Goal: Task Accomplishment & Management: Use online tool/utility

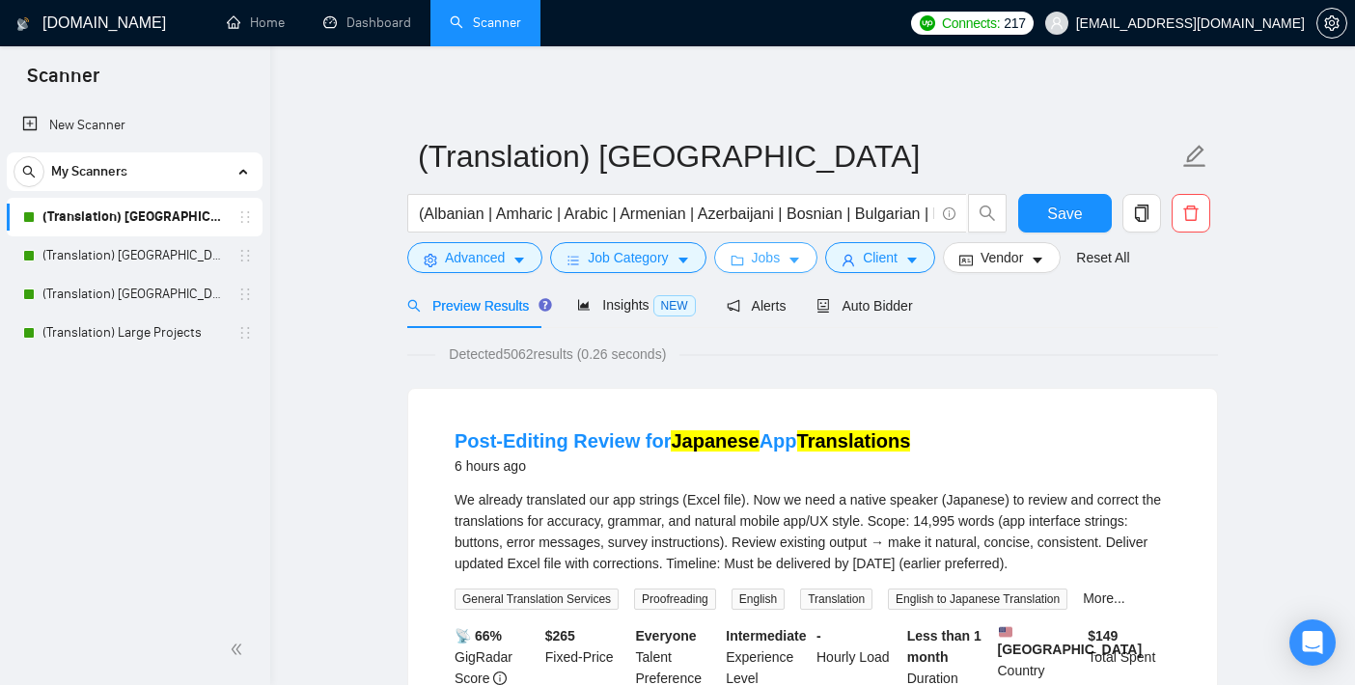
click at [759, 247] on span "Jobs" at bounding box center [766, 257] width 29 height 21
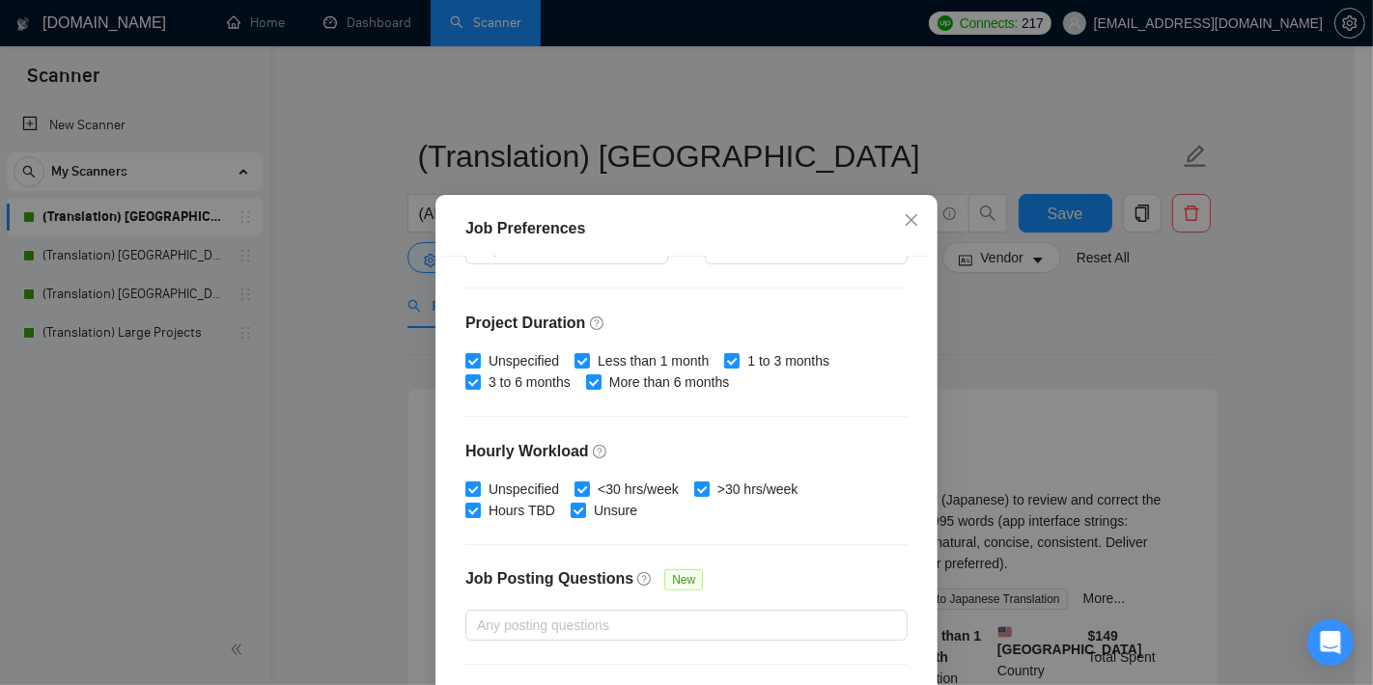
scroll to position [606, 0]
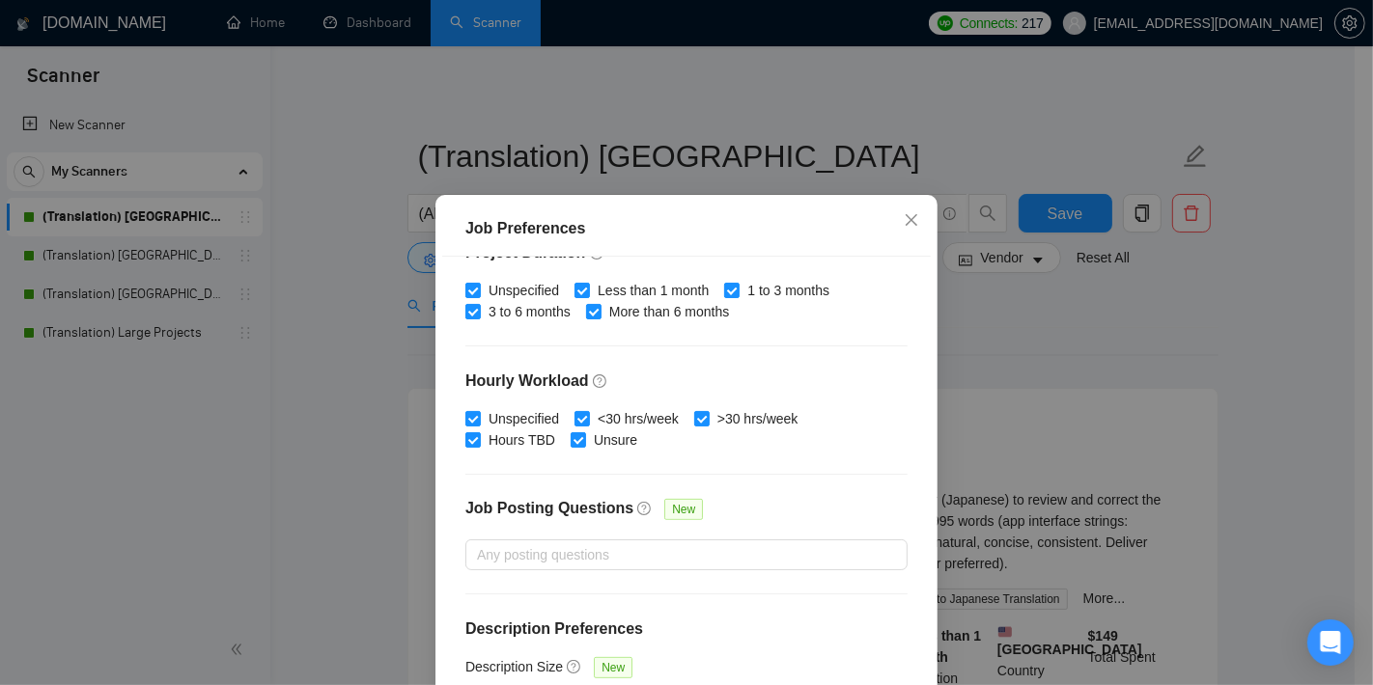
click at [338, 424] on div "Job Preferences Budget Project Type All Fixed Price Hourly Rate Fixed Price Bud…" at bounding box center [686, 342] width 1373 height 685
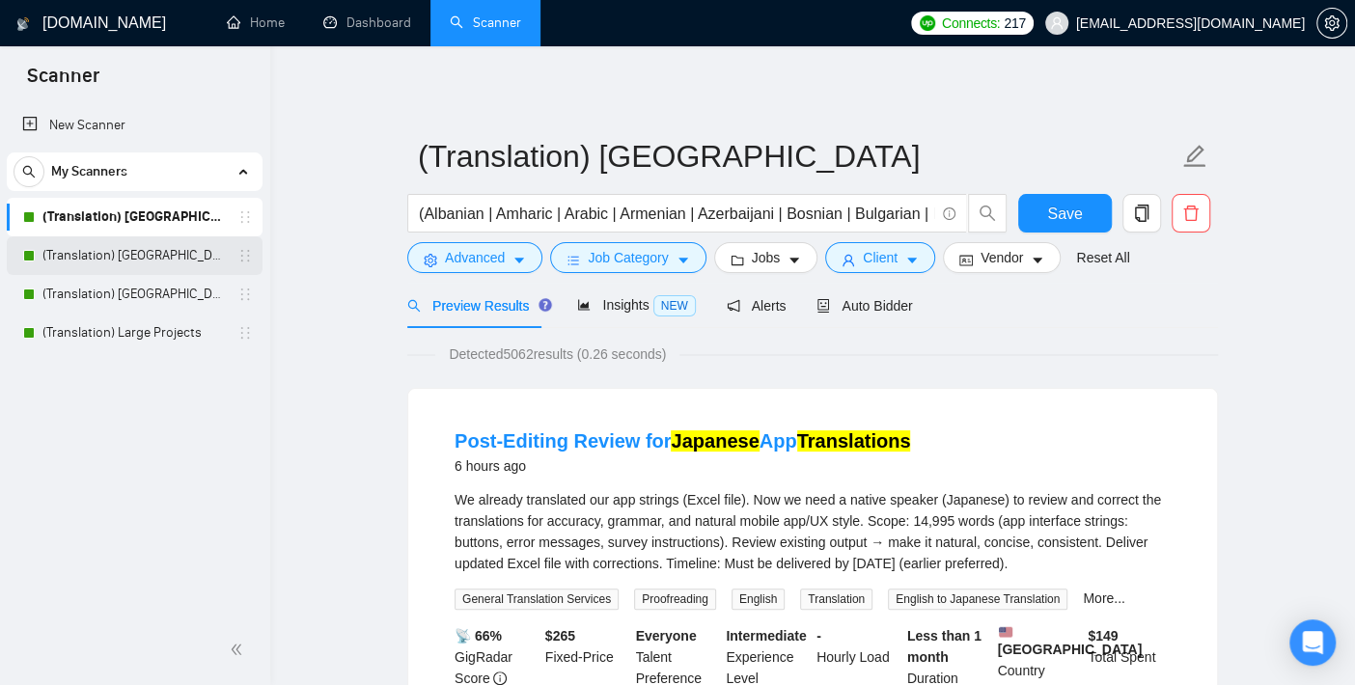
click at [156, 260] on link "(Translation) [GEOGRAPHIC_DATA]" at bounding box center [133, 255] width 183 height 39
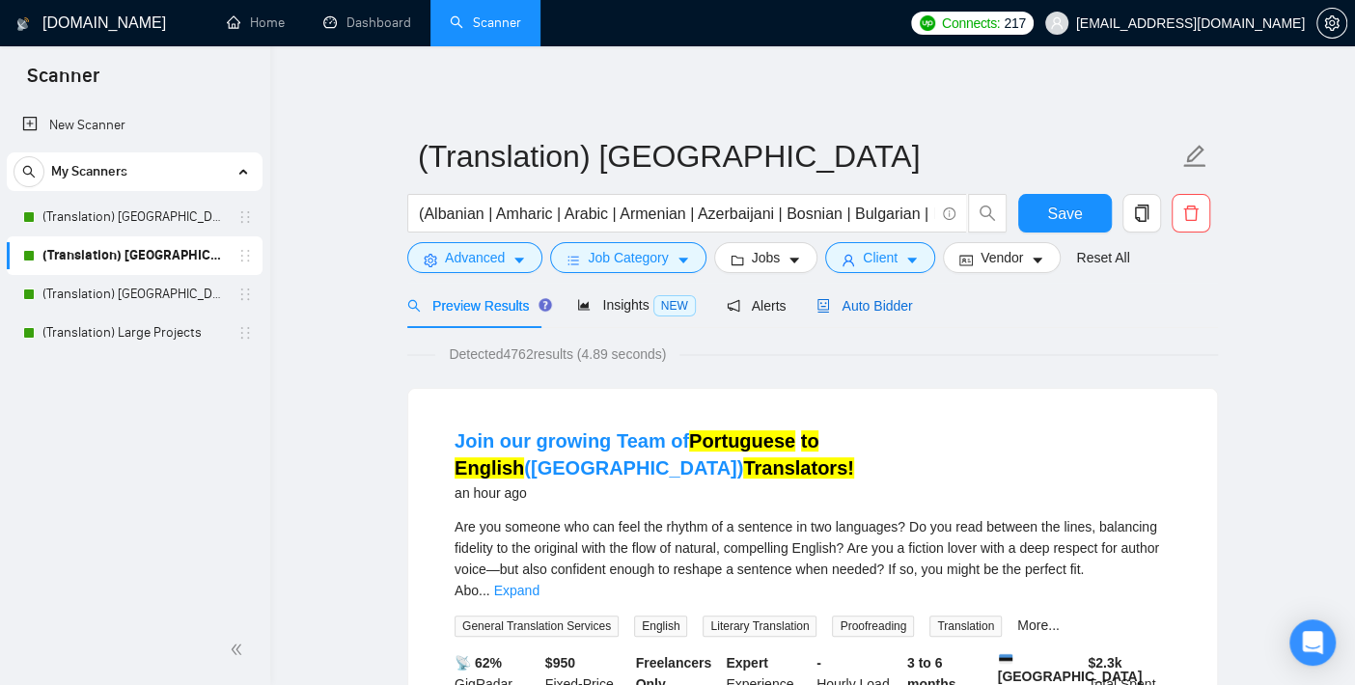
click at [872, 310] on span "Auto Bidder" at bounding box center [865, 305] width 96 height 15
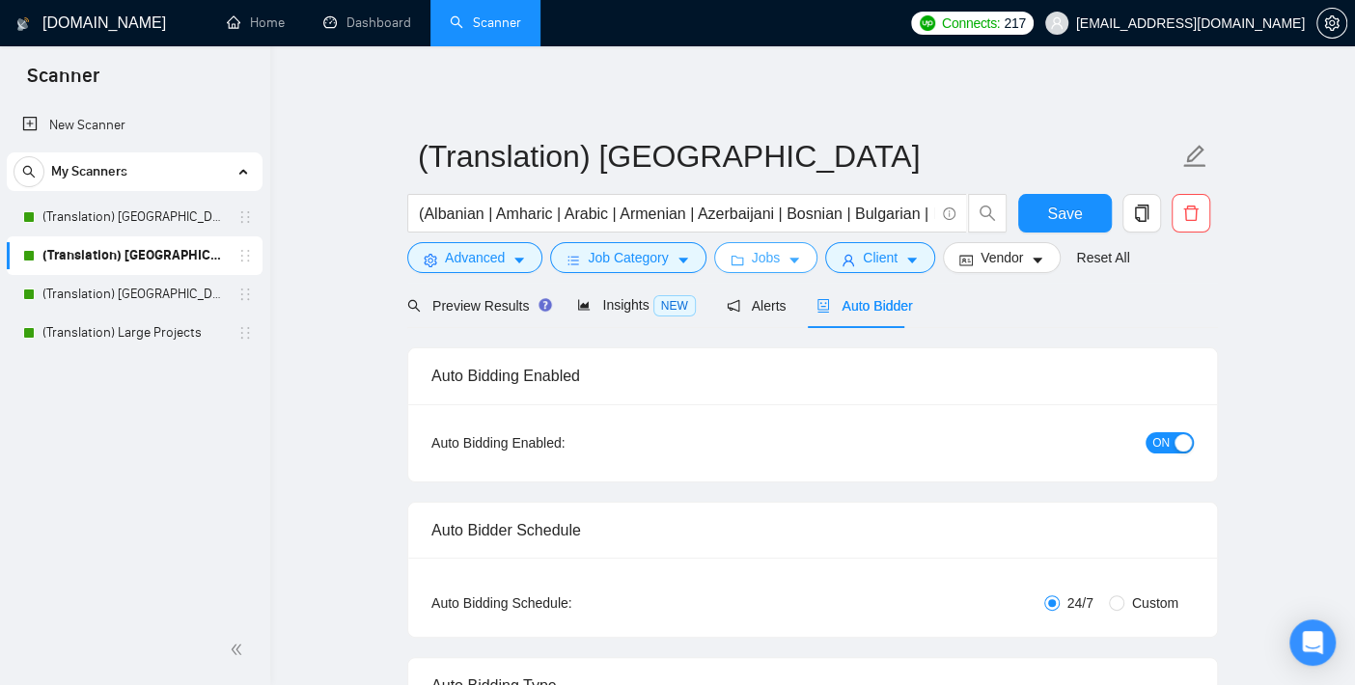
checkbox input "true"
click at [766, 255] on span "Jobs" at bounding box center [766, 257] width 29 height 21
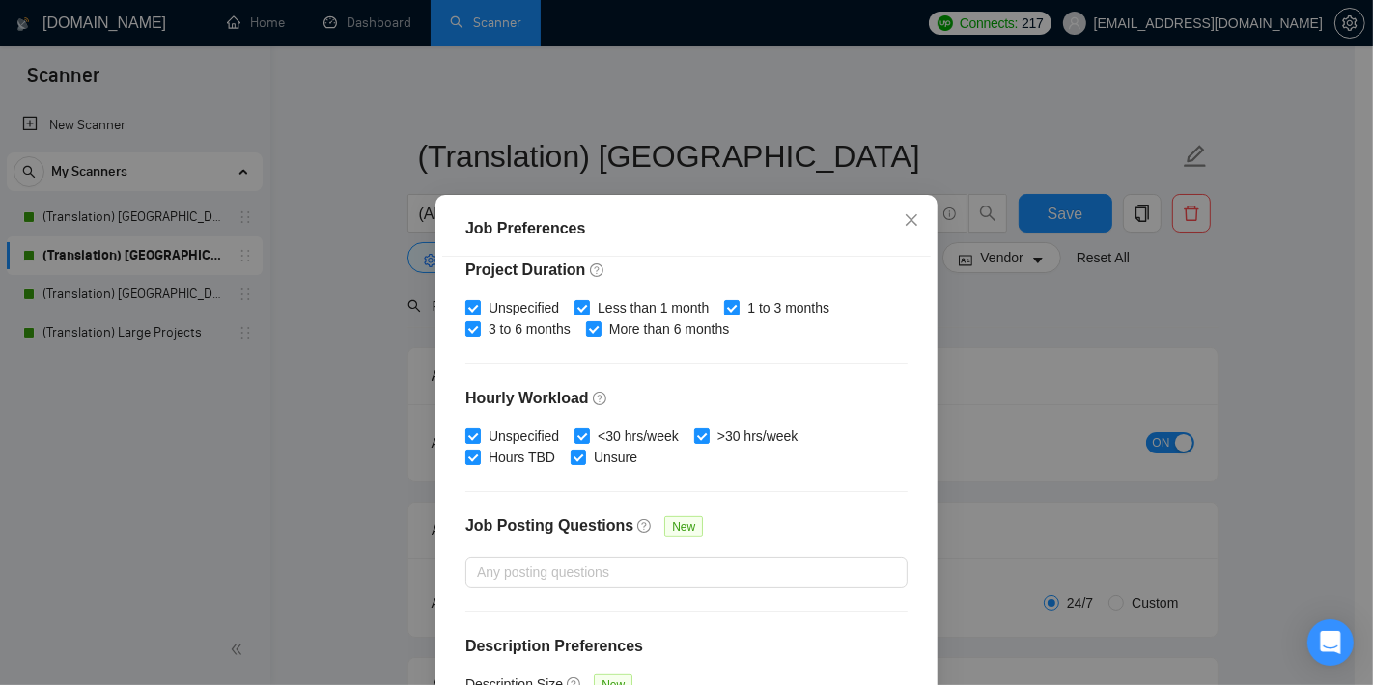
scroll to position [606, 0]
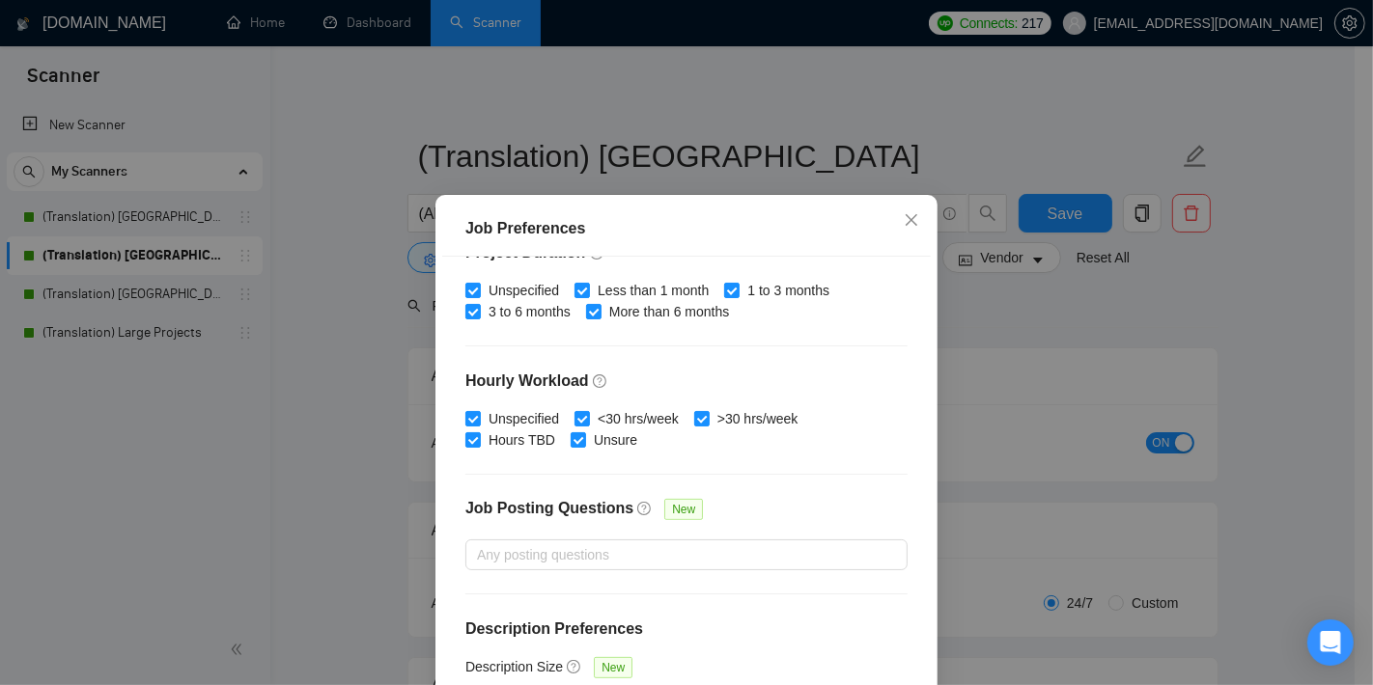
click at [1078, 329] on div "Job Preferences Budget Project Type All Fixed Price Hourly Rate Fixed Price Bud…" at bounding box center [686, 342] width 1373 height 685
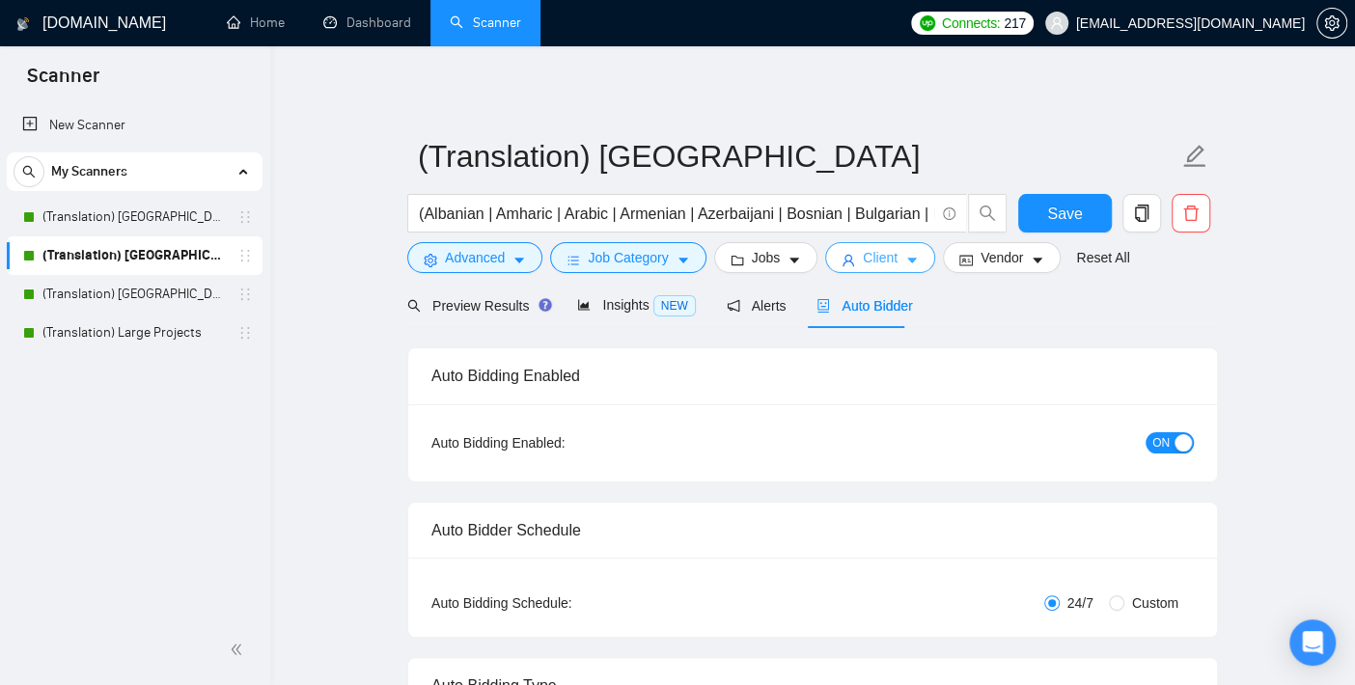
click at [905, 261] on icon "caret-down" at bounding box center [912, 261] width 14 height 14
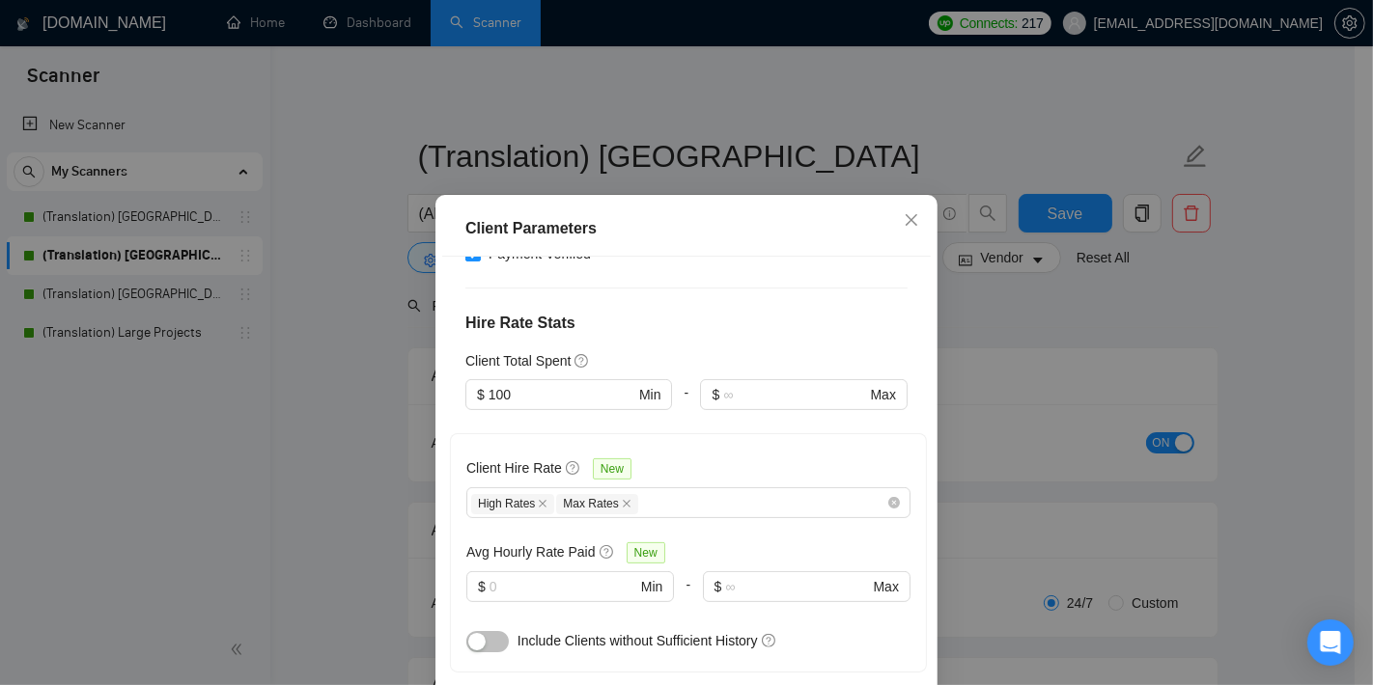
scroll to position [536, 0]
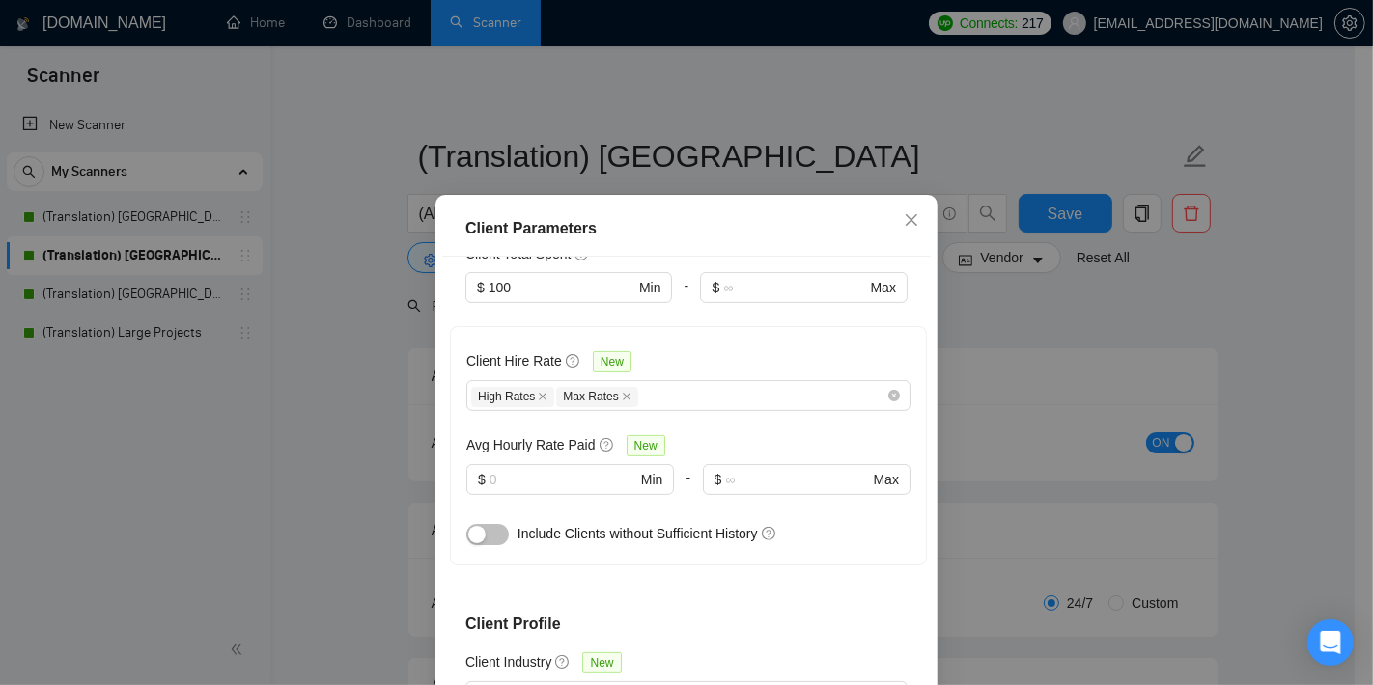
click at [1031, 328] on div "Client Parameters Client Location Include Client Countries [GEOGRAPHIC_DATA] Ex…" at bounding box center [686, 342] width 1373 height 685
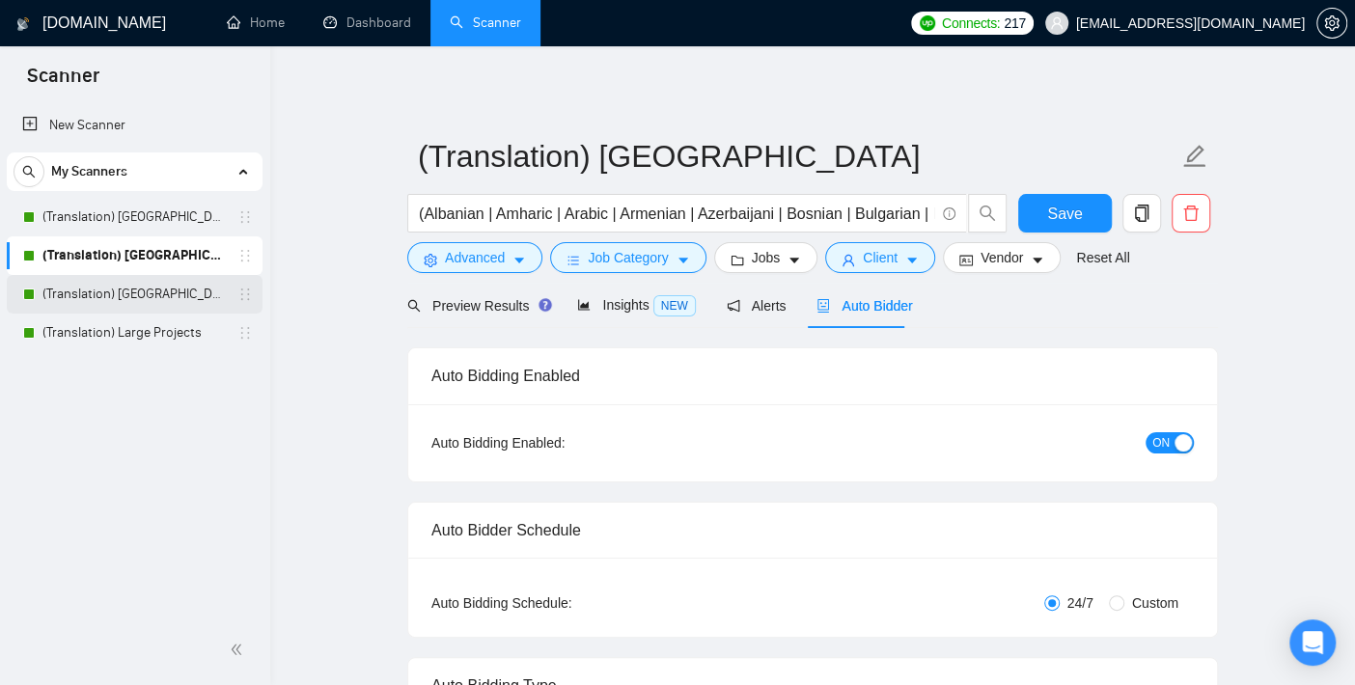
click at [145, 293] on link "(Translation) [GEOGRAPHIC_DATA]" at bounding box center [133, 294] width 183 height 39
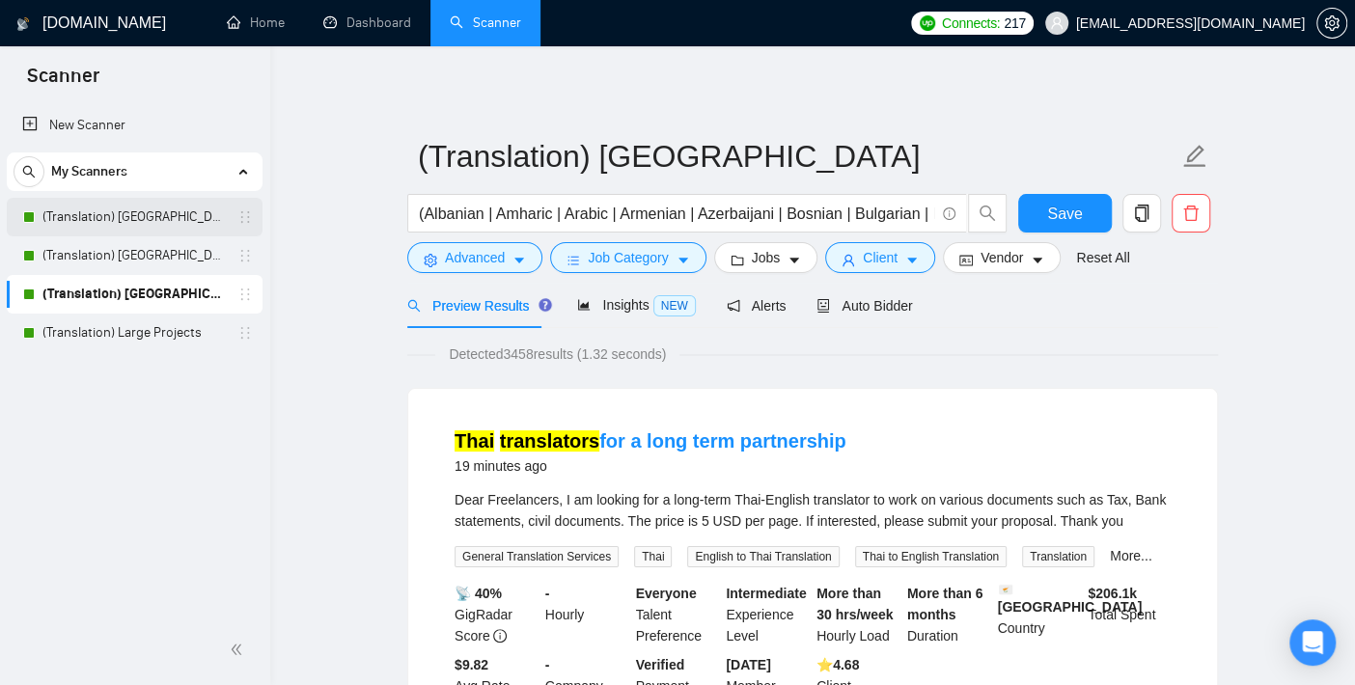
click at [133, 217] on link "(Translation) [GEOGRAPHIC_DATA]" at bounding box center [133, 217] width 183 height 39
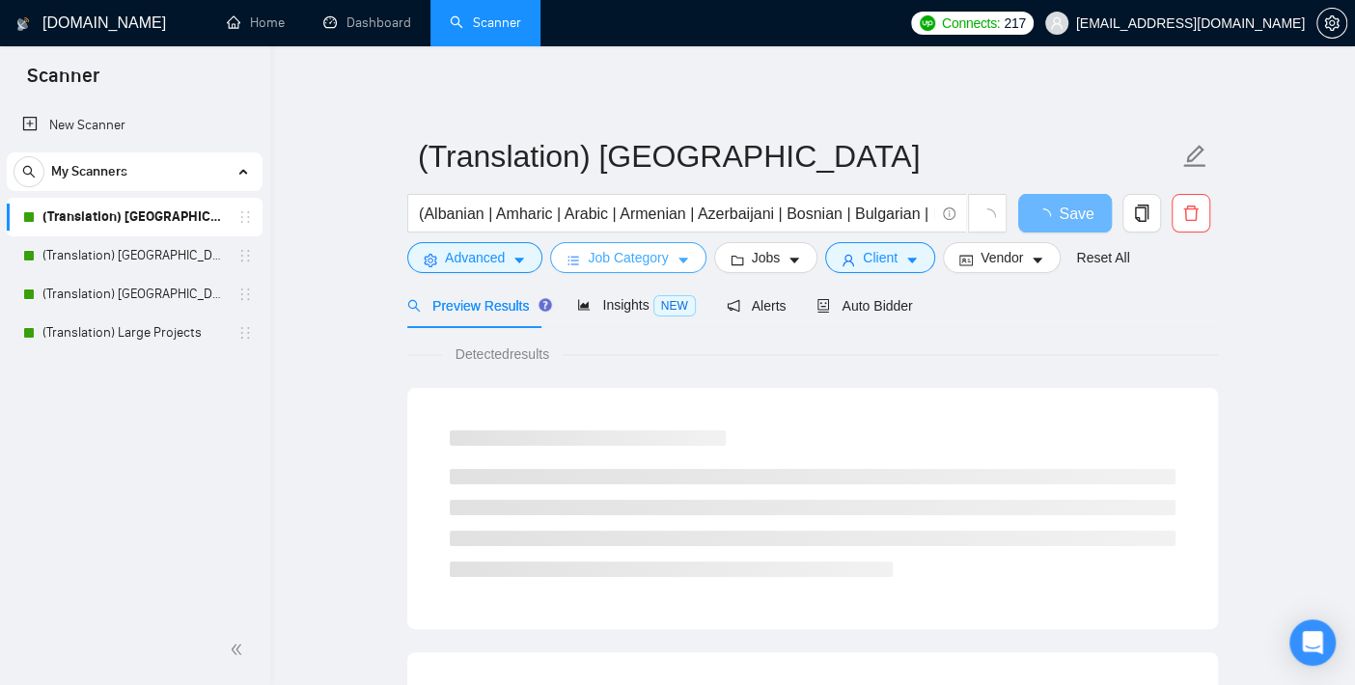
click at [598, 258] on span "Job Category" at bounding box center [628, 257] width 80 height 21
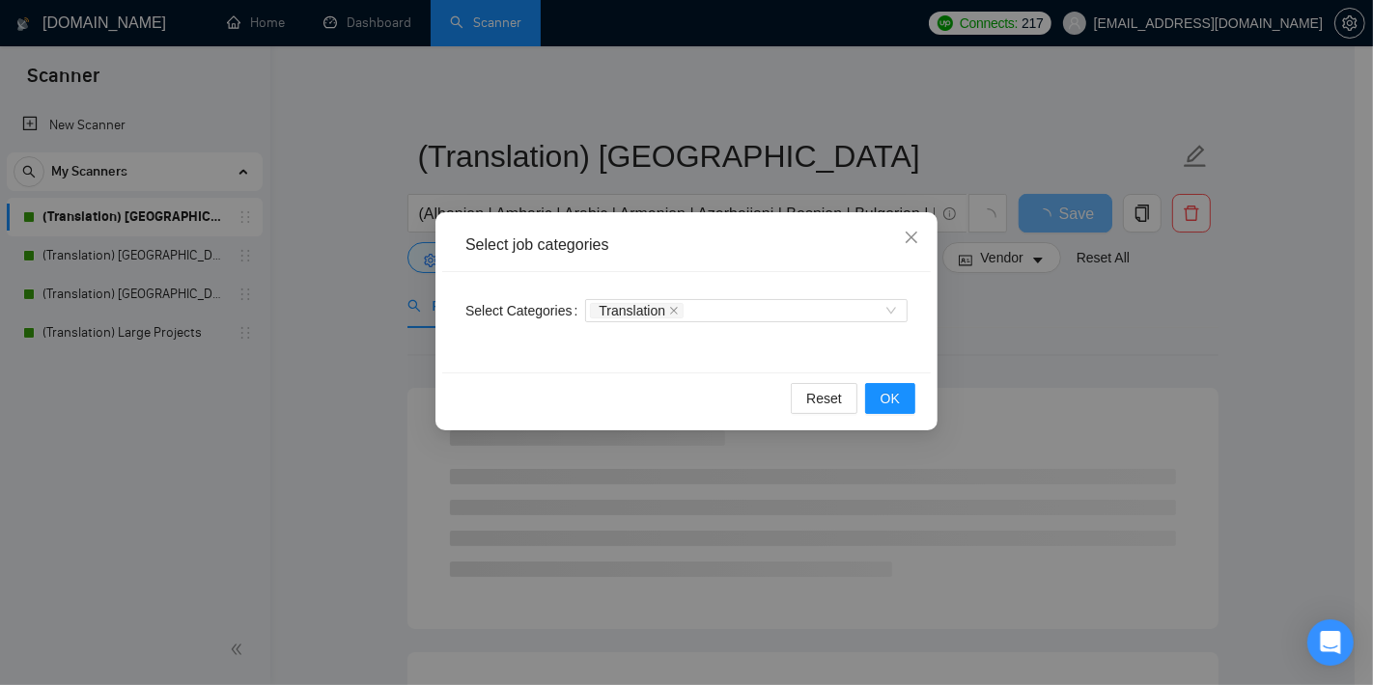
click at [294, 402] on div "Select job categories Select Categories Translation Reset OK" at bounding box center [686, 342] width 1373 height 685
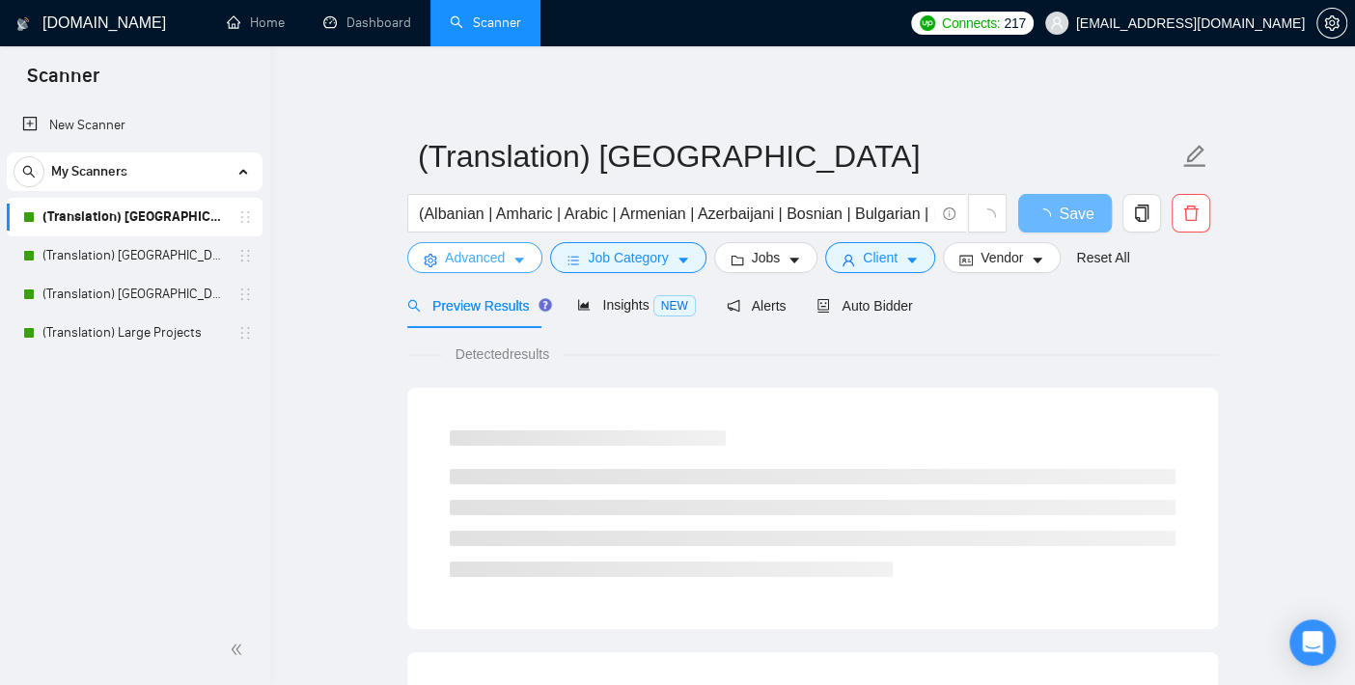
click at [497, 251] on span "Advanced" at bounding box center [475, 257] width 60 height 21
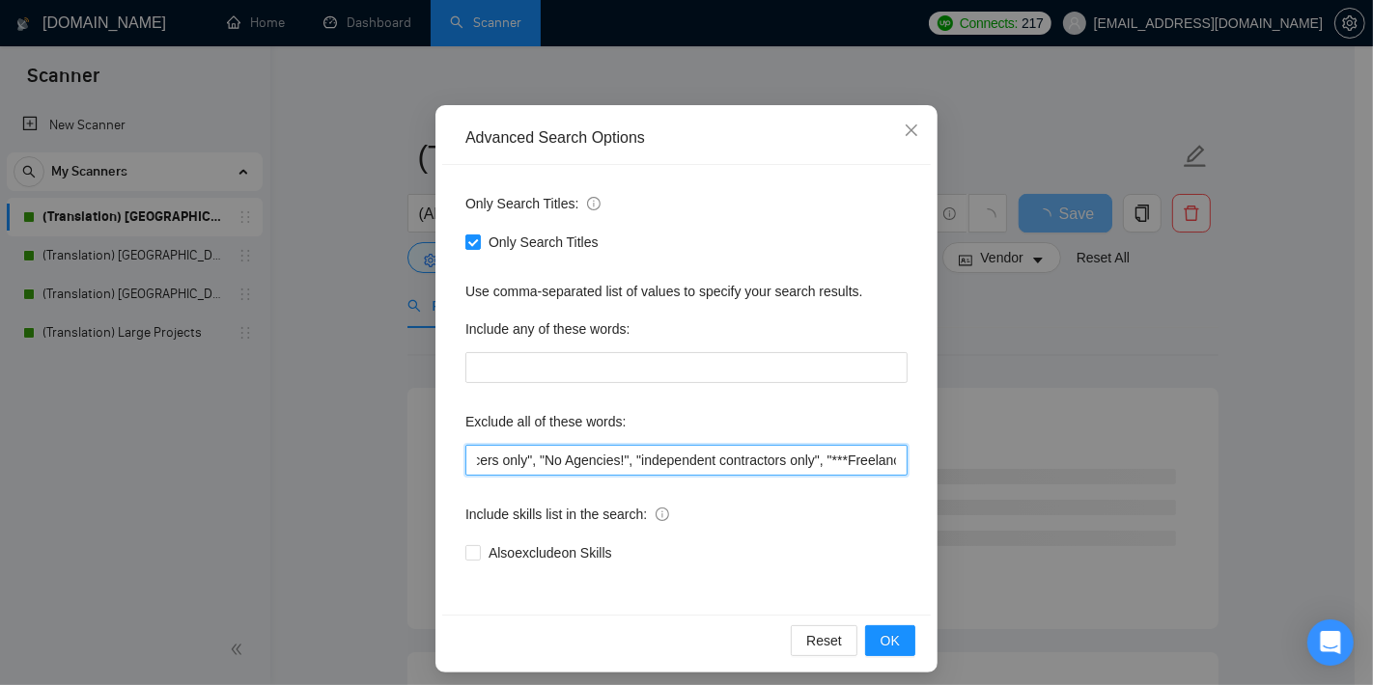
scroll to position [0, 1641]
drag, startPoint x: 583, startPoint y: 463, endPoint x: 1018, endPoint y: 454, distance: 435.4
click at [1018, 454] on div "Advanced Search Options Only Search Titles: Only Search Titles Use comma-separa…" at bounding box center [686, 342] width 1373 height 685
click at [774, 470] on input ""this job is not open to teams", "this job is not open to agency", "this job is…" at bounding box center [686, 460] width 442 height 31
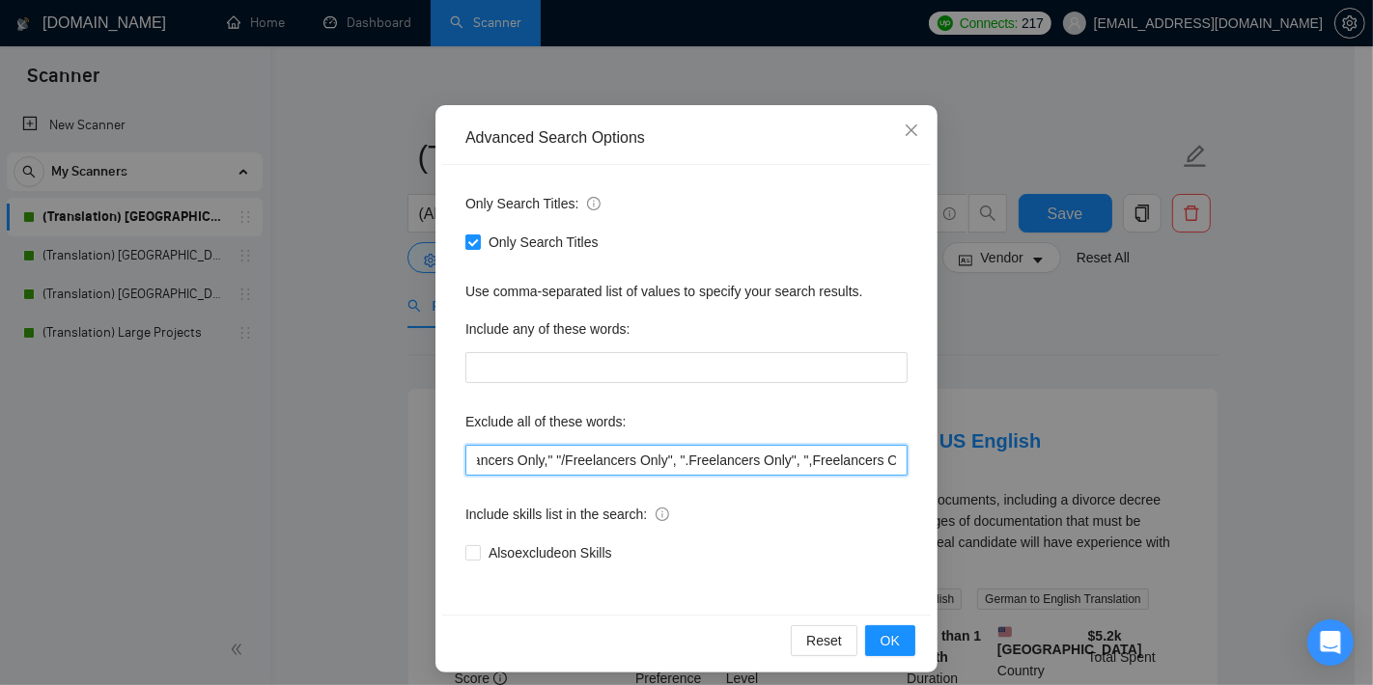
paste input "".Freelancers Only","
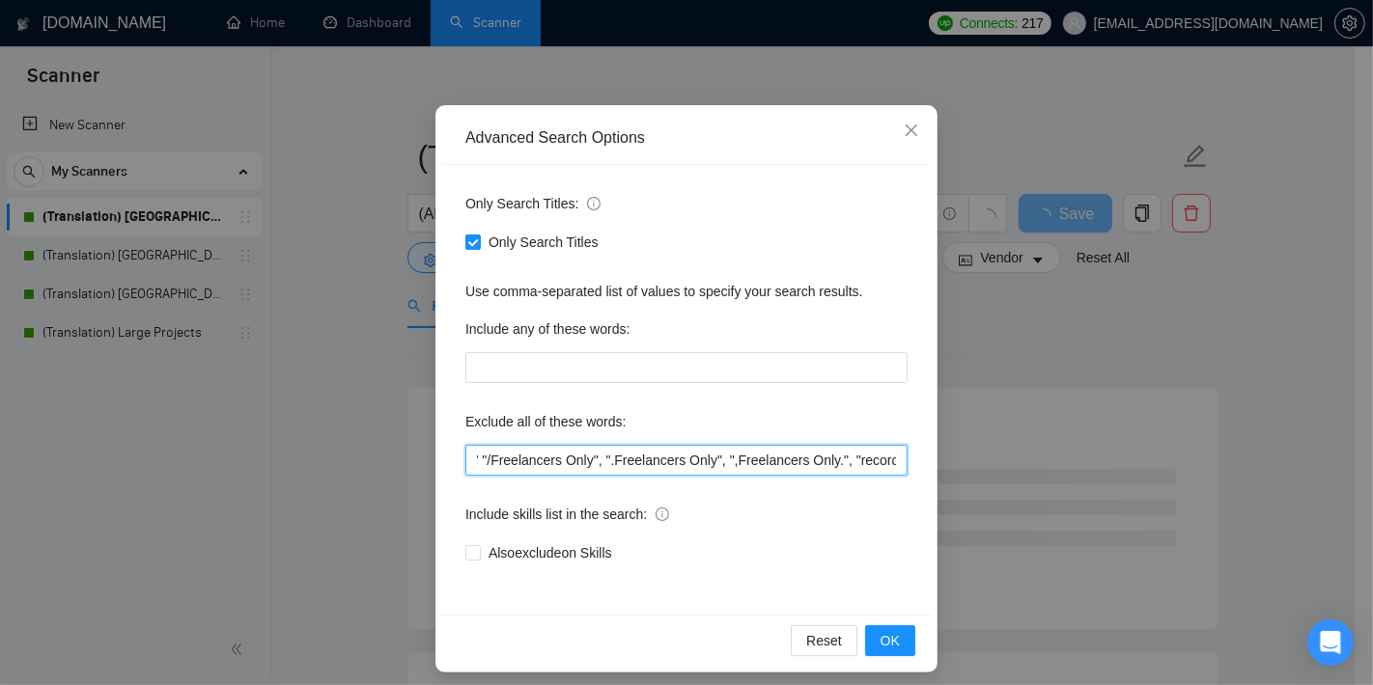
scroll to position [0, 1718]
paste input ""recording","
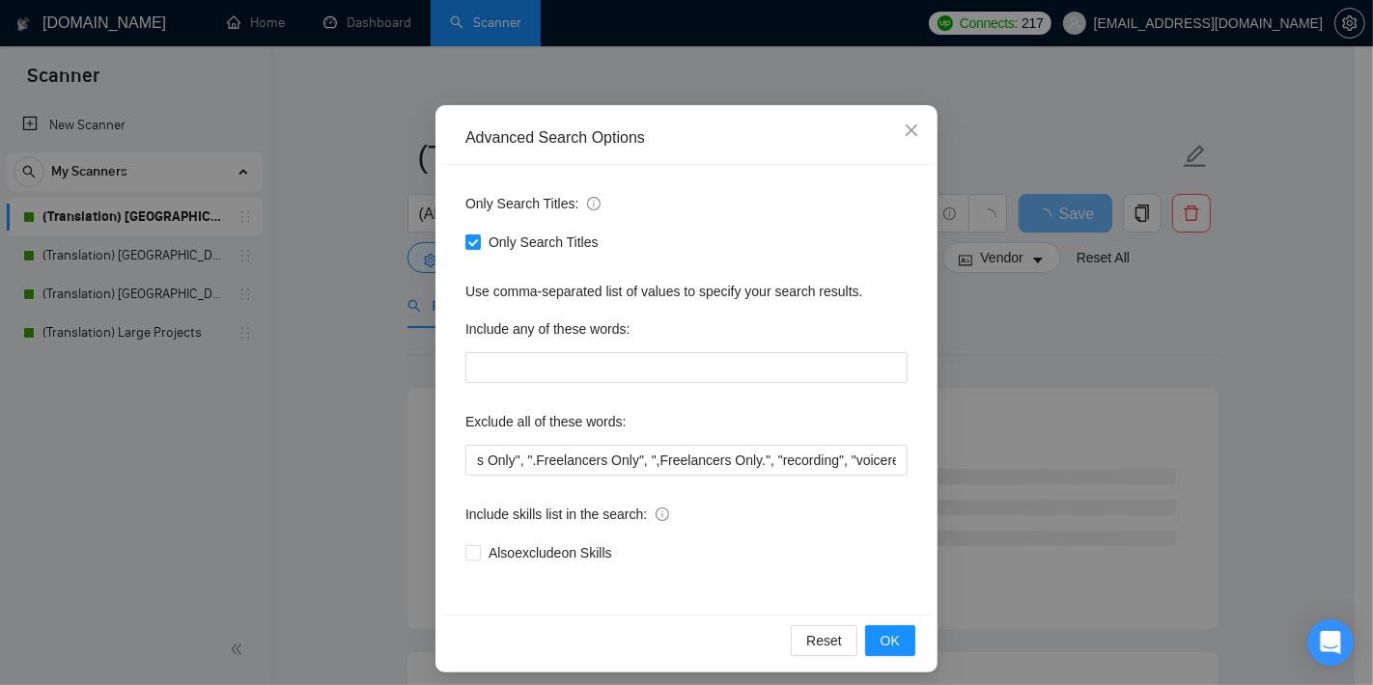
scroll to position [0, 0]
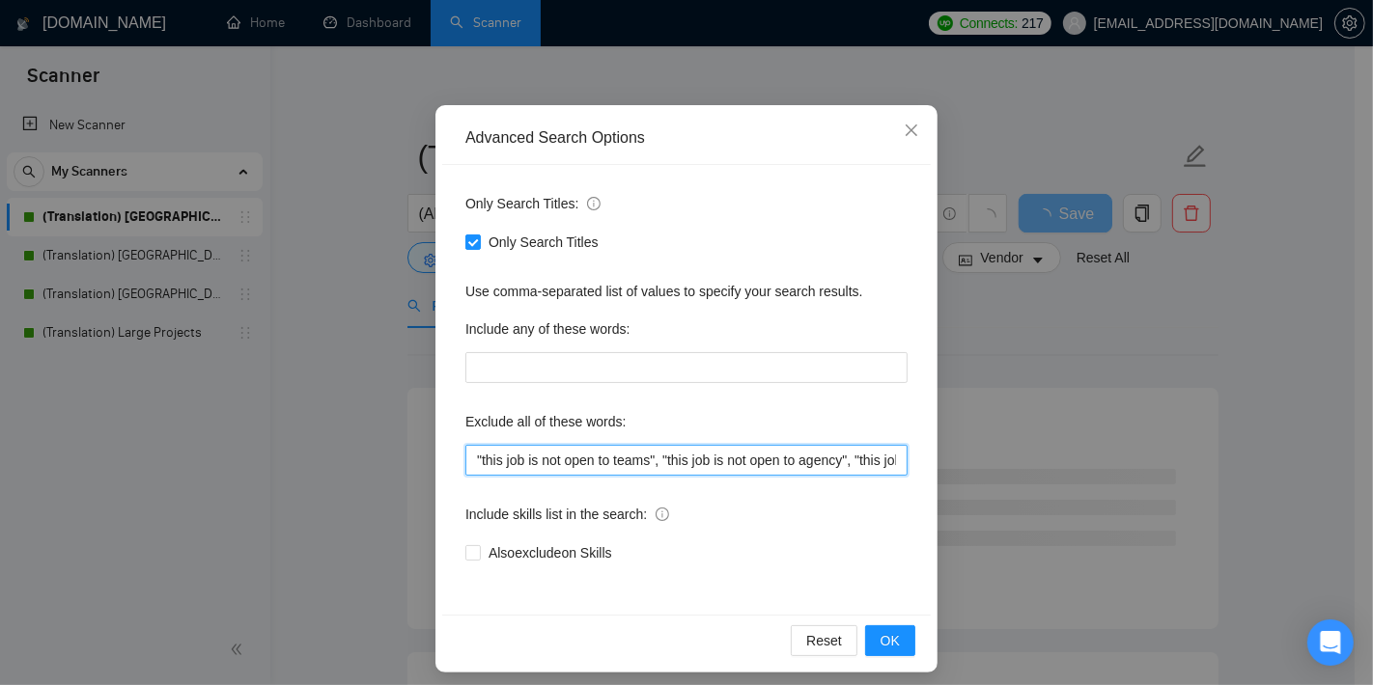
click at [747, 455] on input ""this job is not open to teams", "this job is not open to agency", "this job is…" at bounding box center [686, 460] width 442 height 31
drag, startPoint x: 761, startPoint y: 464, endPoint x: 1228, endPoint y: 451, distance: 467.4
click at [1228, 451] on div "Advanced Search Options Only Search Titles: Only Search Titles Use comma-separa…" at bounding box center [686, 342] width 1373 height 685
click at [859, 465] on input ""this job is not open to teams", "this job is not open to agency", "this job is…" at bounding box center [686, 460] width 442 height 31
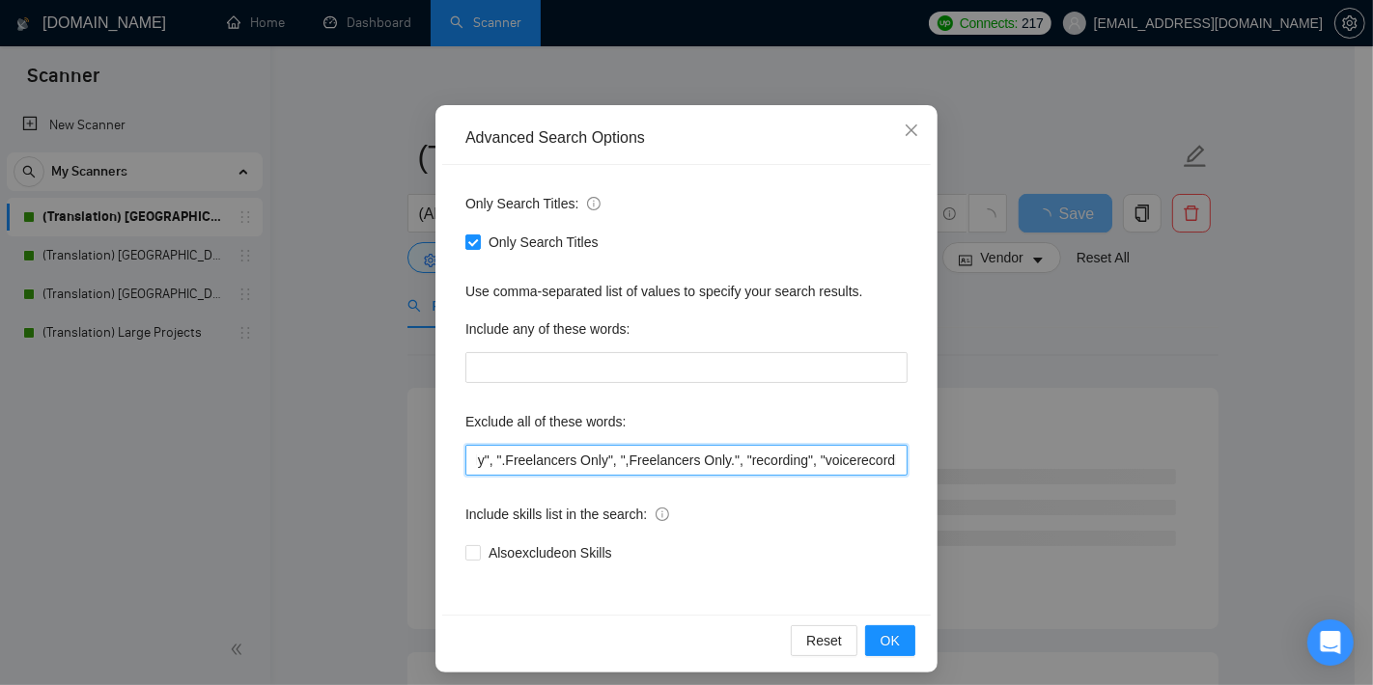
click at [859, 465] on input ""this job is not open to teams", "this job is not open to agency", "this job is…" at bounding box center [686, 460] width 442 height 31
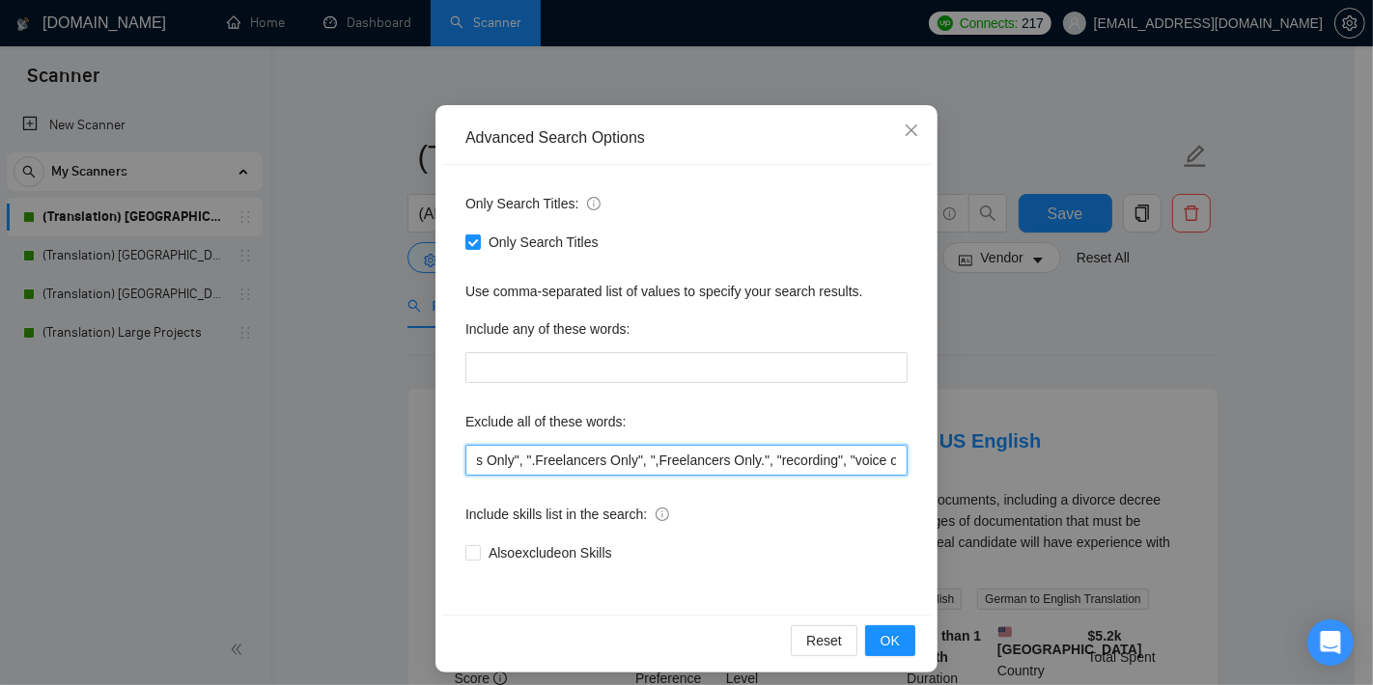
scroll to position [0, 1796]
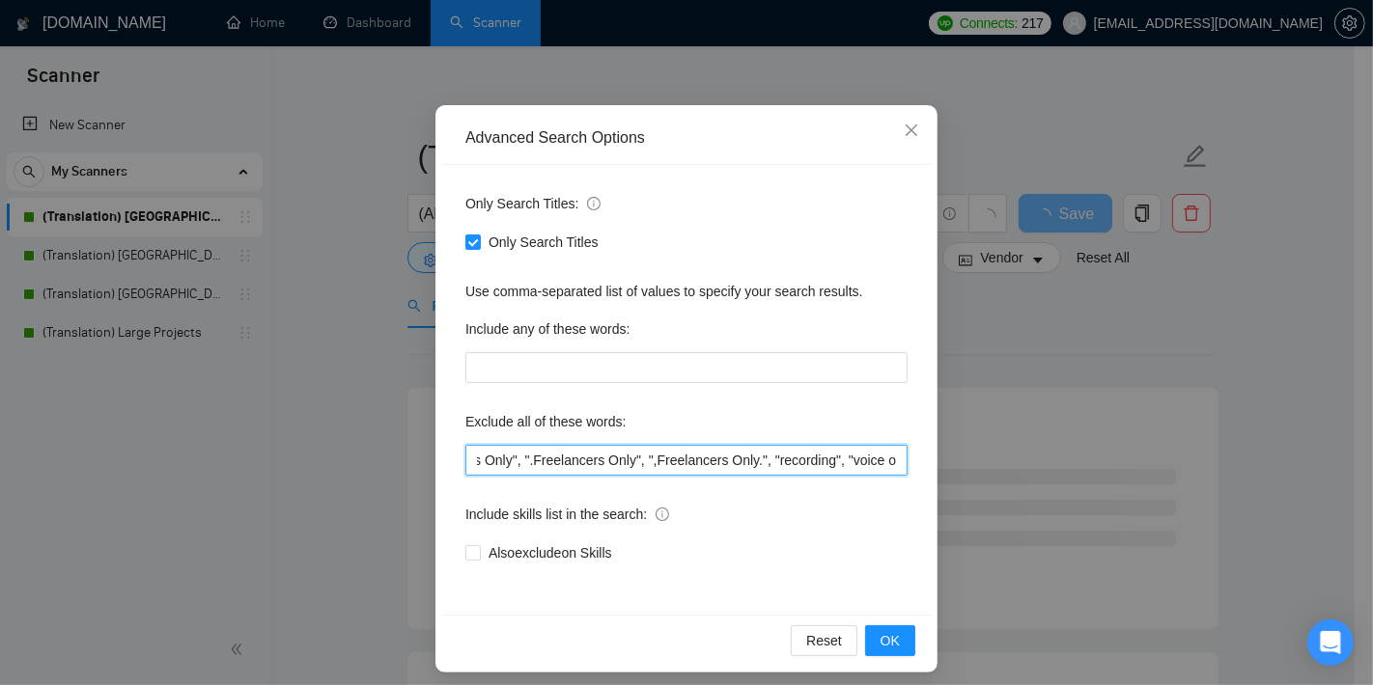
paste input ""recording","
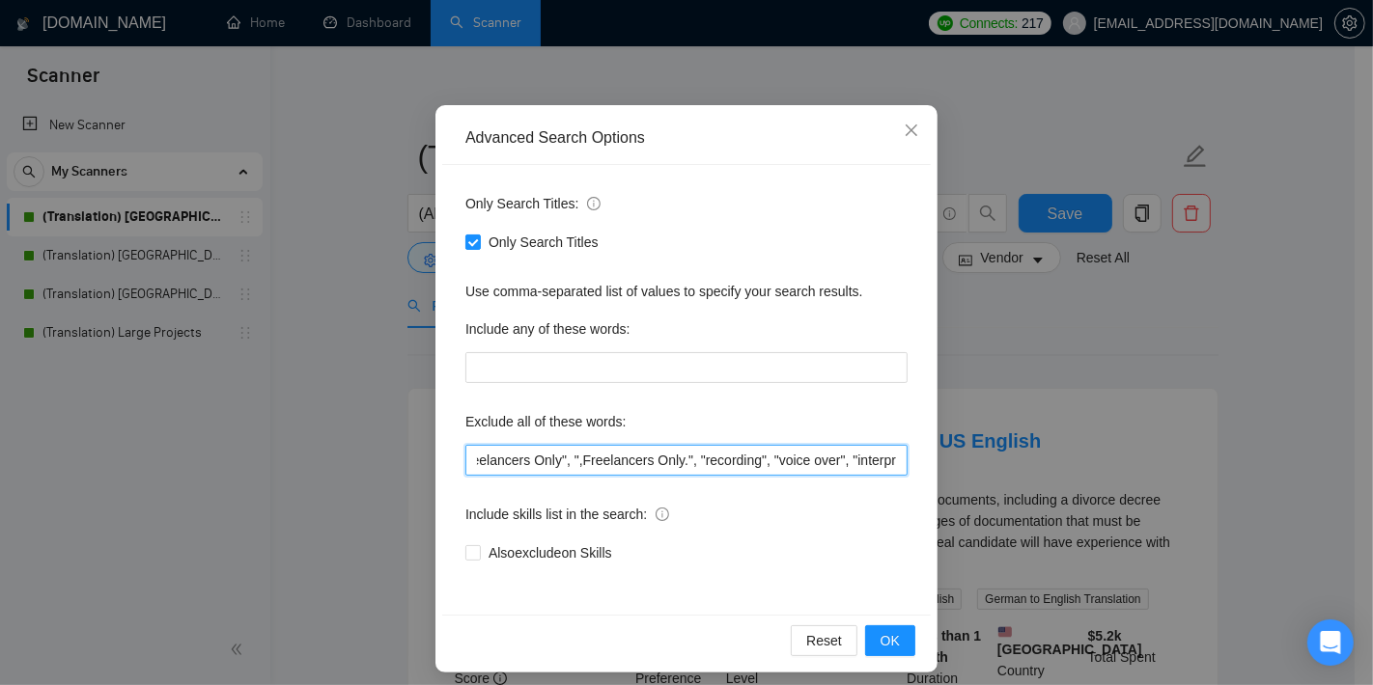
paste input ""recording","
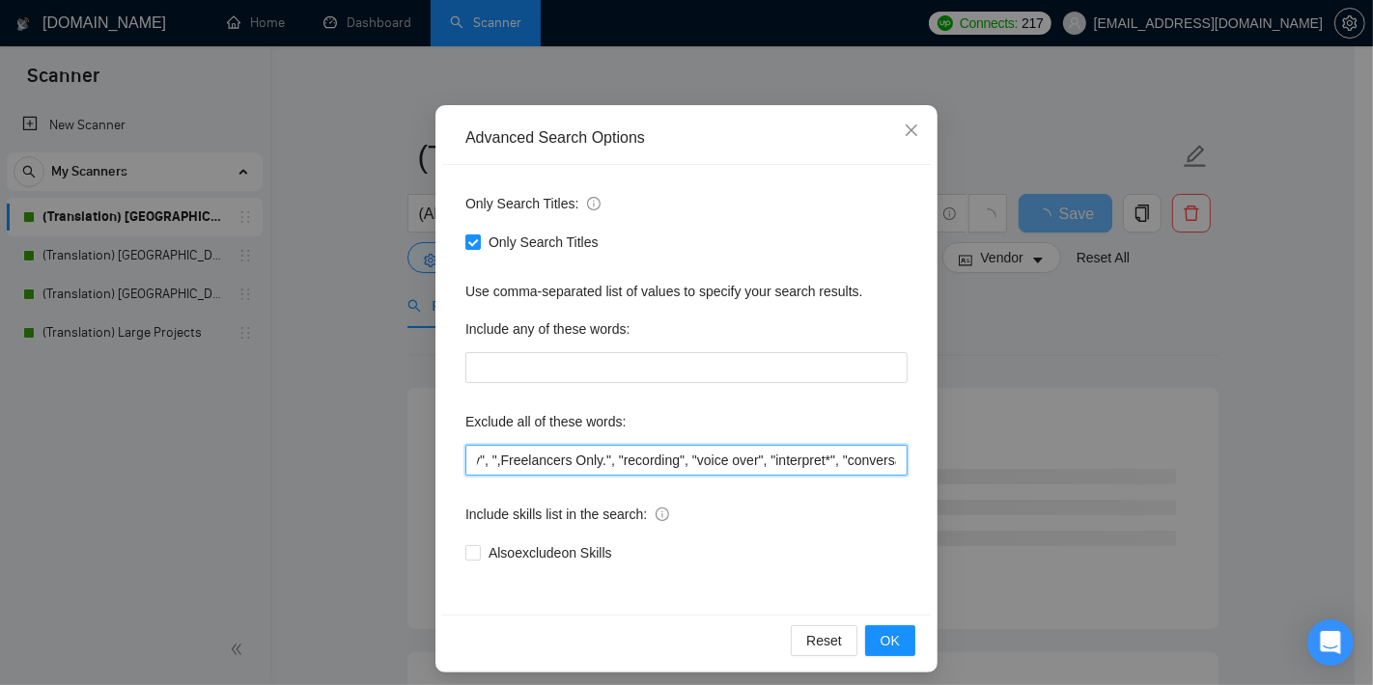
scroll to position [0, 1947]
type input ""this job is not open to teams", "this job is not open to agency", "this job is…"
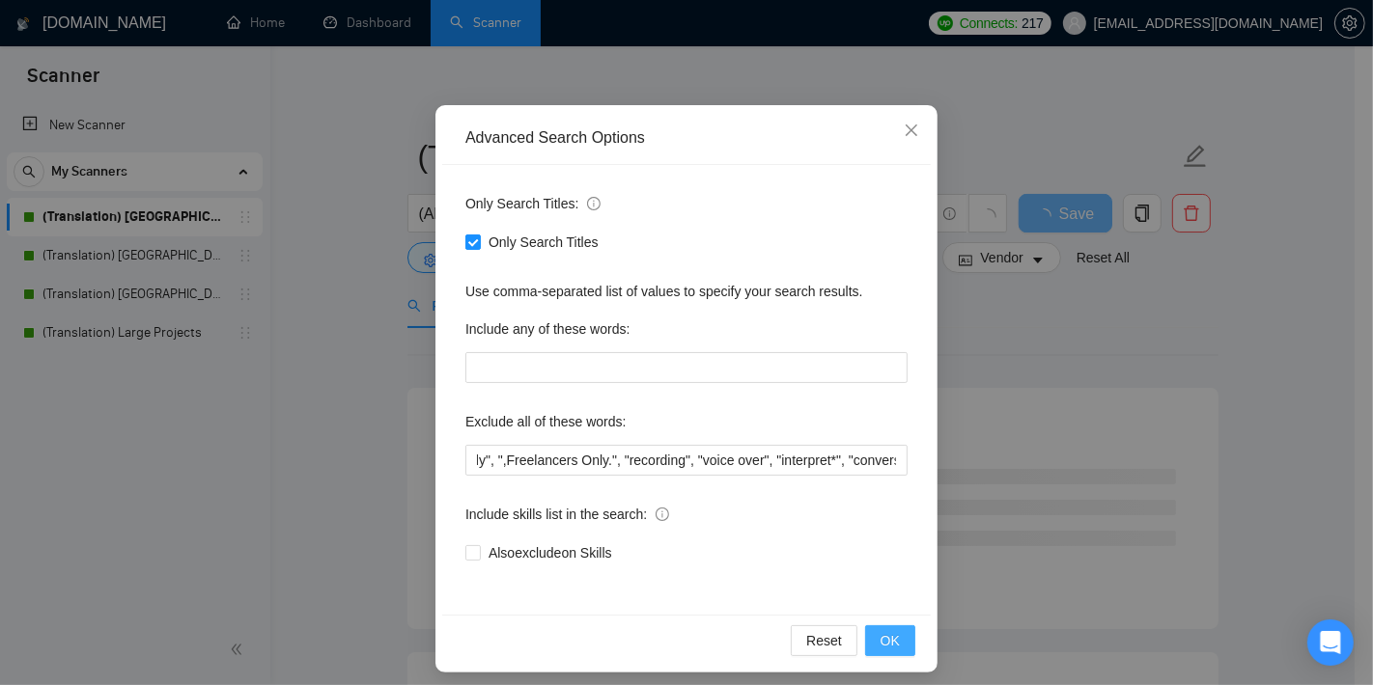
click at [887, 641] on span "OK" at bounding box center [889, 640] width 19 height 21
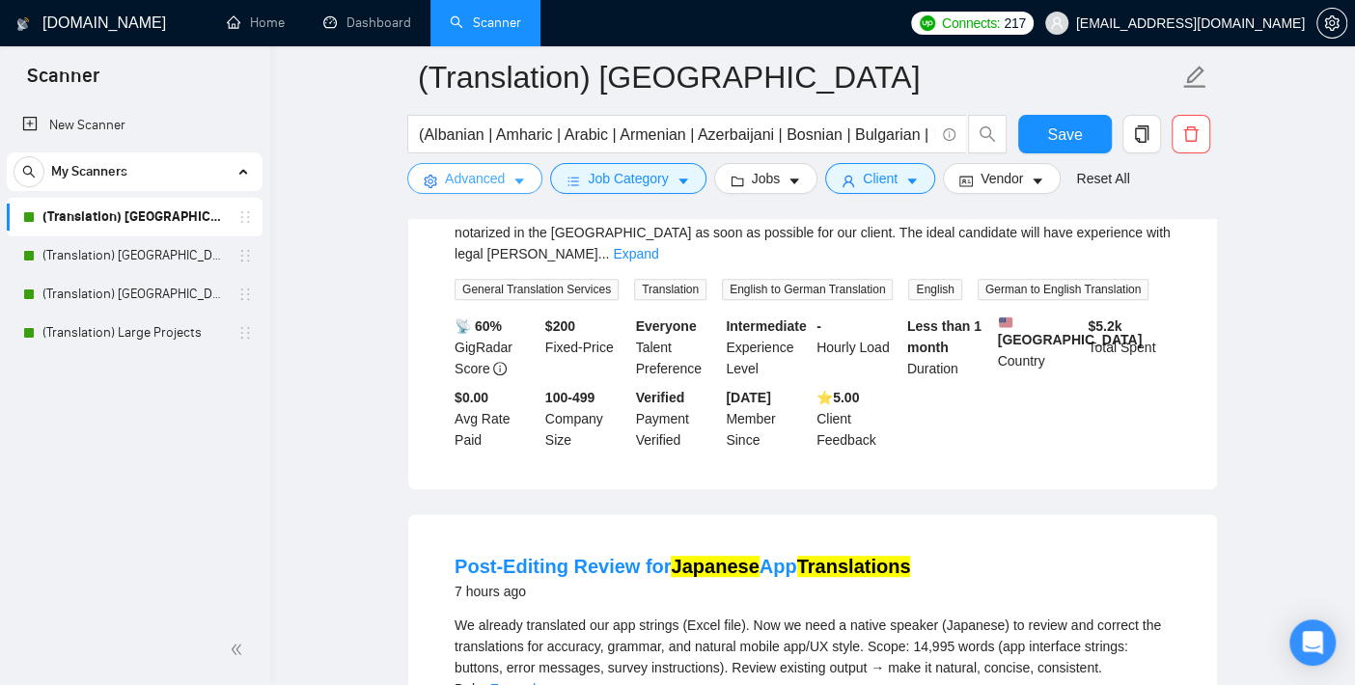
scroll to position [321, 0]
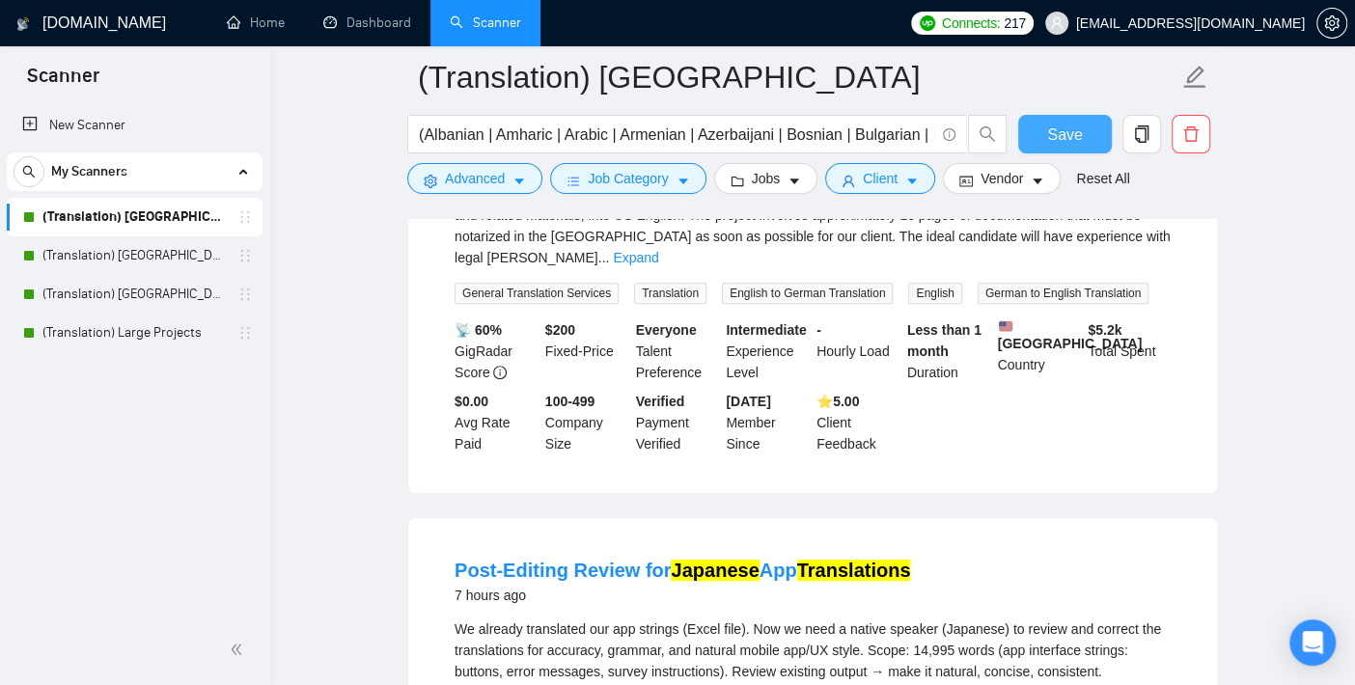
click at [1055, 129] on span "Save" at bounding box center [1064, 135] width 35 height 24
click at [162, 256] on link "(Translation) [GEOGRAPHIC_DATA]" at bounding box center [133, 255] width 183 height 39
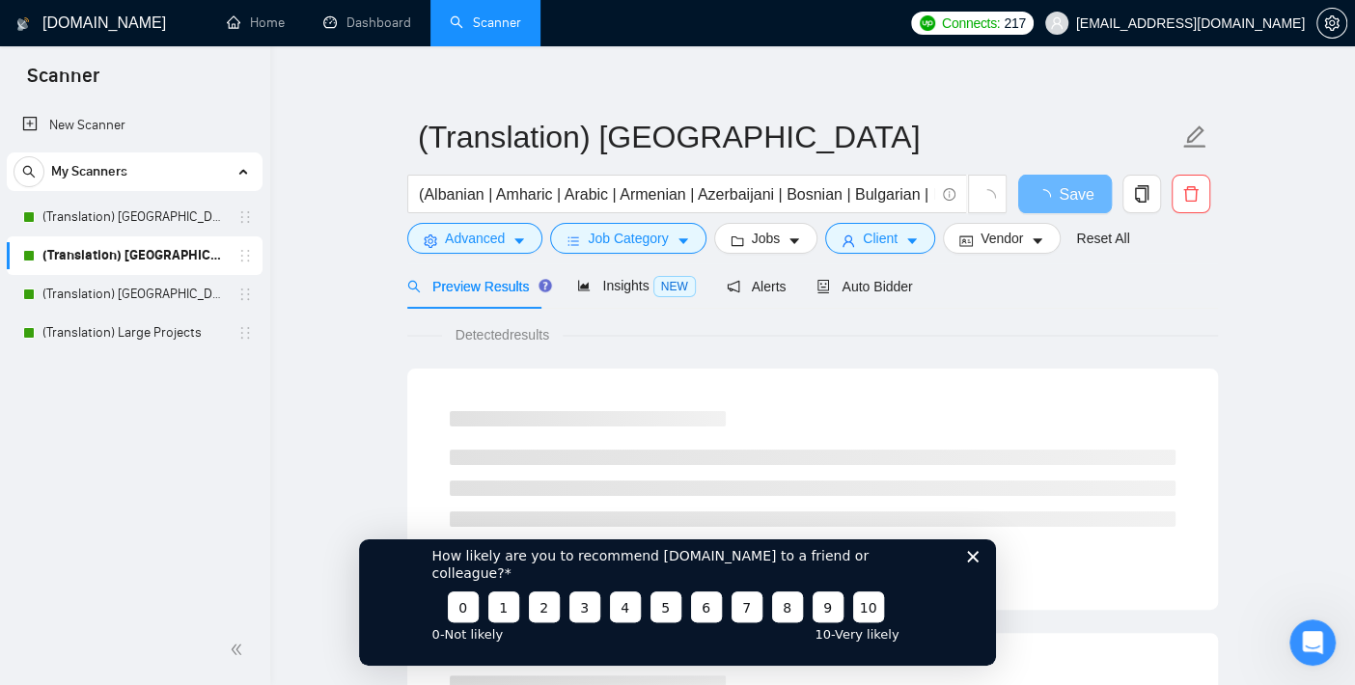
click at [978, 562] on icon "Close survey" at bounding box center [973, 556] width 12 height 12
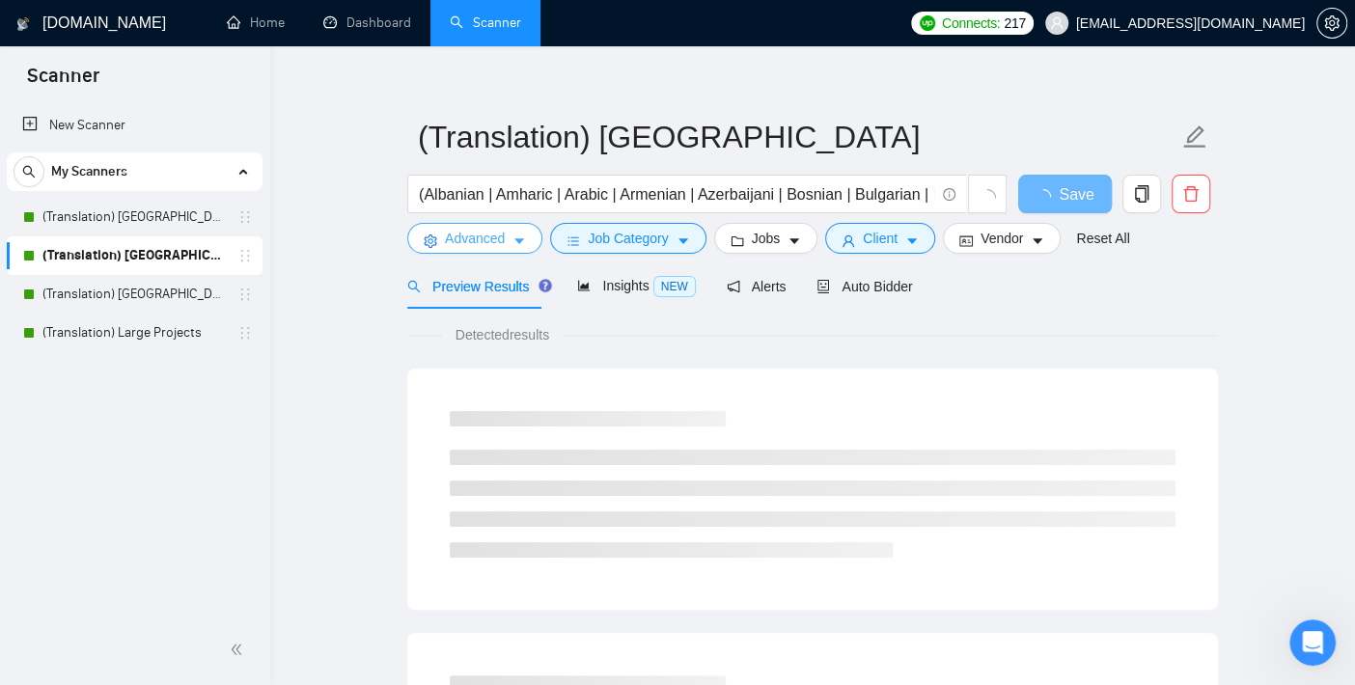
click at [477, 238] on span "Advanced" at bounding box center [475, 238] width 60 height 21
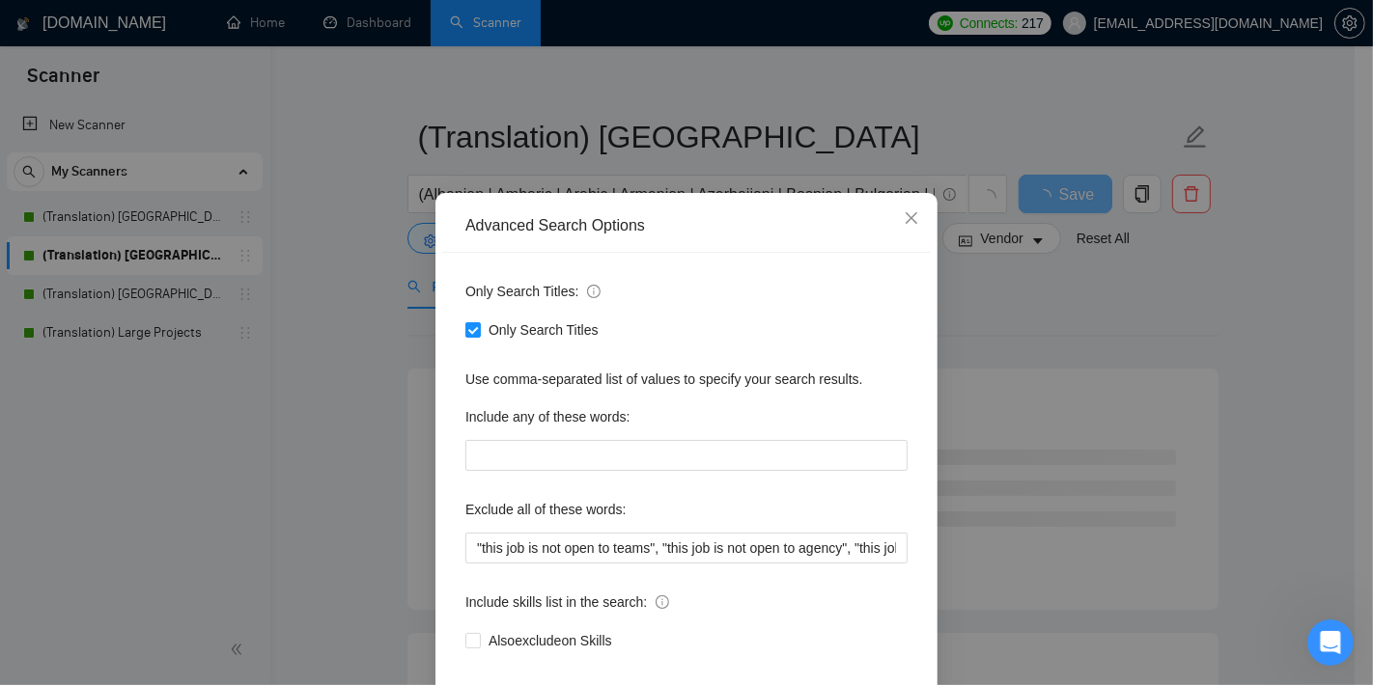
scroll to position [116, 0]
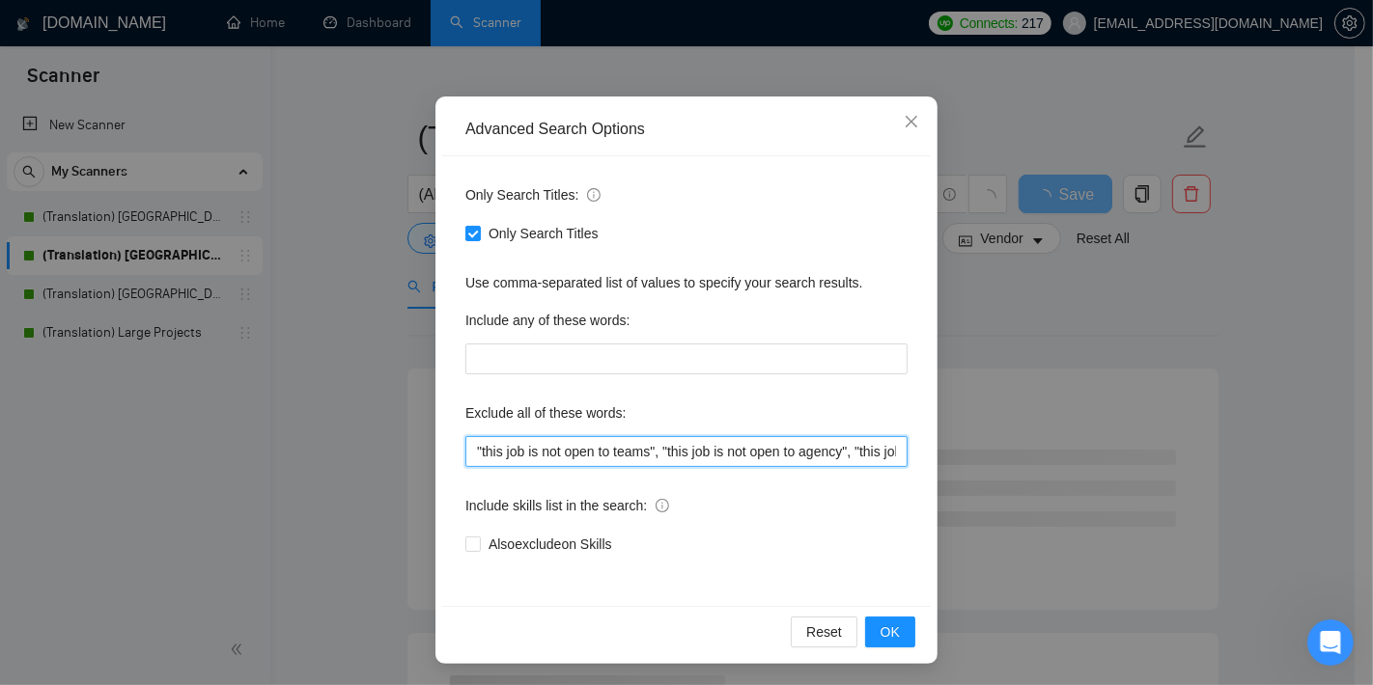
click at [620, 456] on input ""this job is not open to teams", "this job is not open to agency", "this job is…" at bounding box center [686, 451] width 442 height 31
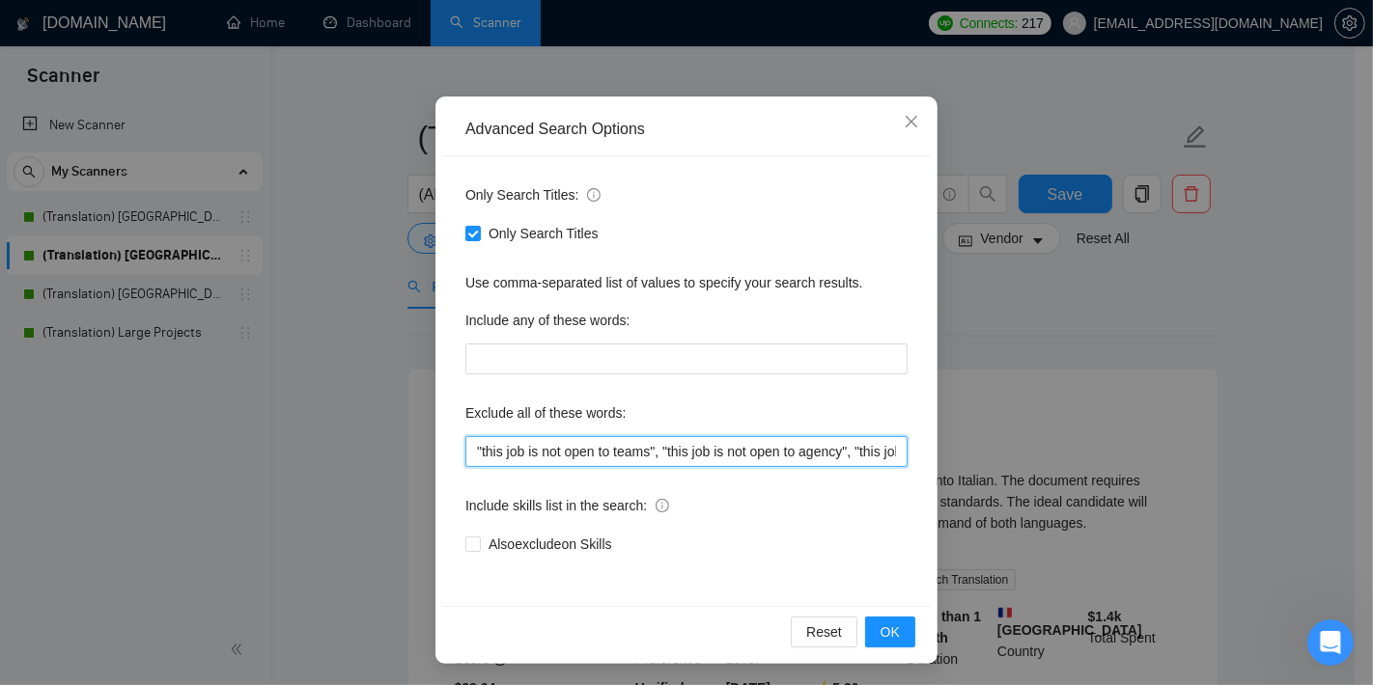
paste input ", "recording", "voice over", "interpret*", "conversa*","
type input ""this job is not open to teams", "this job is not open to agency", "this job is…"
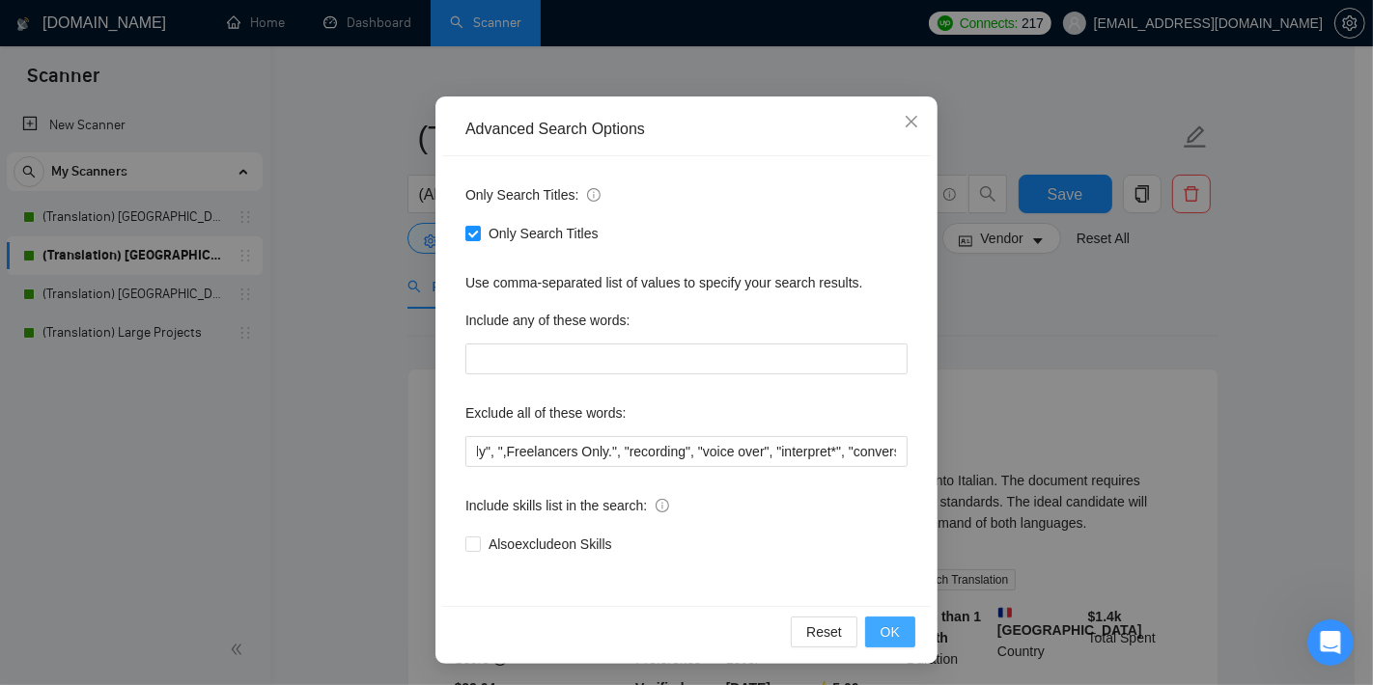
click at [880, 632] on span "OK" at bounding box center [889, 632] width 19 height 21
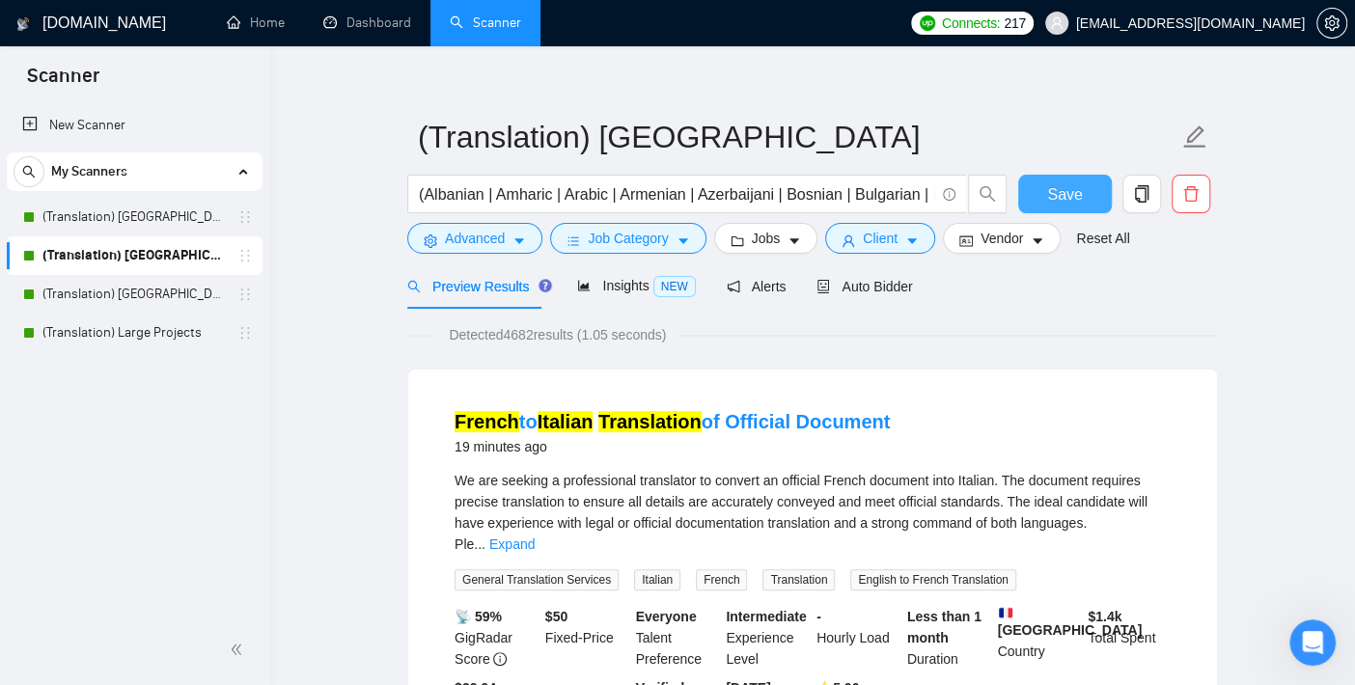
click at [1063, 183] on span "Save" at bounding box center [1064, 194] width 35 height 24
click at [1072, 180] on button "Save" at bounding box center [1065, 194] width 94 height 39
click at [143, 297] on link "(Translation) [GEOGRAPHIC_DATA]" at bounding box center [133, 294] width 183 height 39
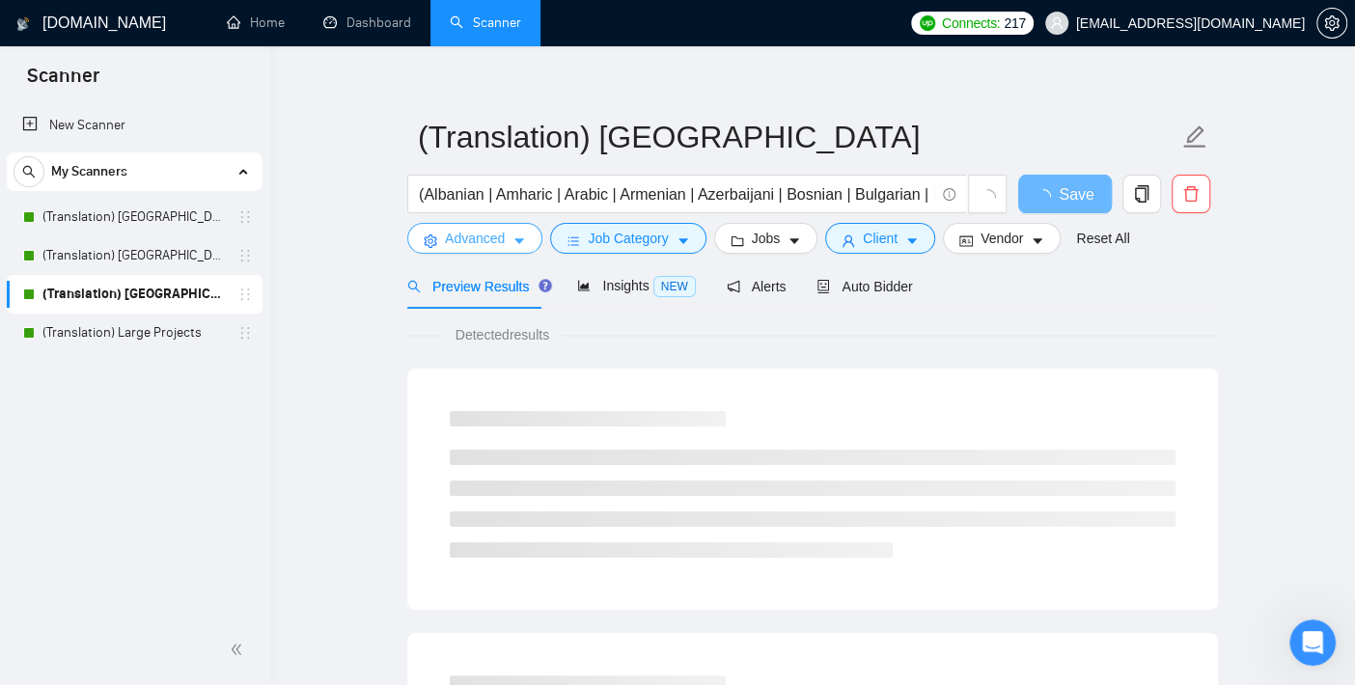
click at [480, 243] on span "Advanced" at bounding box center [475, 238] width 60 height 21
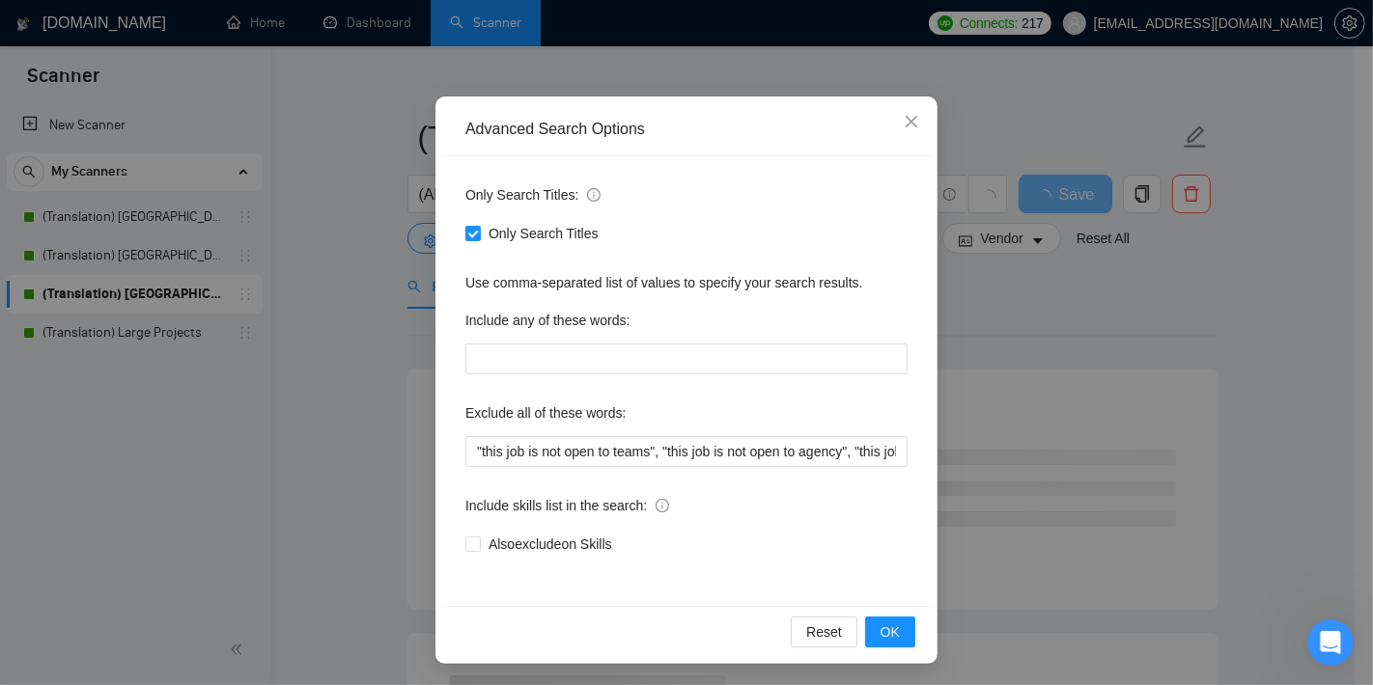
scroll to position [116, 0]
click at [615, 456] on input ""this job is not open to teams", "this job is not open to agency", "this job is…" at bounding box center [686, 451] width 442 height 31
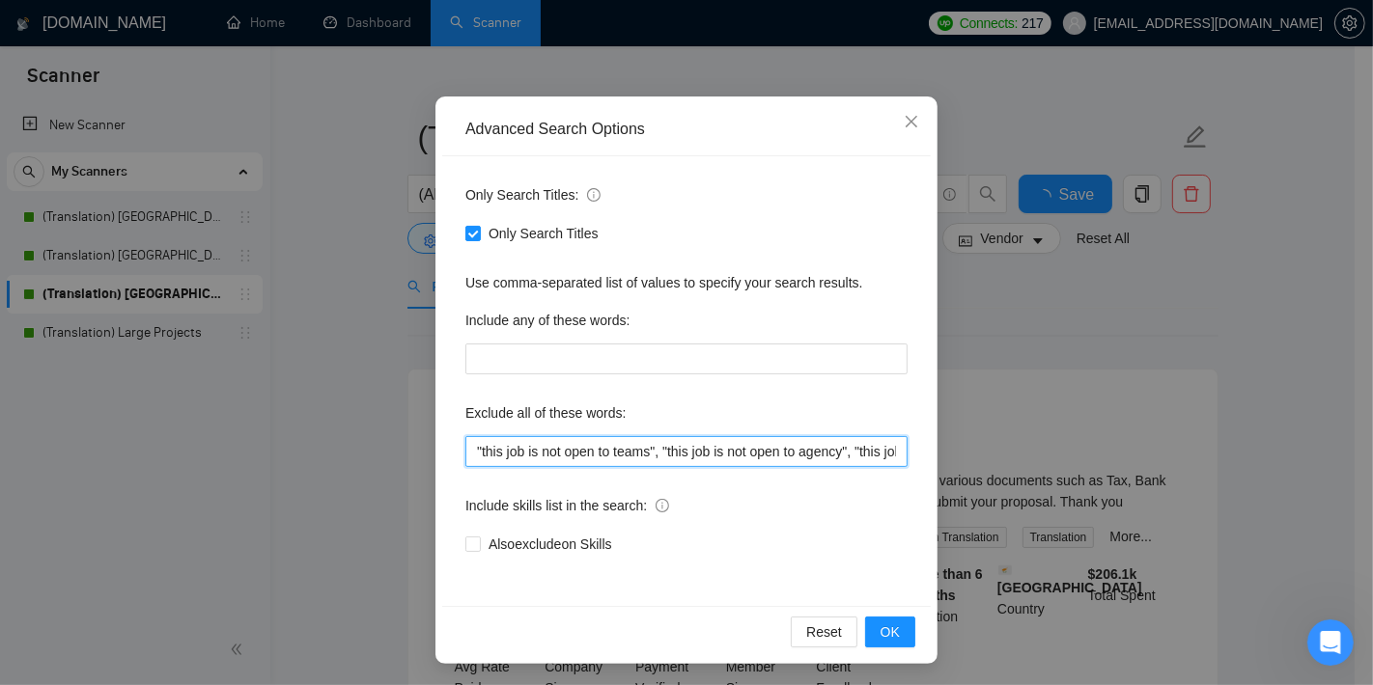
paste input ", "recording", "voice over", "interpret*", "conversa*","
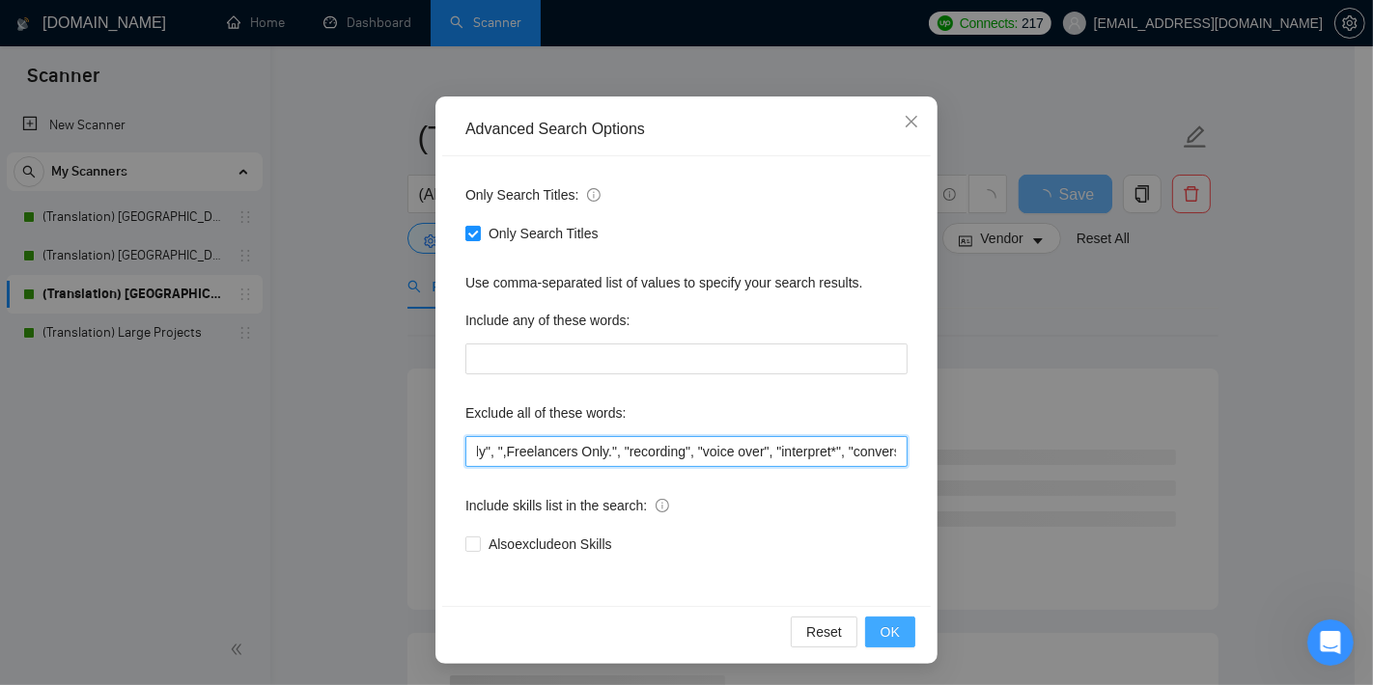
type input ""this job is not open to teams", "this job is not open to agency", "this job is…"
click at [886, 622] on span "OK" at bounding box center [889, 632] width 19 height 21
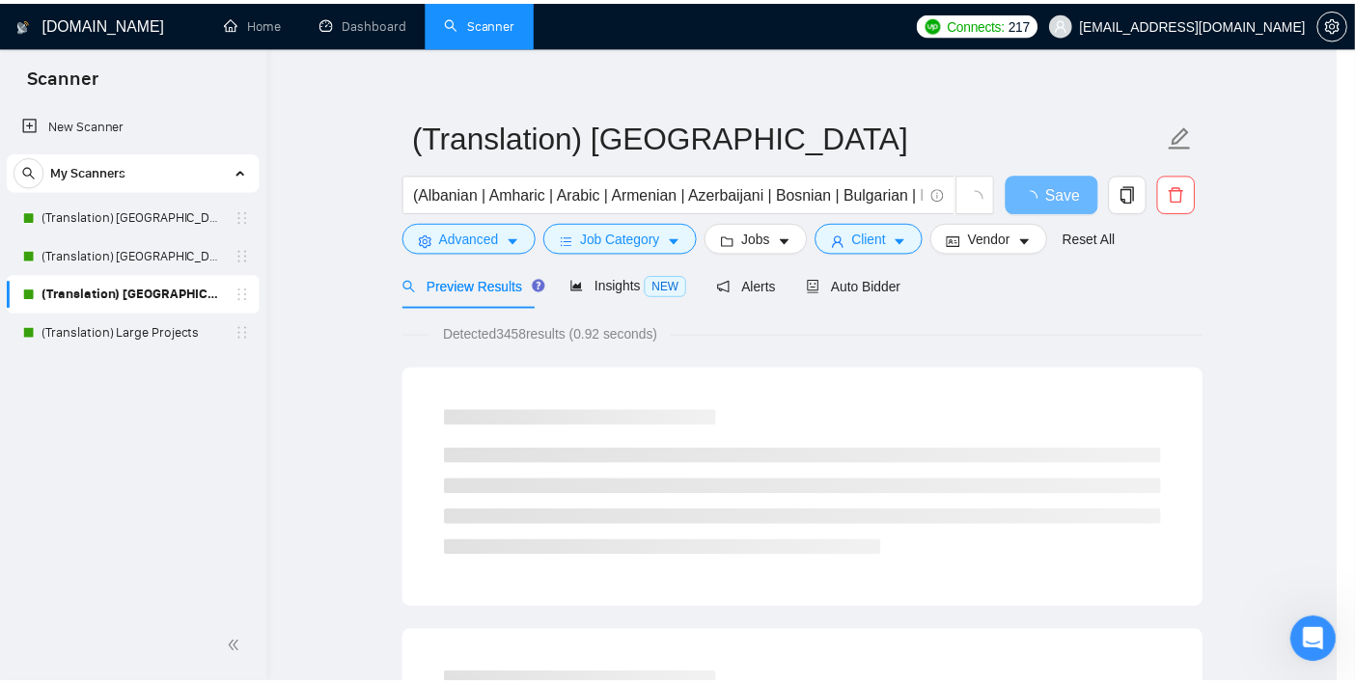
scroll to position [19, 0]
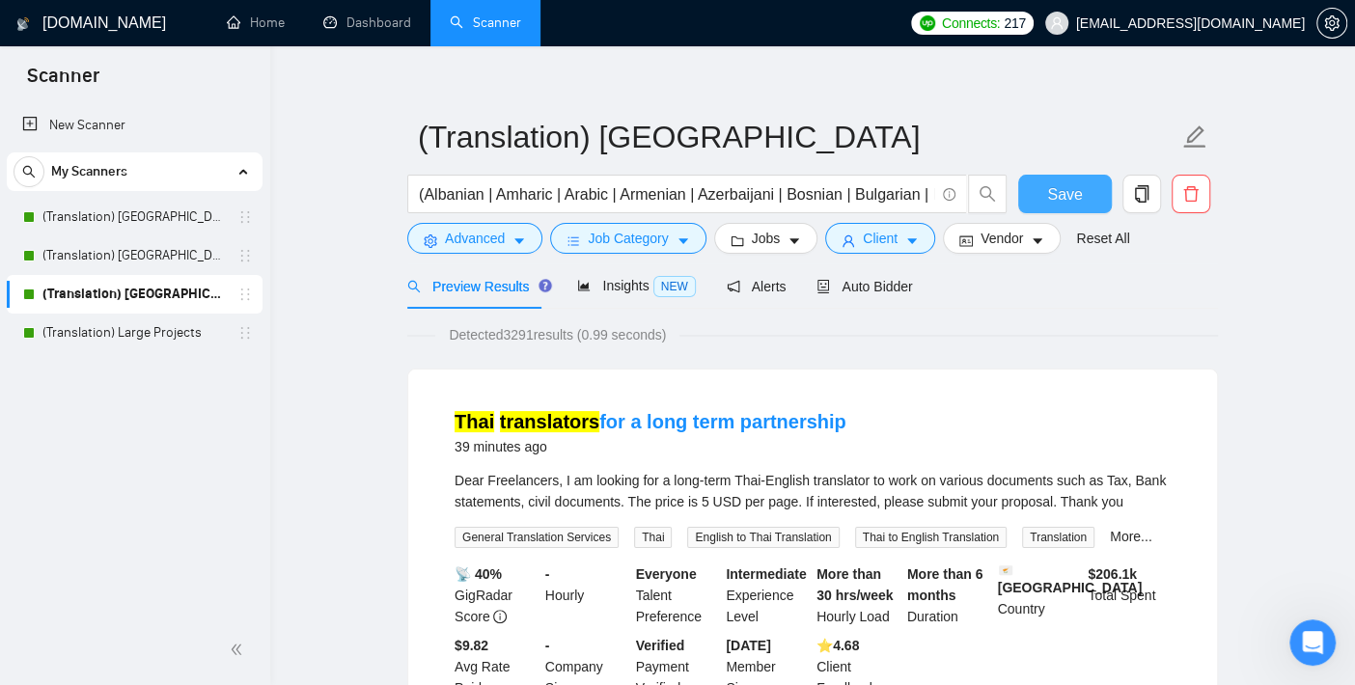
click at [1062, 187] on span "Save" at bounding box center [1064, 194] width 35 height 24
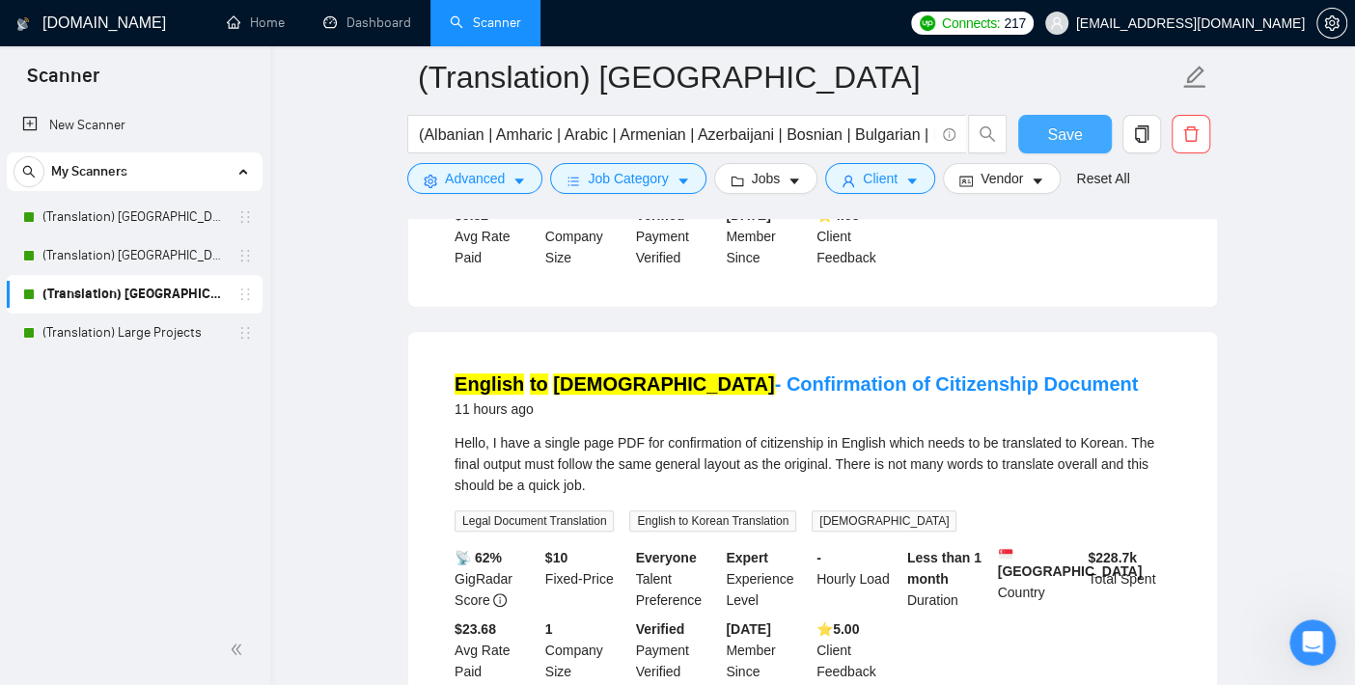
scroll to position [448, 0]
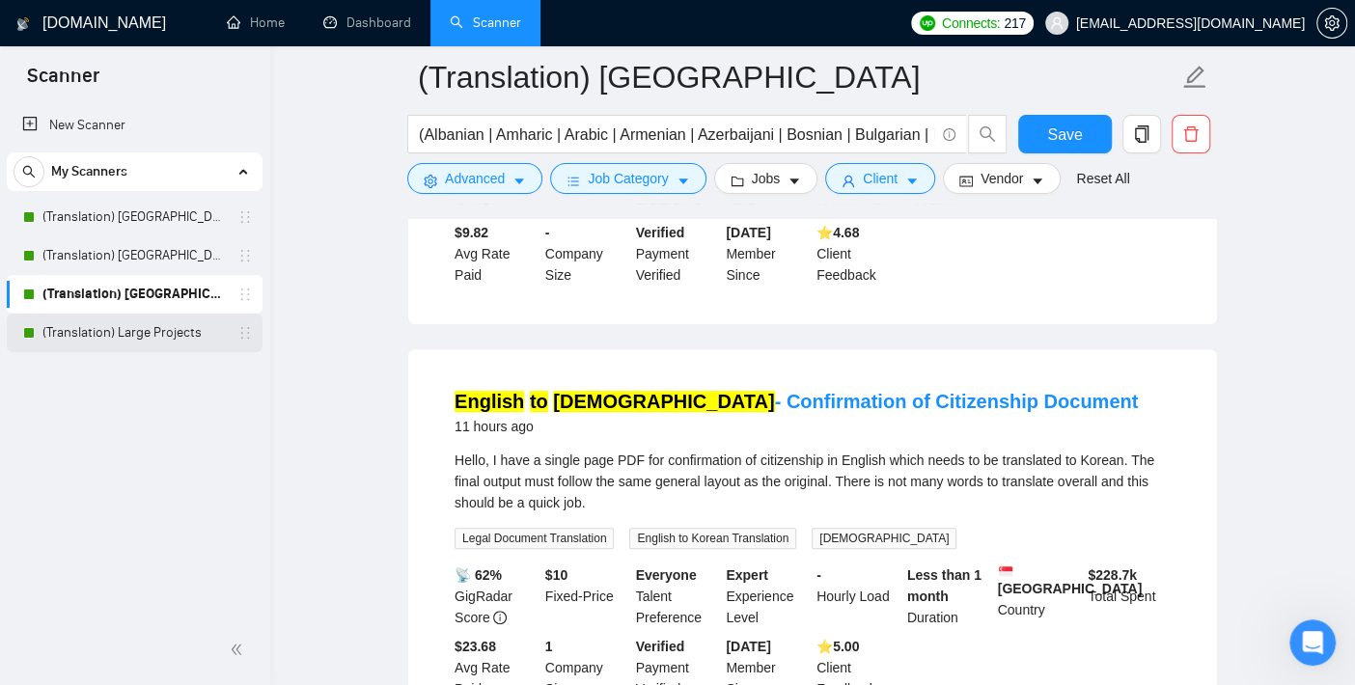
click at [129, 325] on link "(Translation) Large Projects" at bounding box center [133, 333] width 183 height 39
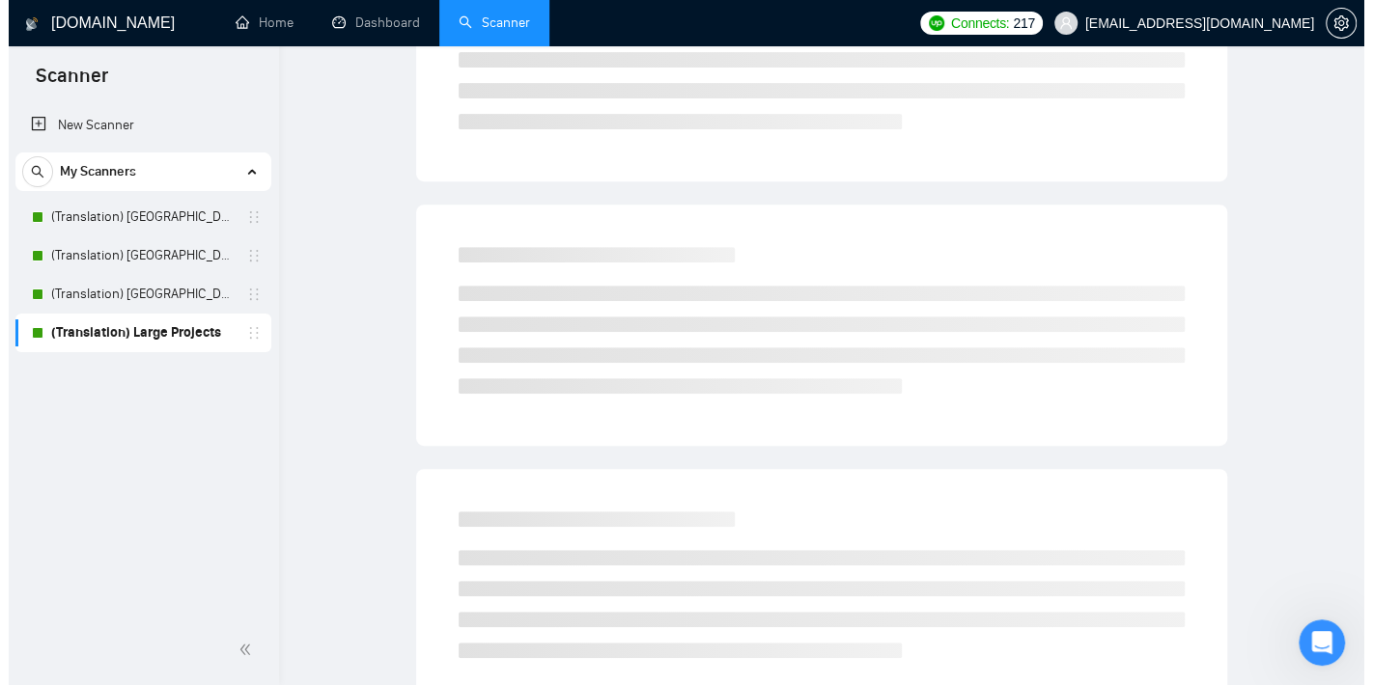
scroll to position [19, 0]
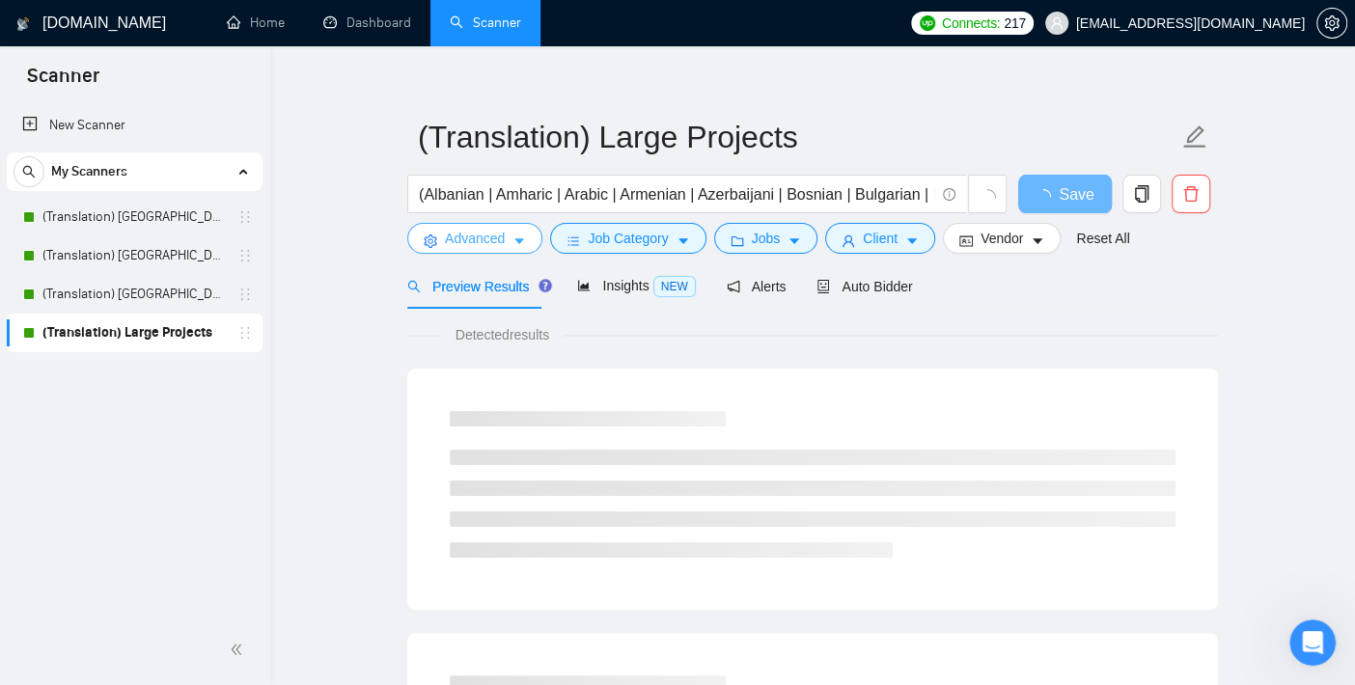
click at [476, 236] on span "Advanced" at bounding box center [475, 238] width 60 height 21
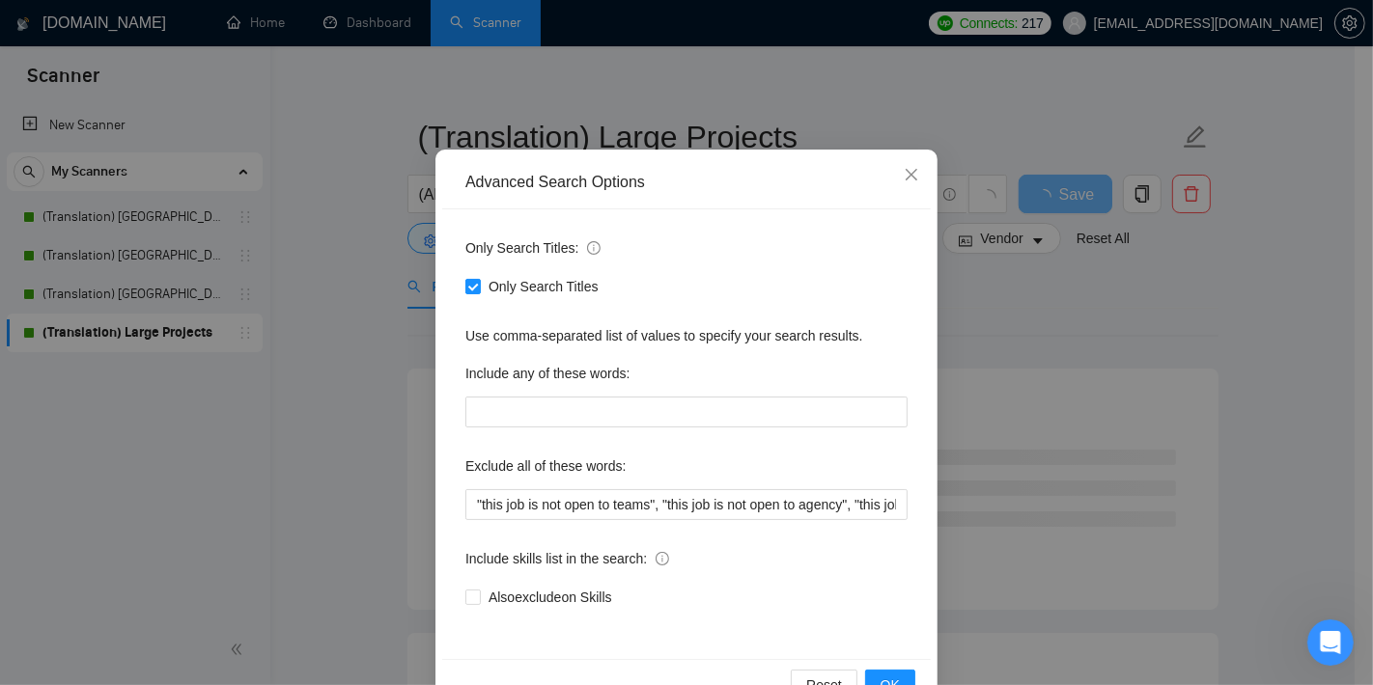
scroll to position [116, 0]
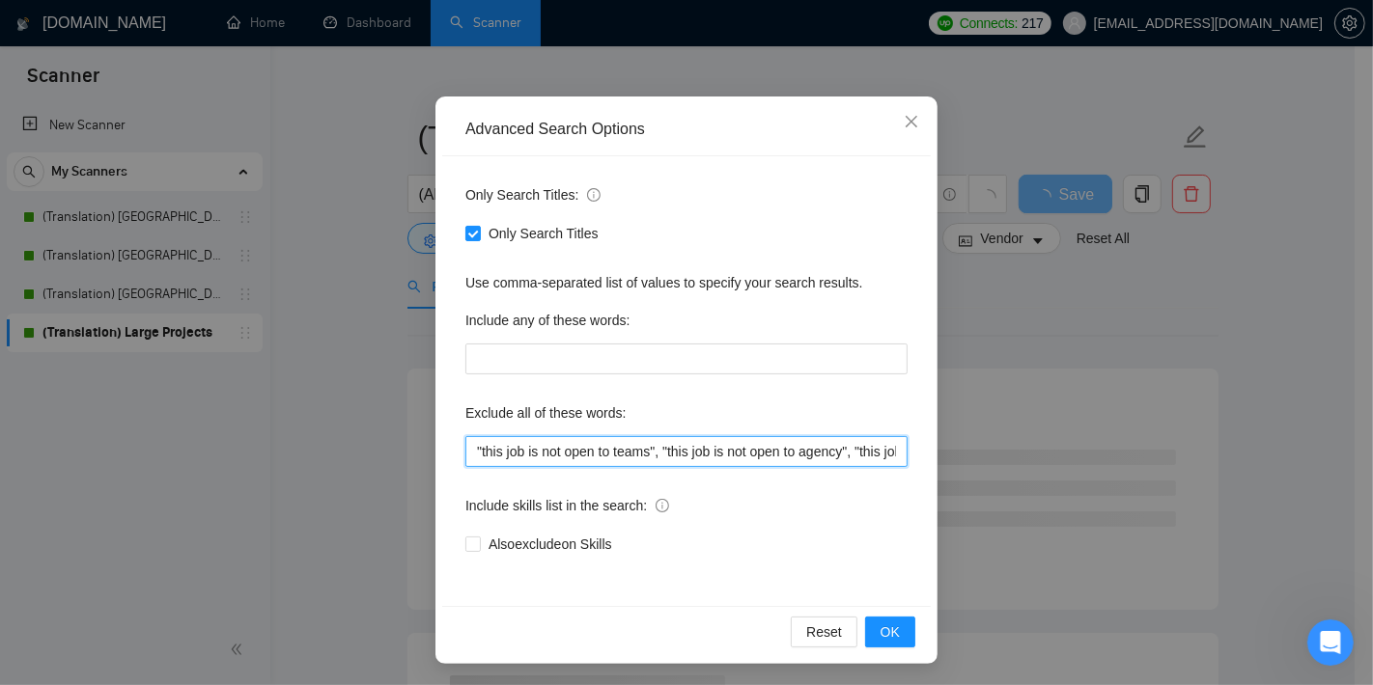
click at [558, 445] on input ""this job is not open to teams", "this job is not open to agency", "this job is…" at bounding box center [686, 451] width 442 height 31
paste input ", "recording", "voice over", "interpret*", "conversa*","
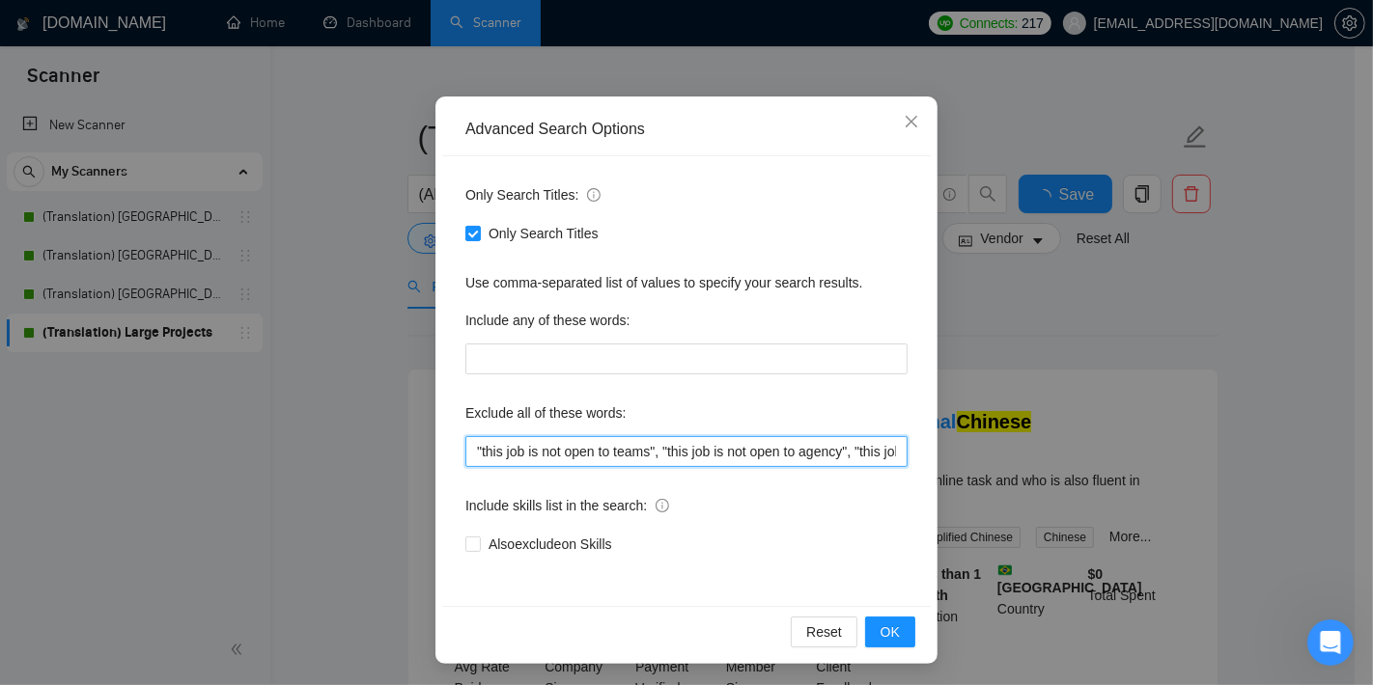
scroll to position [0, 1947]
type input ""this job is not open to teams", "this job is not open to agency", "this job is…"
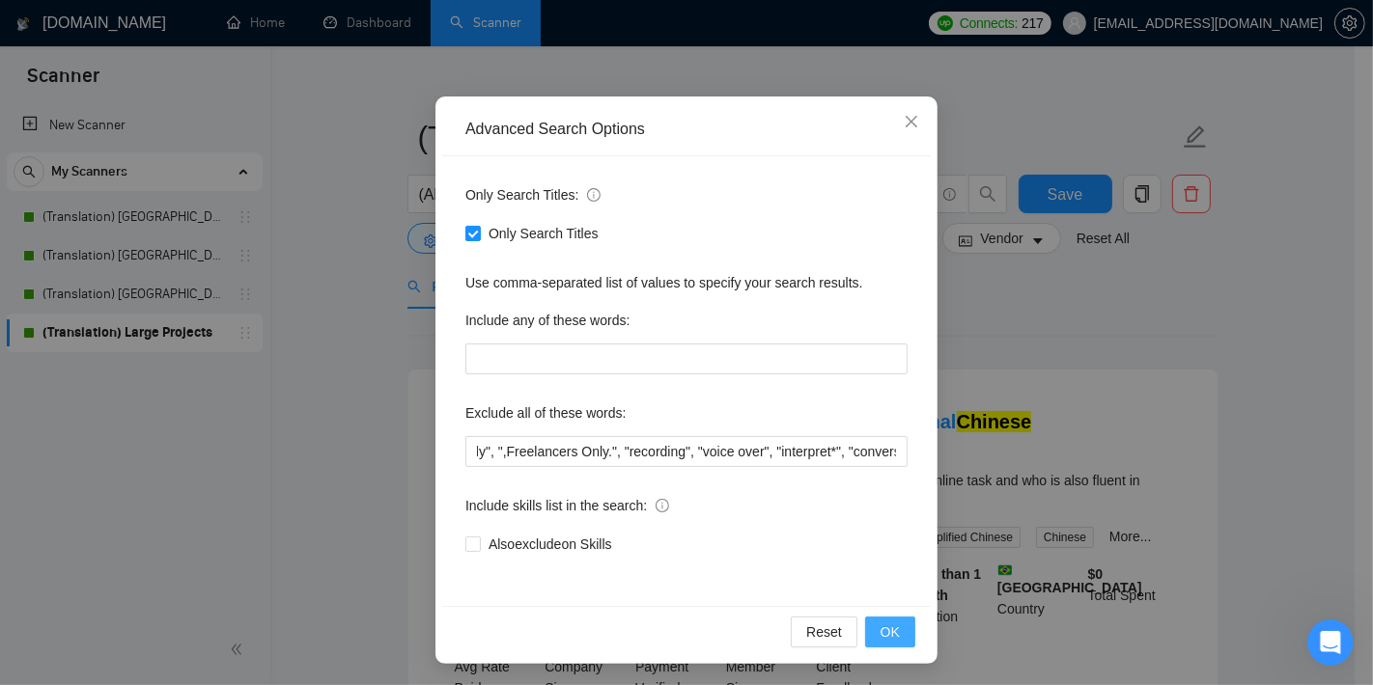
click at [884, 622] on span "OK" at bounding box center [889, 632] width 19 height 21
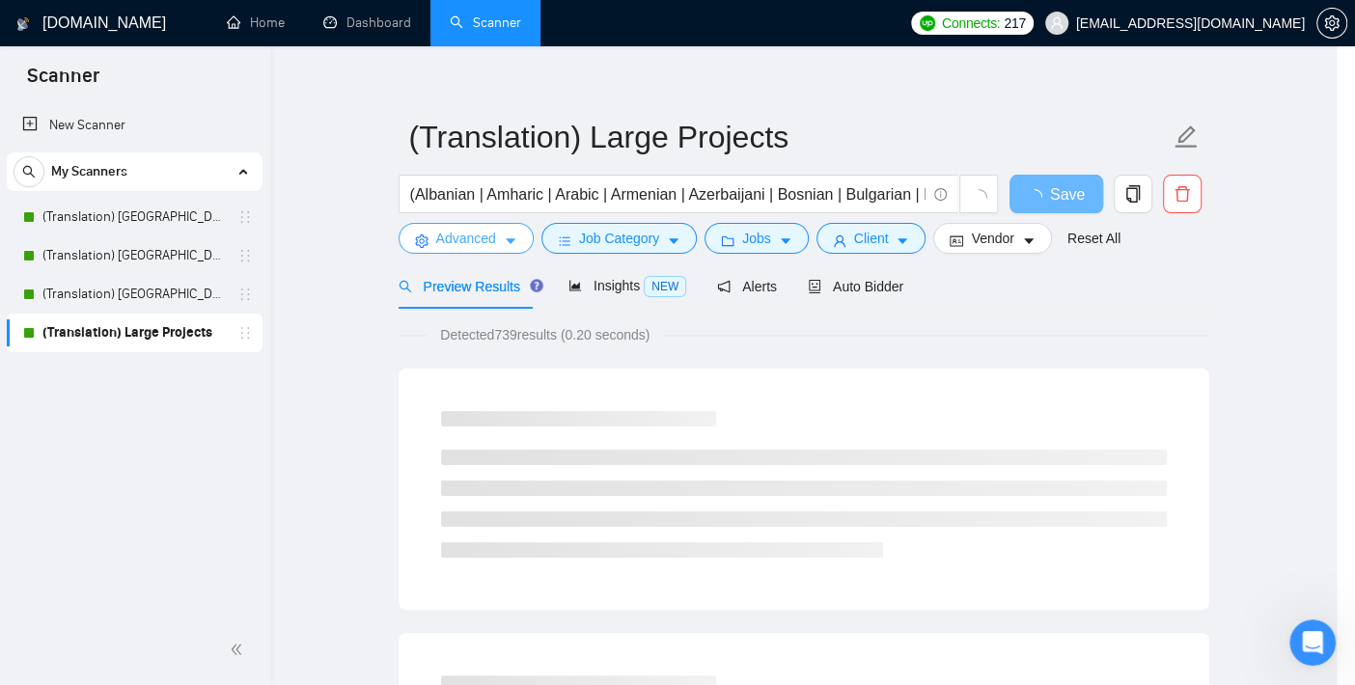
scroll to position [0, 0]
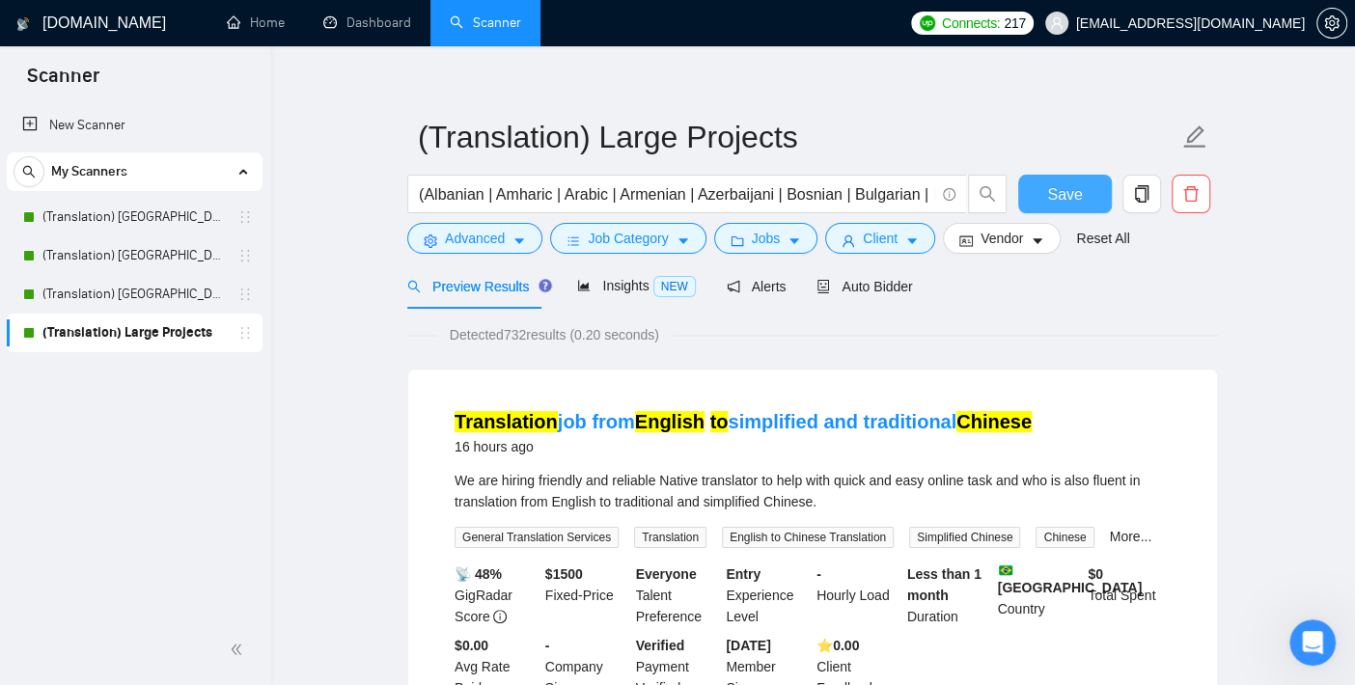
click at [1042, 194] on button "Save" at bounding box center [1065, 194] width 94 height 39
click at [123, 218] on link "(Translation) [GEOGRAPHIC_DATA]" at bounding box center [133, 217] width 183 height 39
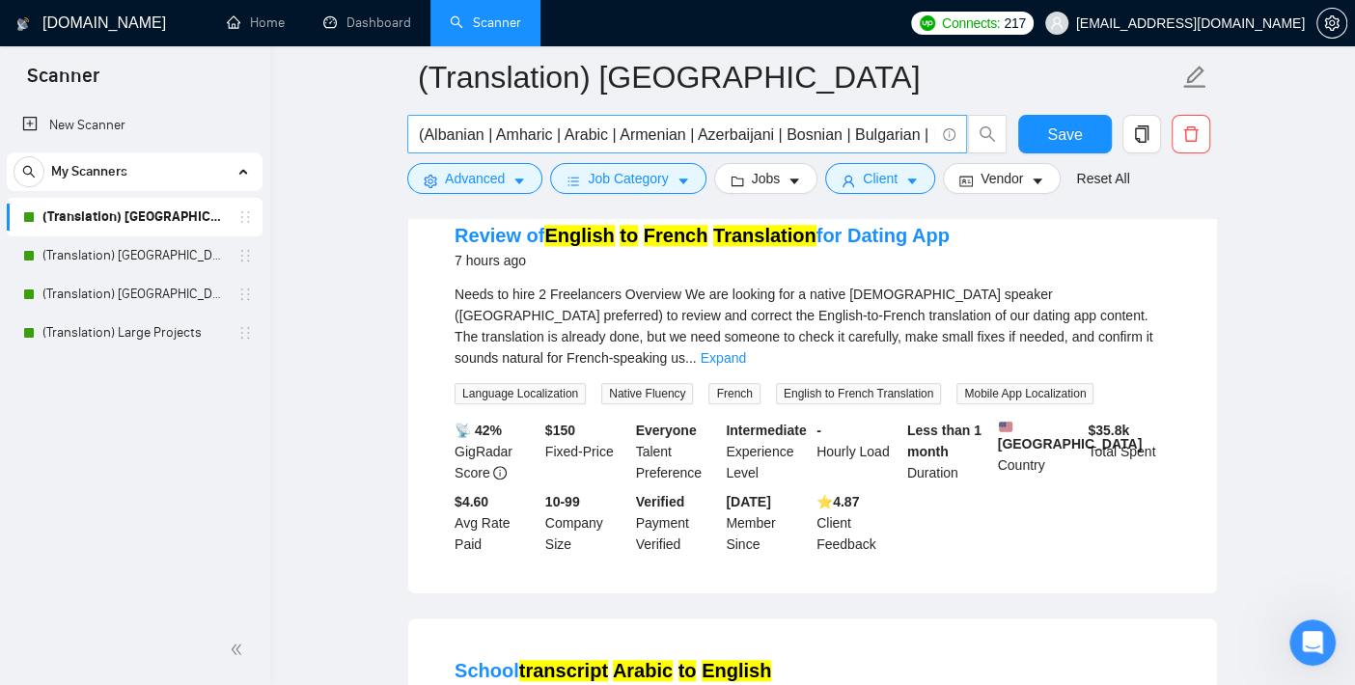
scroll to position [985, 0]
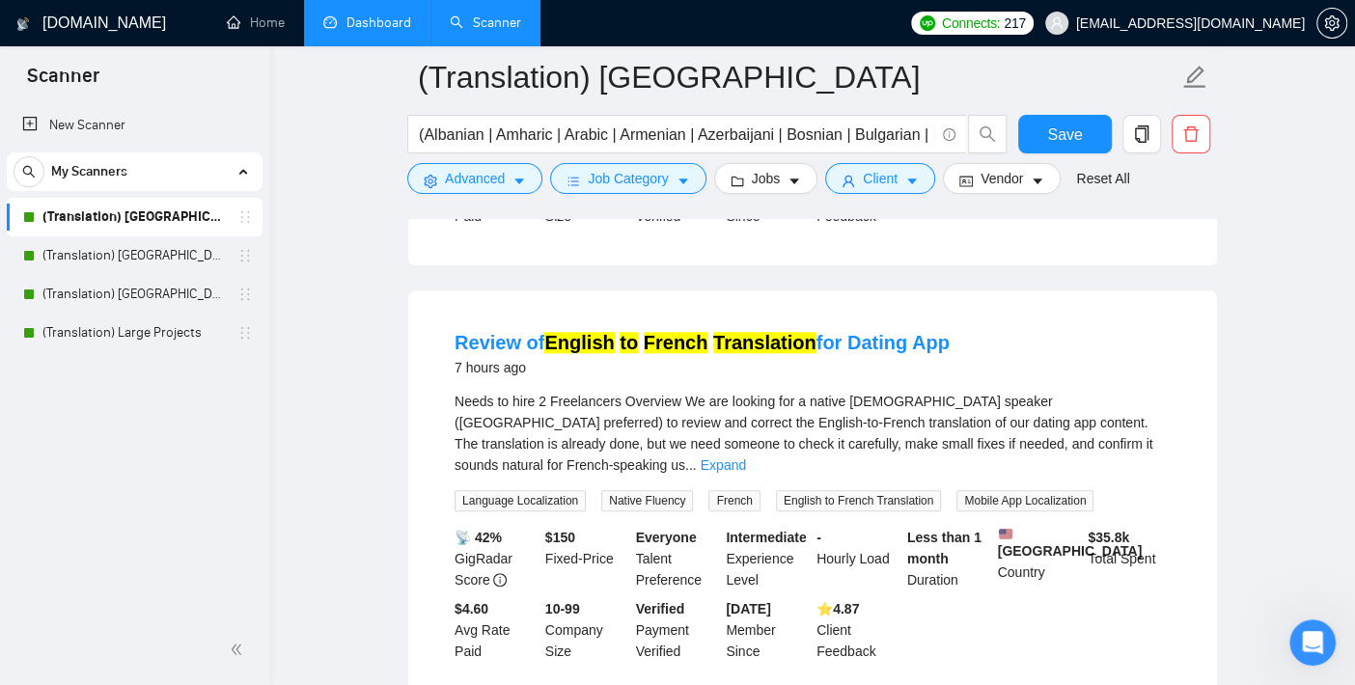
click at [371, 16] on link "Dashboard" at bounding box center [367, 22] width 88 height 16
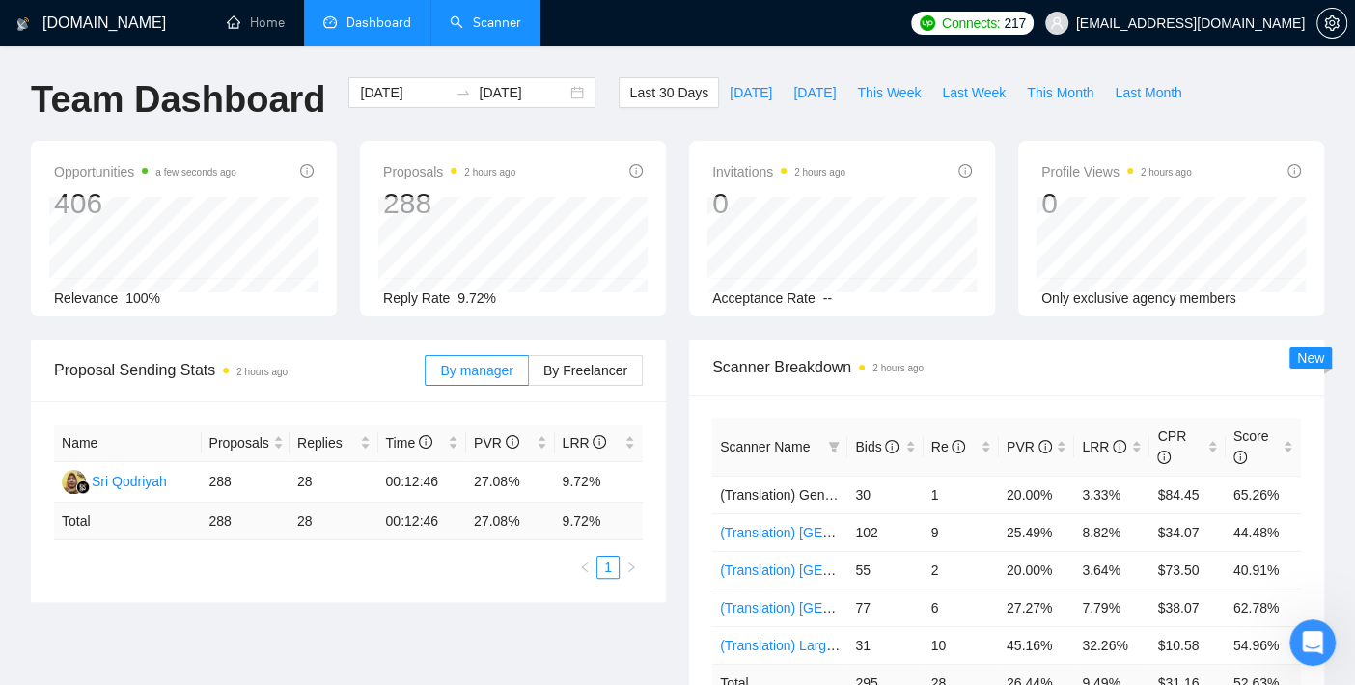
click at [505, 27] on link "Scanner" at bounding box center [485, 22] width 71 height 16
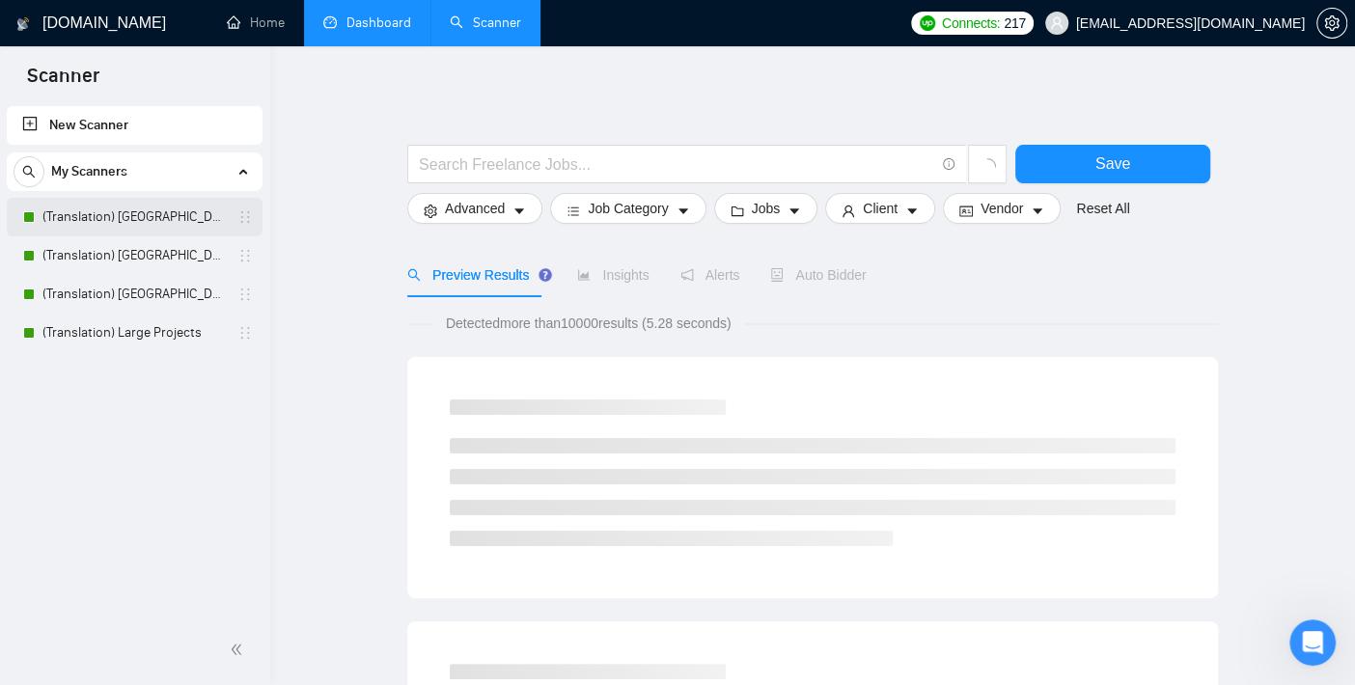
click at [114, 223] on link "(Translation) [GEOGRAPHIC_DATA]" at bounding box center [133, 217] width 183 height 39
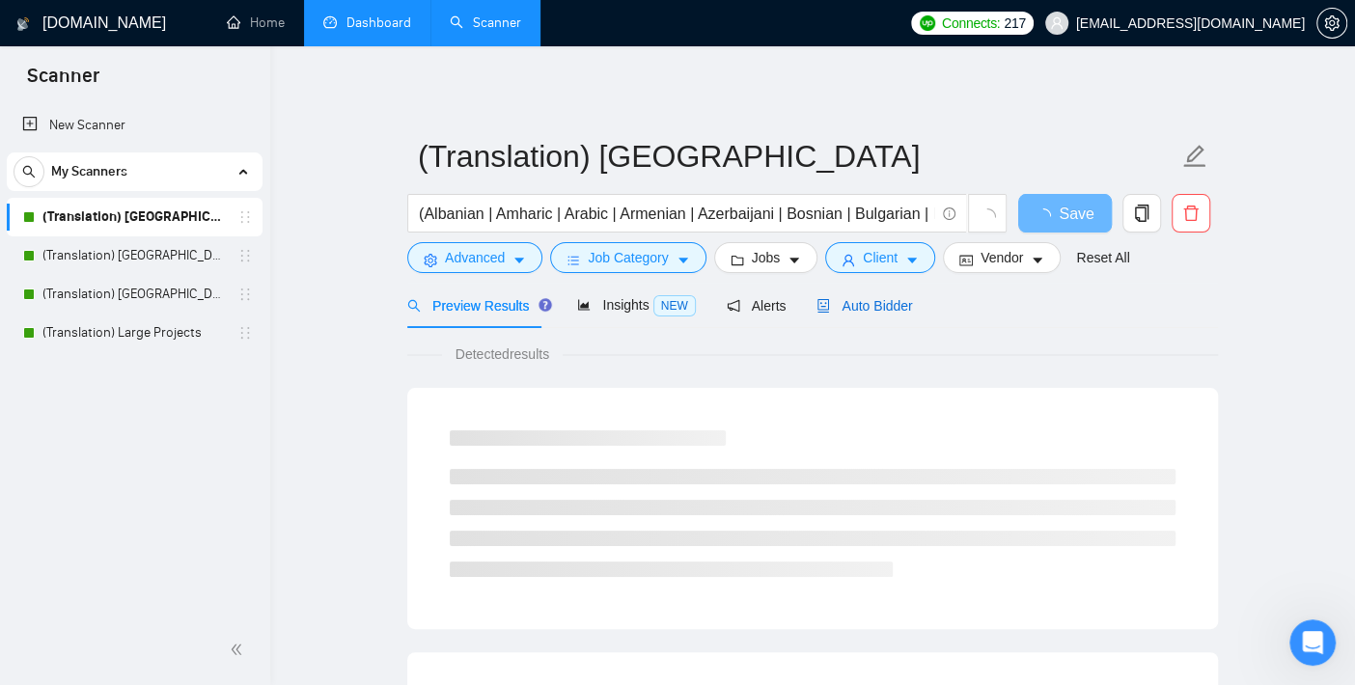
click at [876, 303] on span "Auto Bidder" at bounding box center [865, 305] width 96 height 15
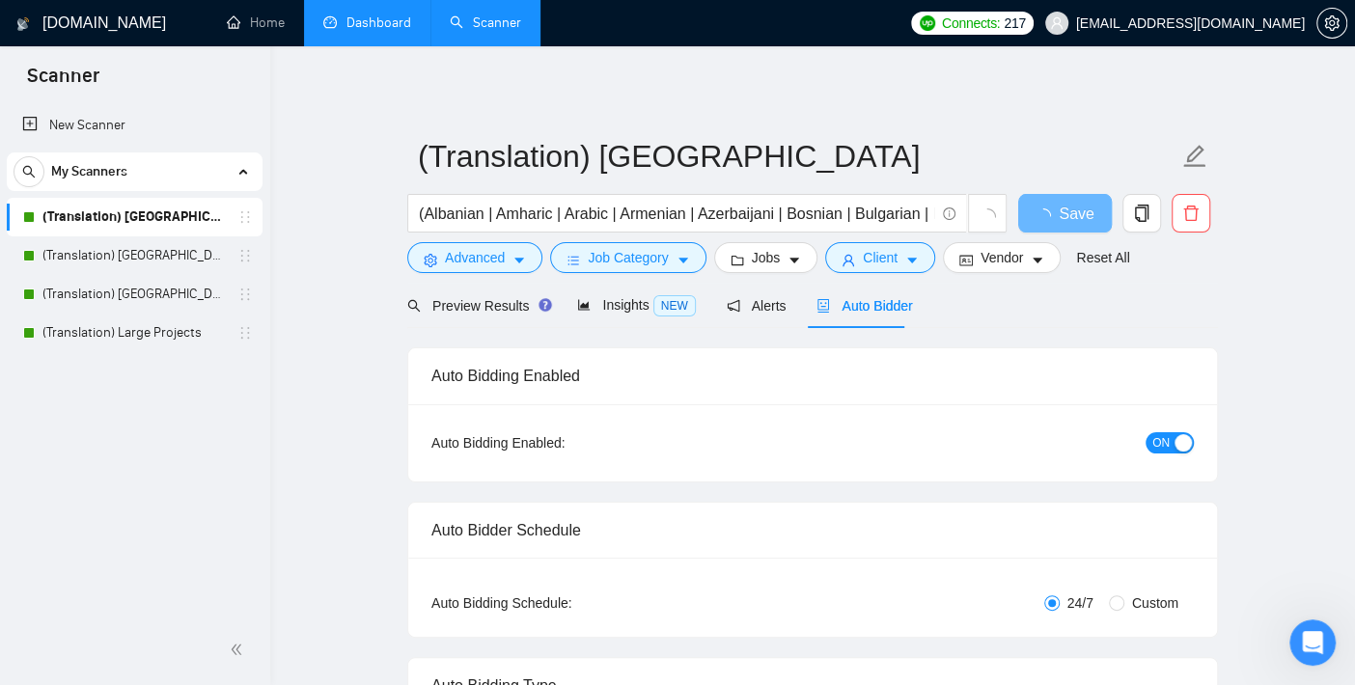
checkbox input "true"
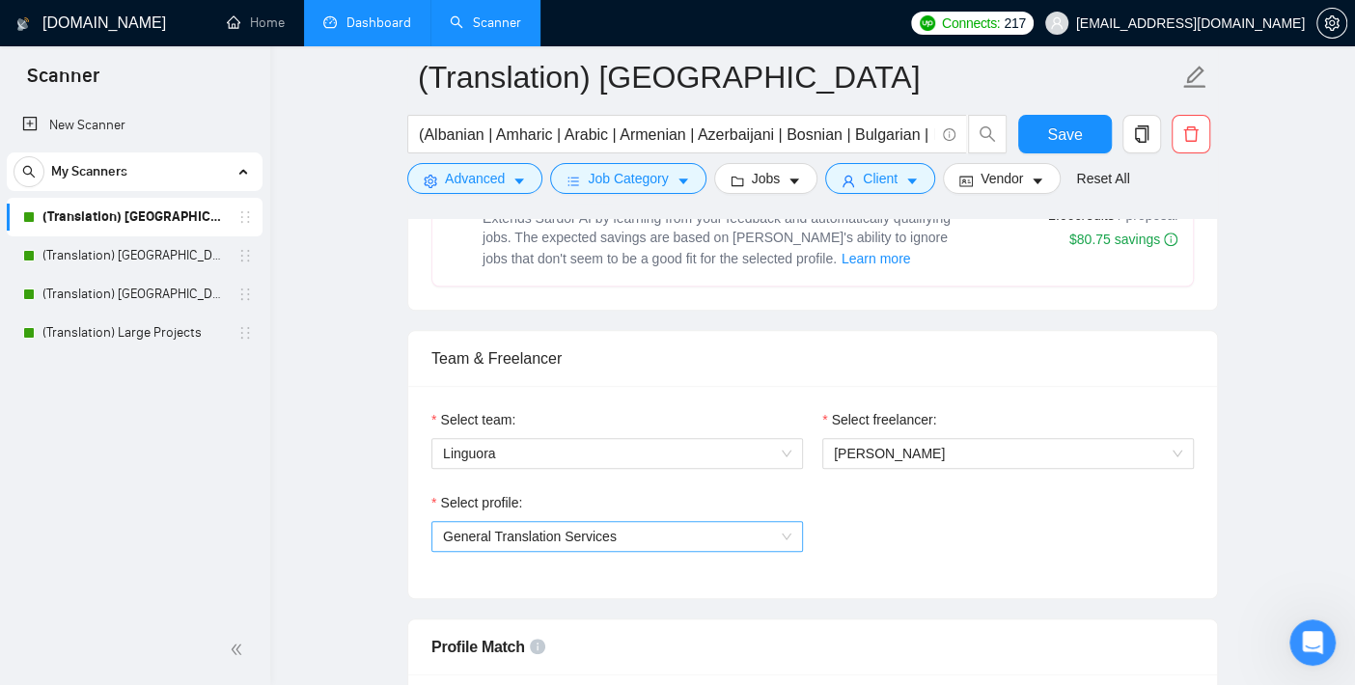
scroll to position [1287, 0]
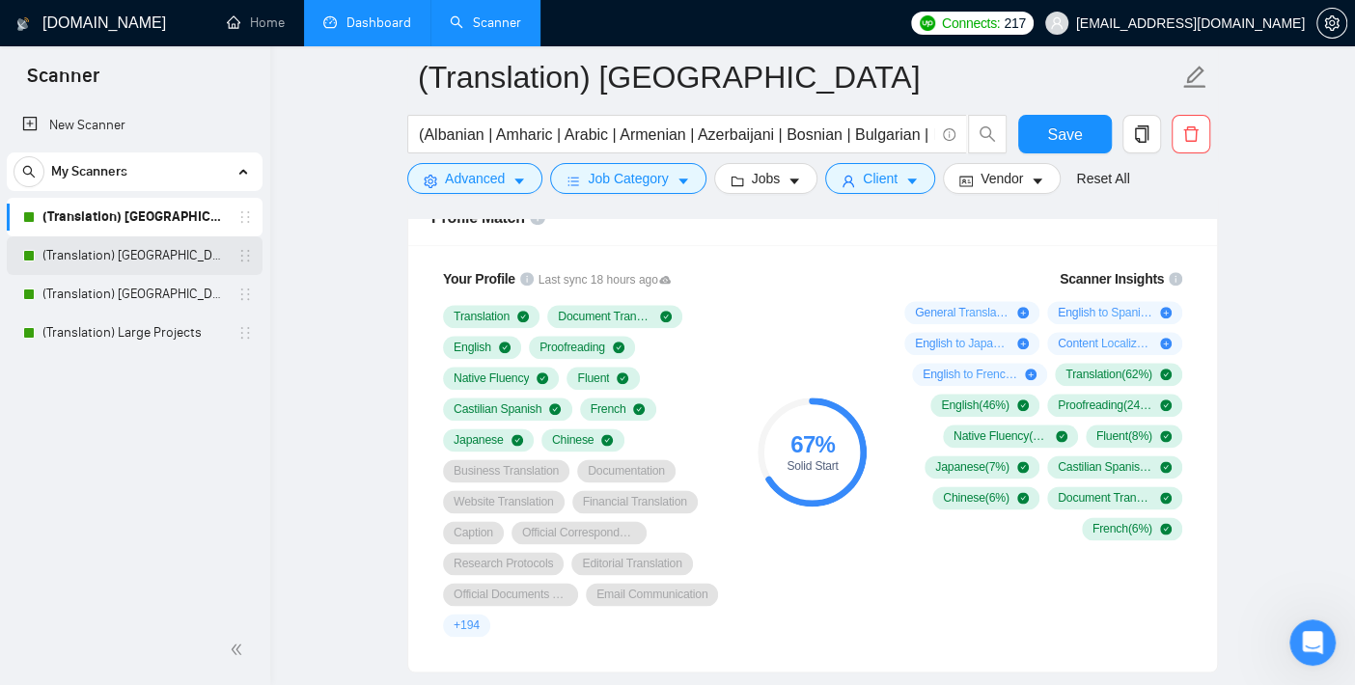
click at [146, 252] on link "(Translation) [GEOGRAPHIC_DATA]" at bounding box center [133, 255] width 183 height 39
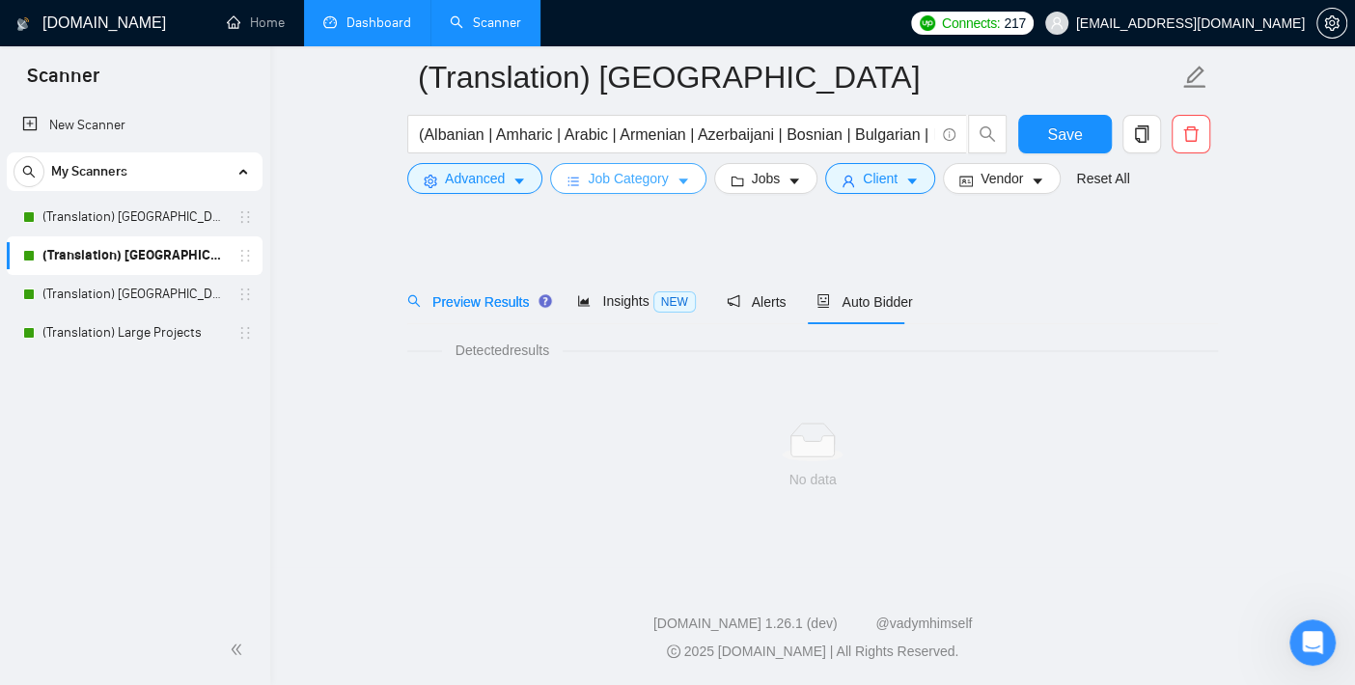
scroll to position [19, 0]
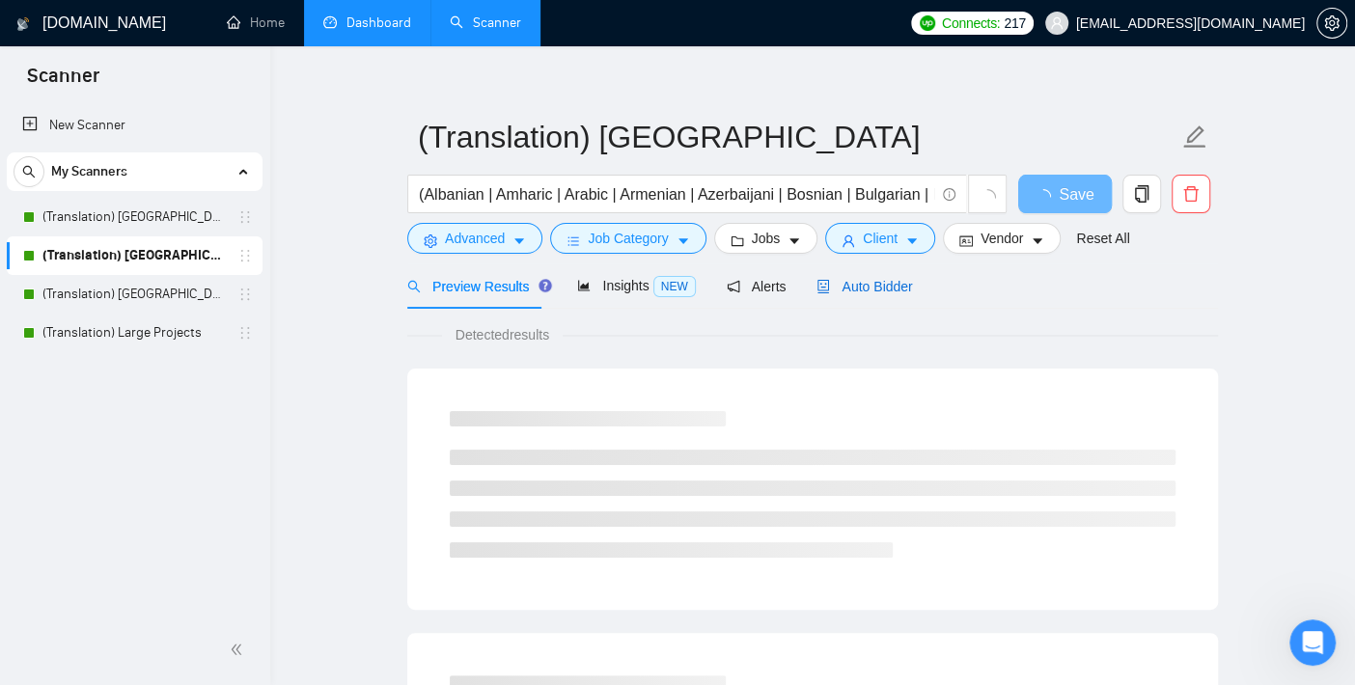
click at [885, 285] on span "Auto Bidder" at bounding box center [865, 286] width 96 height 15
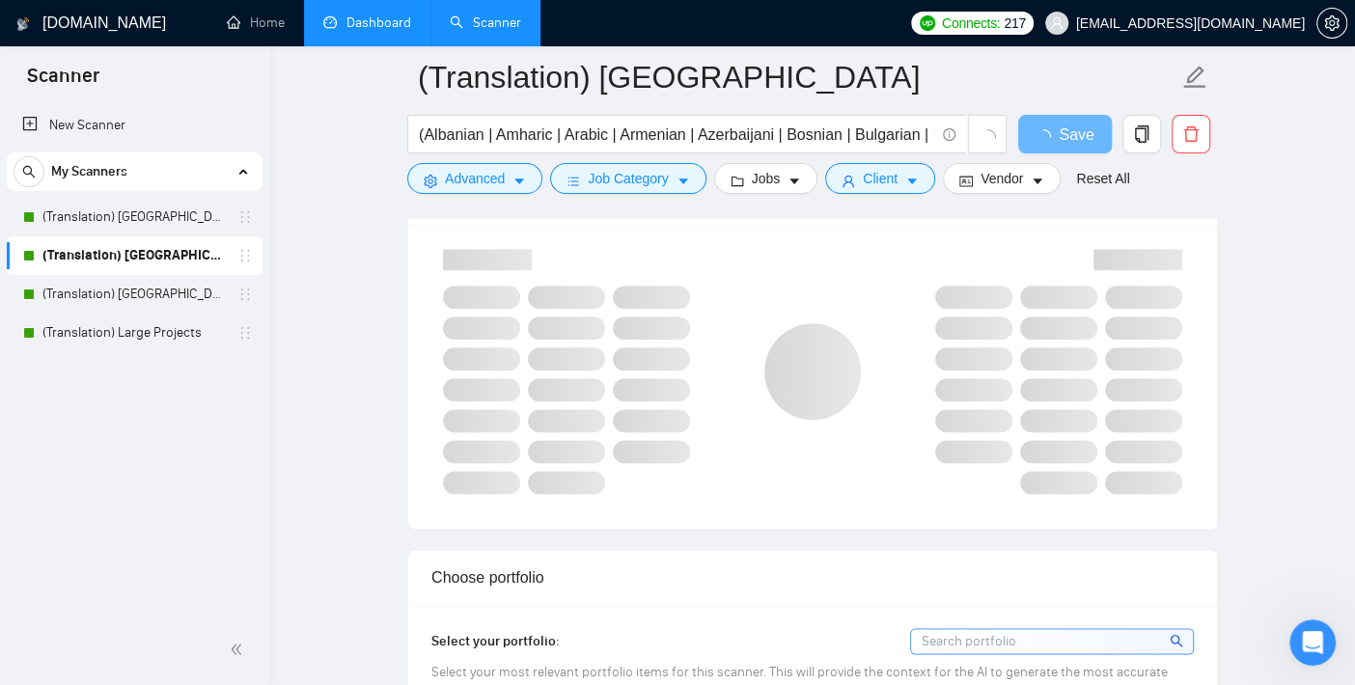
scroll to position [1199, 0]
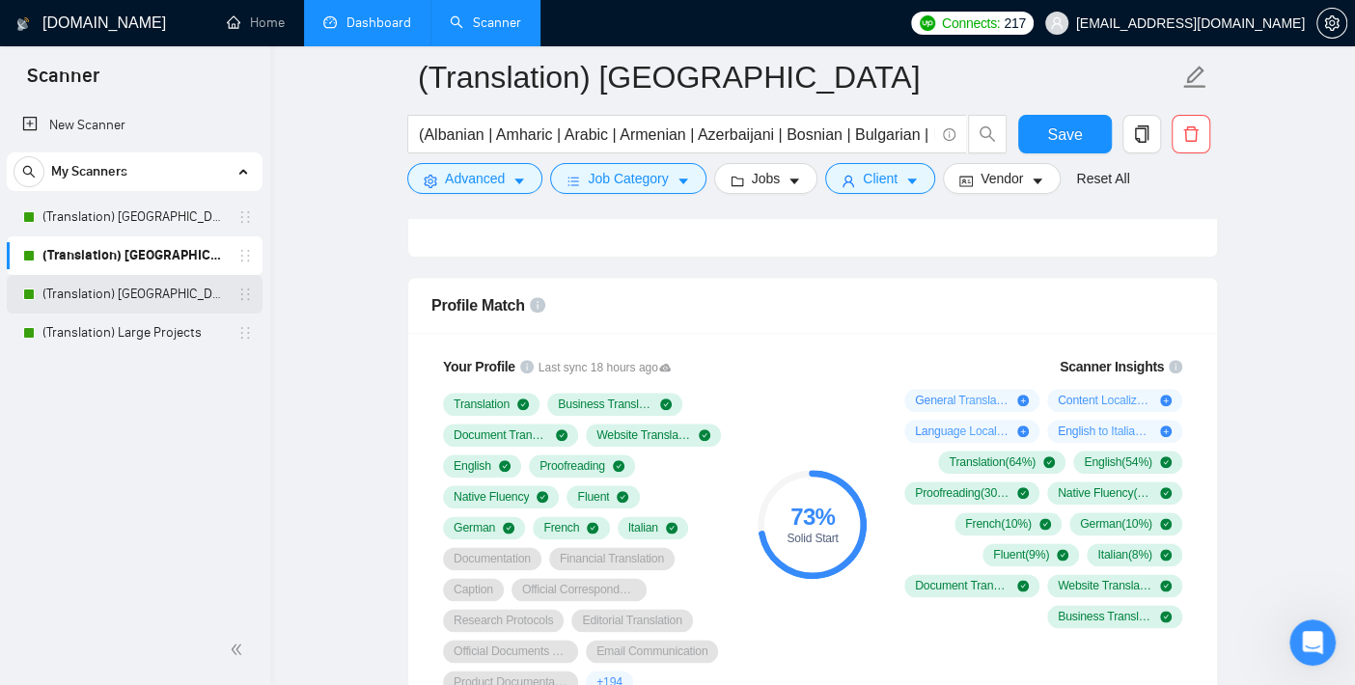
click at [88, 304] on link "(Translation) [GEOGRAPHIC_DATA]" at bounding box center [133, 294] width 183 height 39
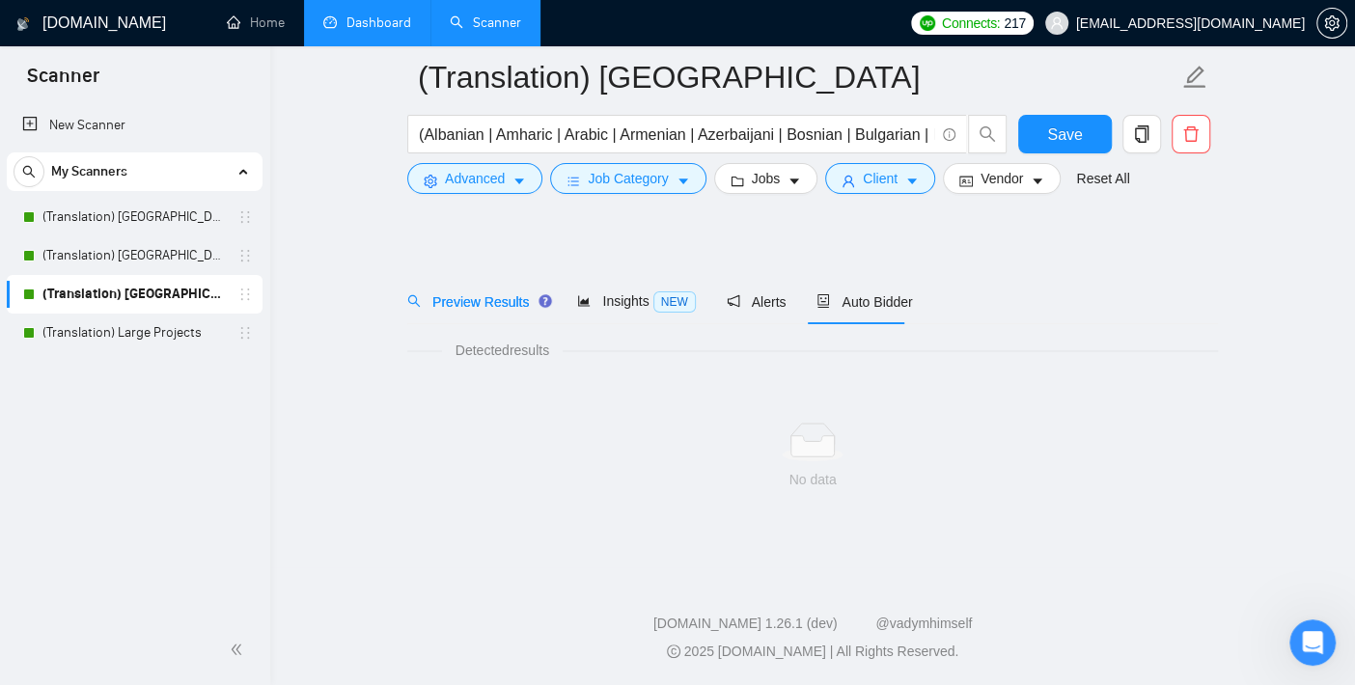
scroll to position [19, 0]
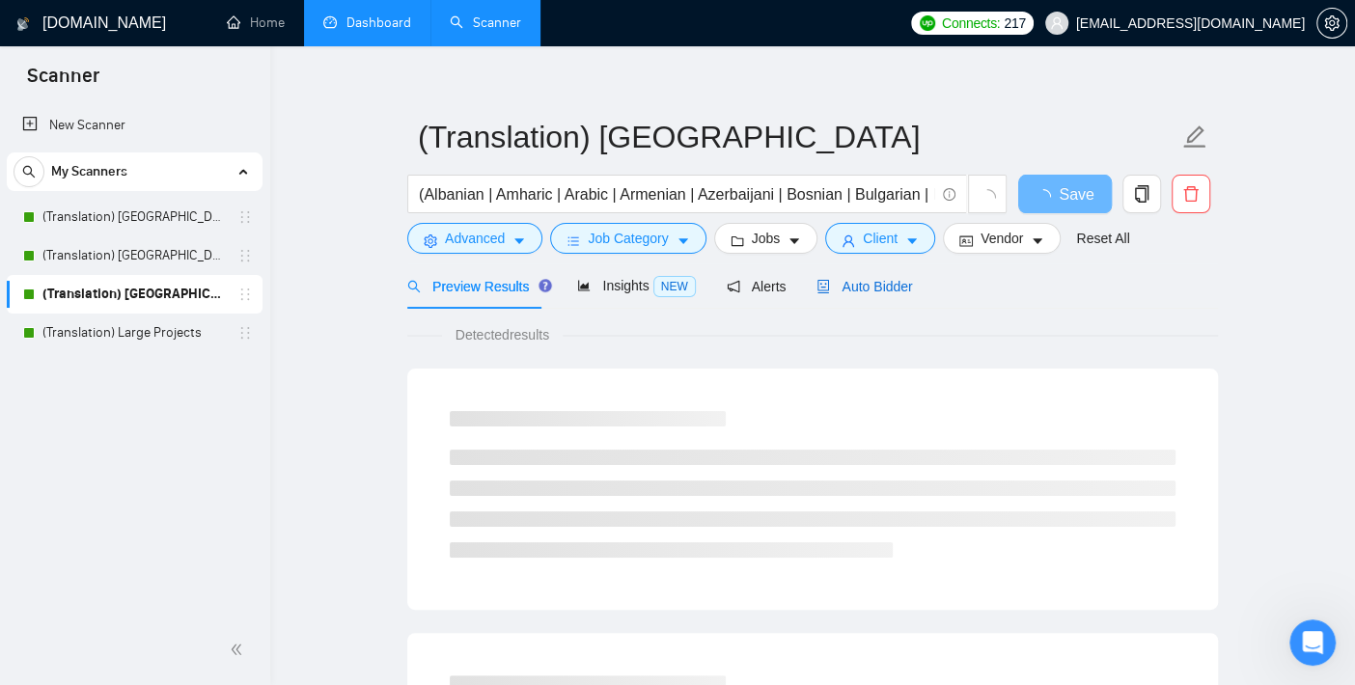
click at [851, 285] on span "Auto Bidder" at bounding box center [865, 286] width 96 height 15
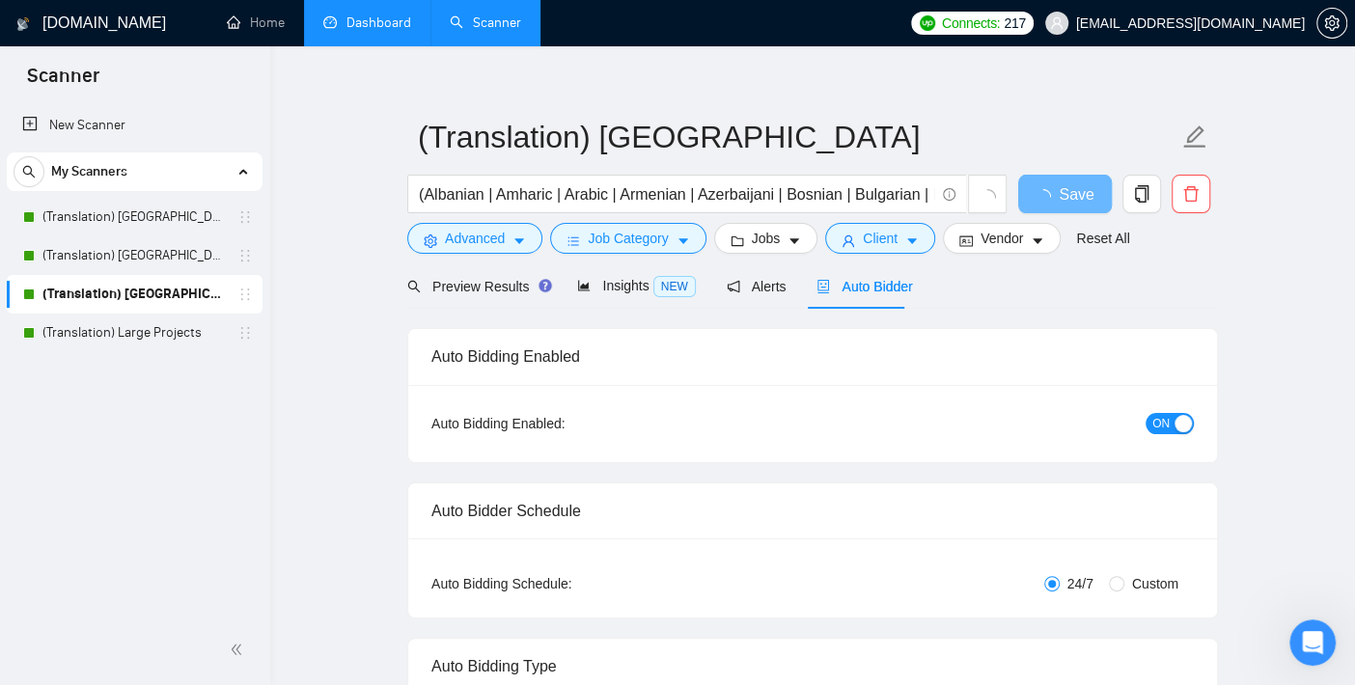
checkbox input "true"
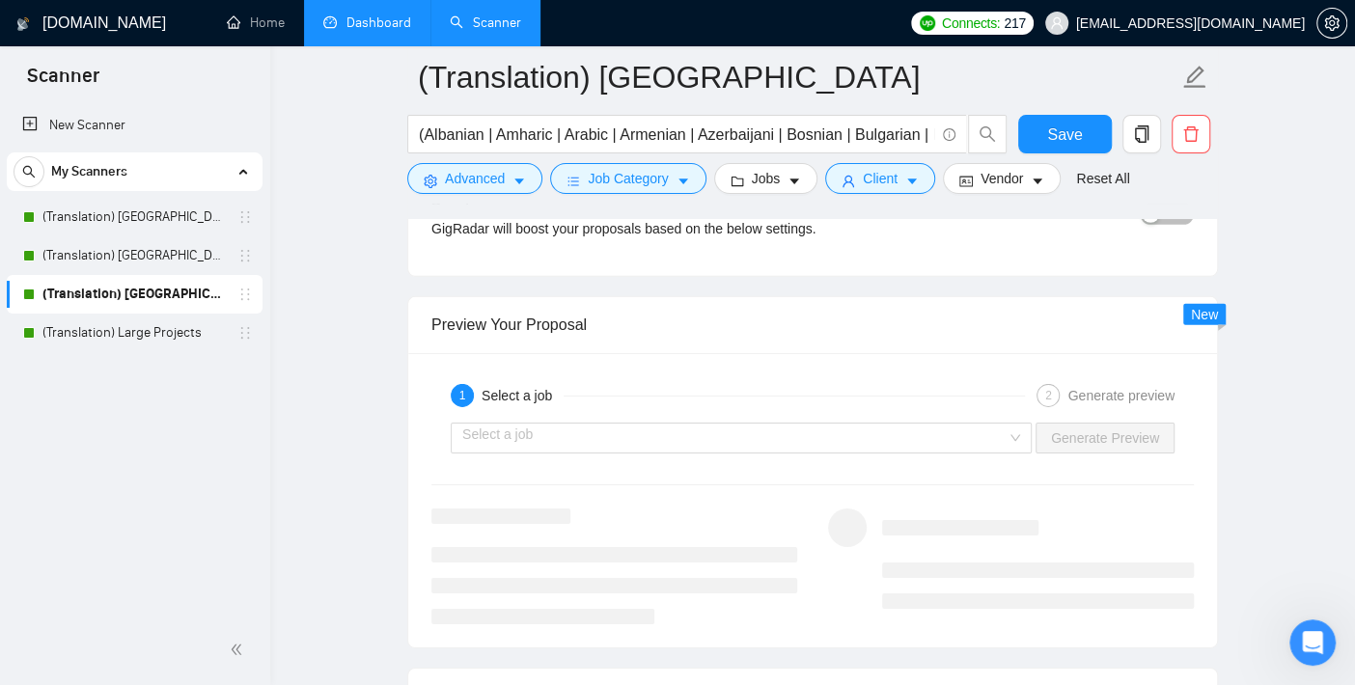
scroll to position [3665, 0]
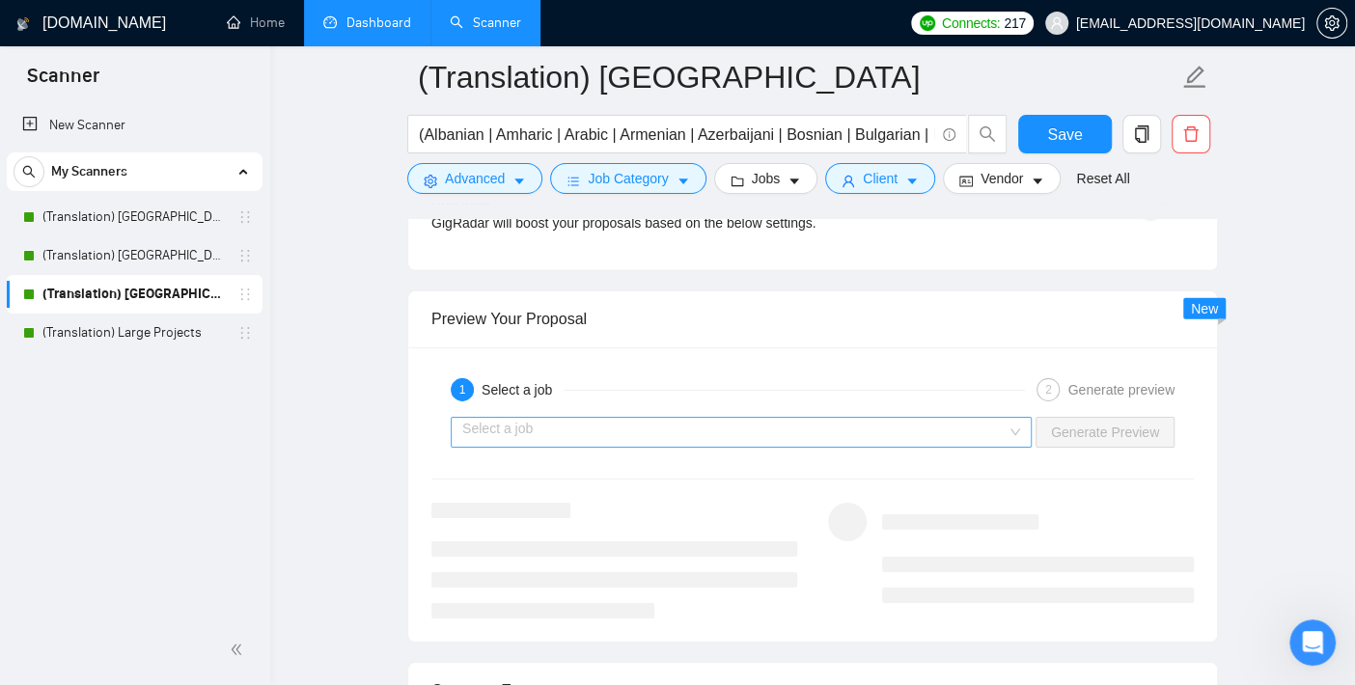
click at [612, 418] on input "search" at bounding box center [734, 432] width 544 height 29
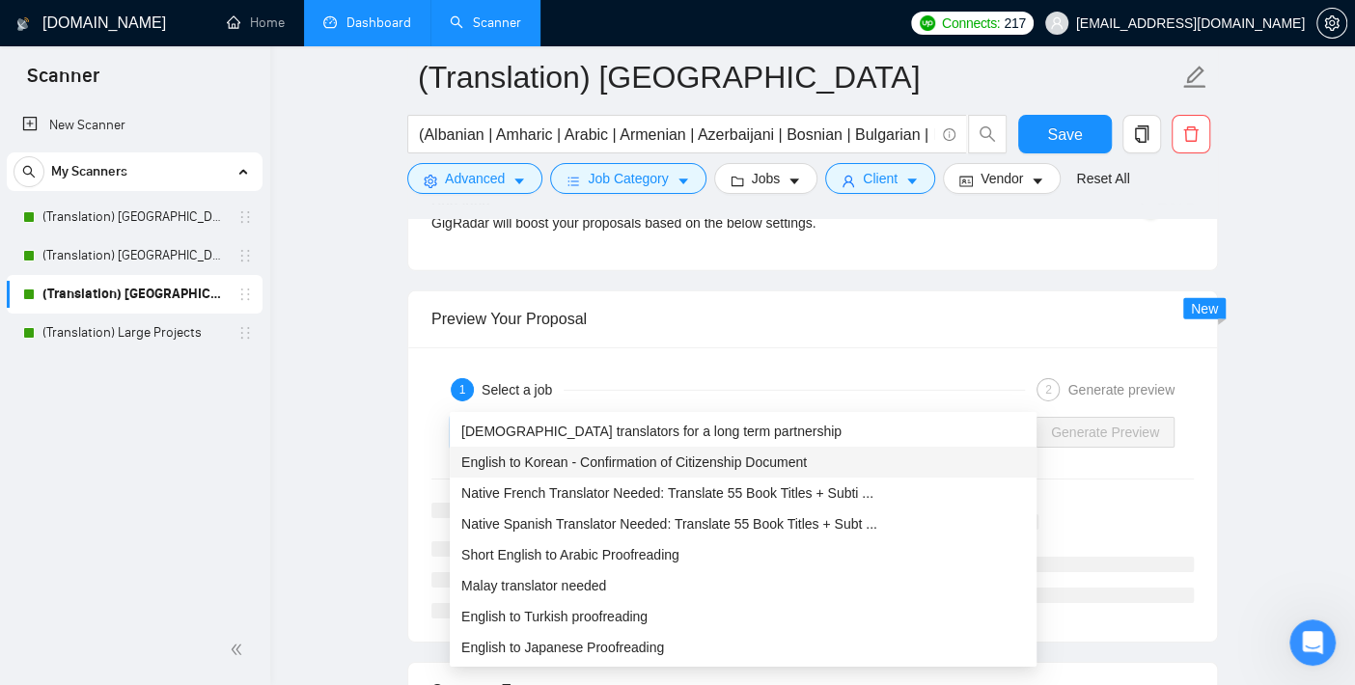
click at [582, 463] on span "English to Korean - Confirmation of Citizenship Document" at bounding box center [634, 462] width 346 height 15
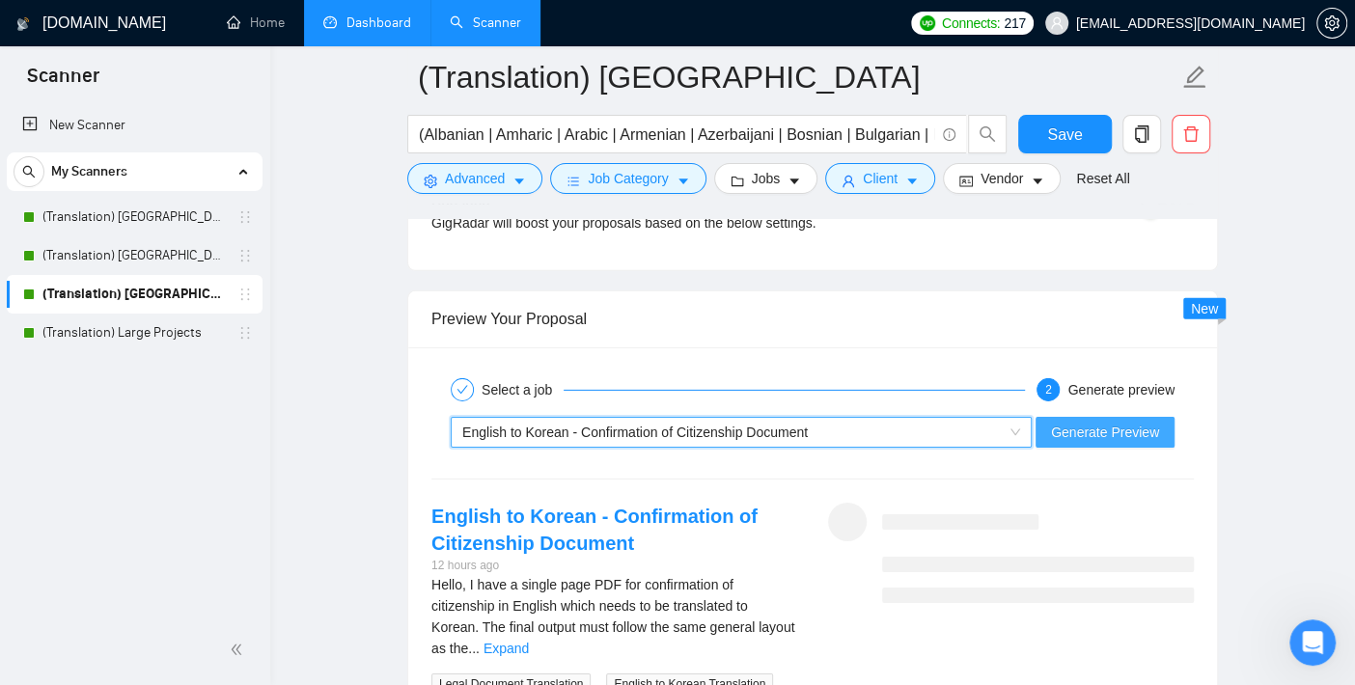
click at [1078, 422] on span "Generate Preview" at bounding box center [1105, 432] width 108 height 21
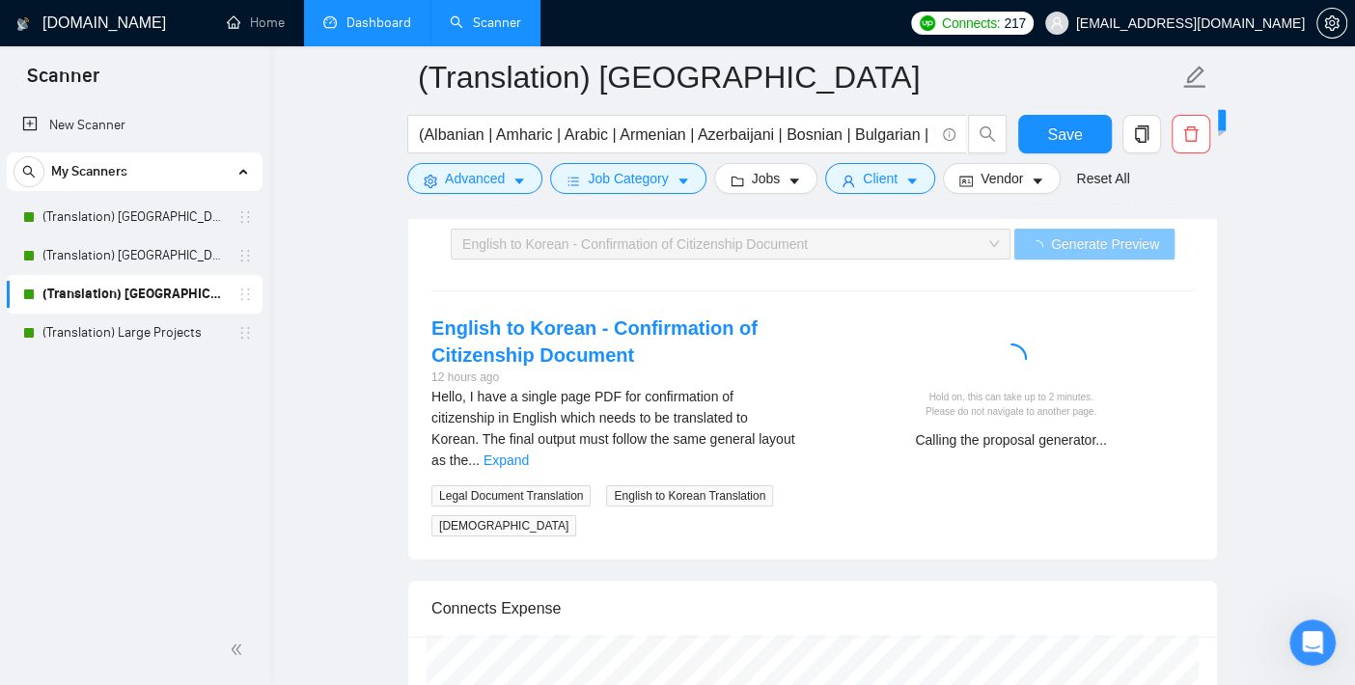
scroll to position [3880, 0]
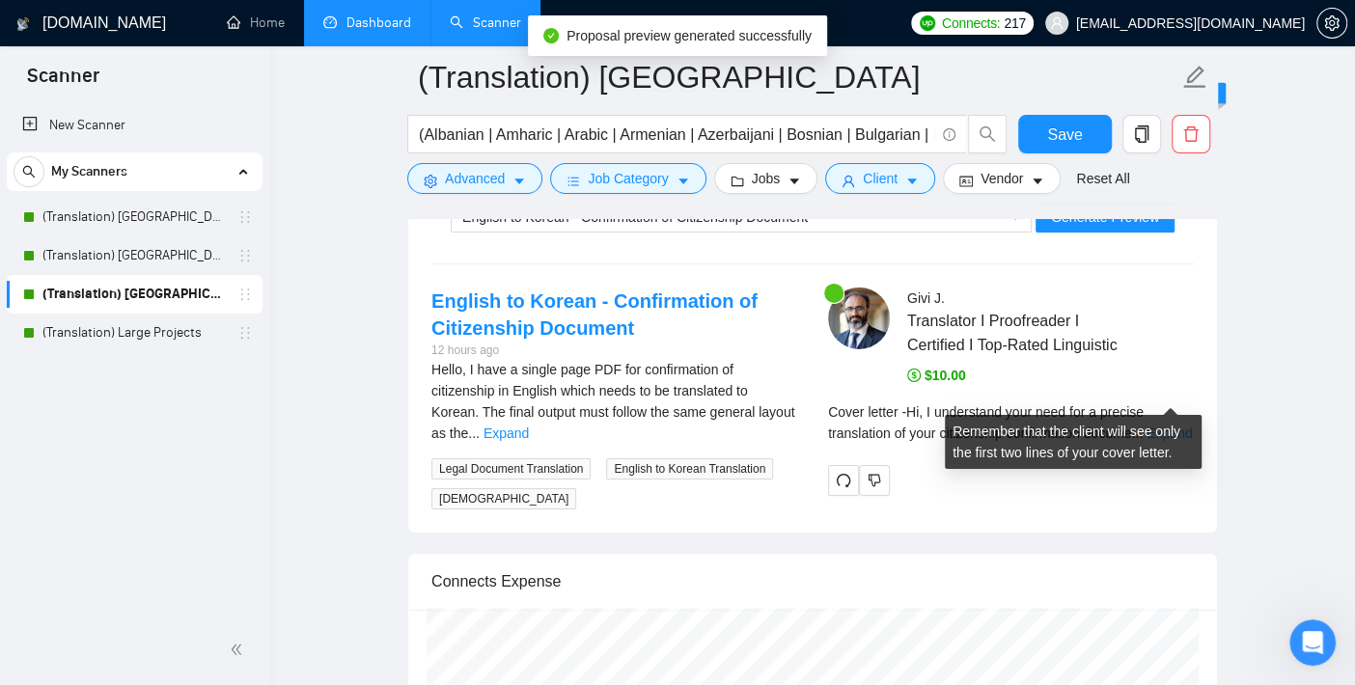
click at [1160, 426] on link "Expand" at bounding box center [1169, 433] width 45 height 15
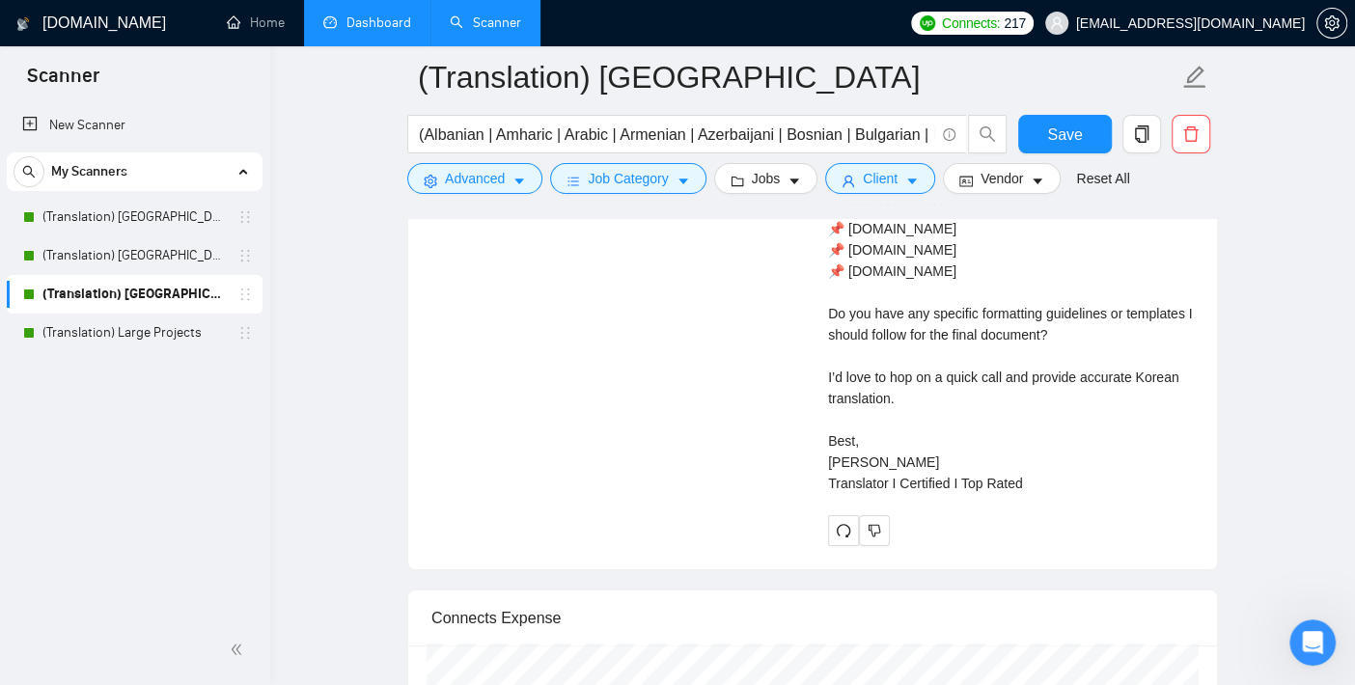
scroll to position [4416, 0]
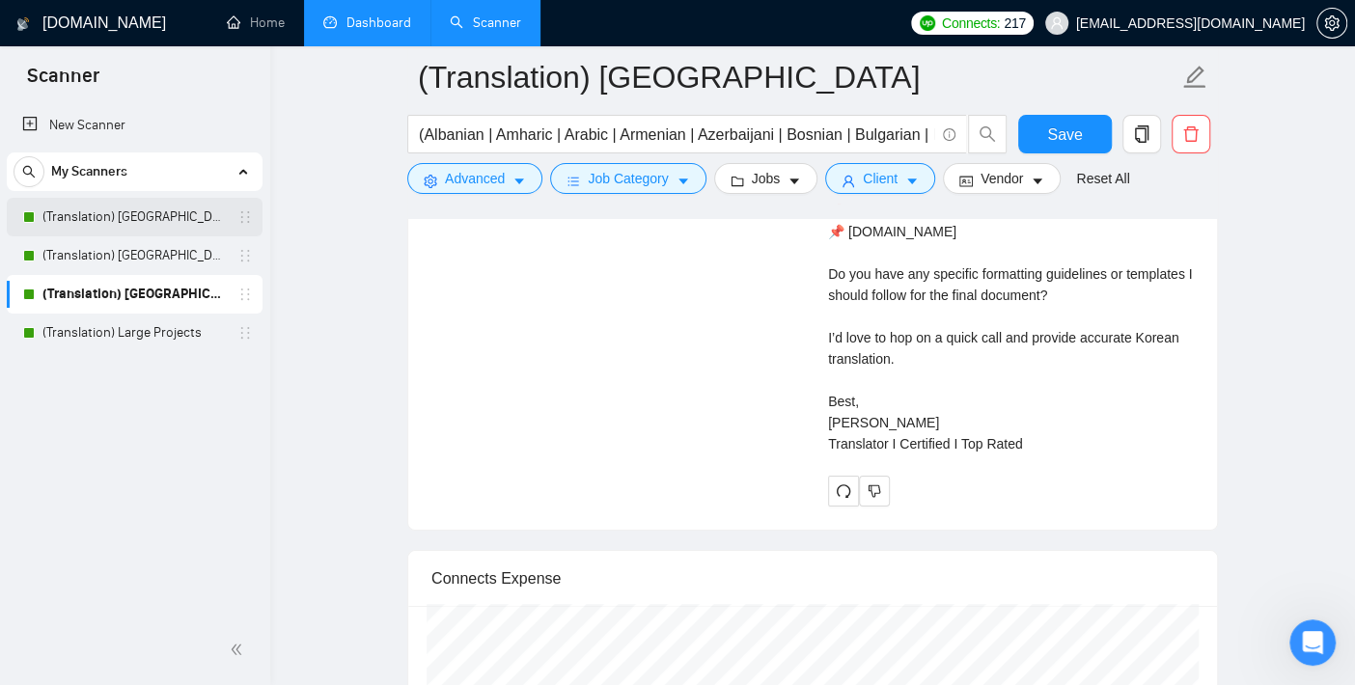
click at [140, 212] on link "(Translation) [GEOGRAPHIC_DATA]" at bounding box center [133, 217] width 183 height 39
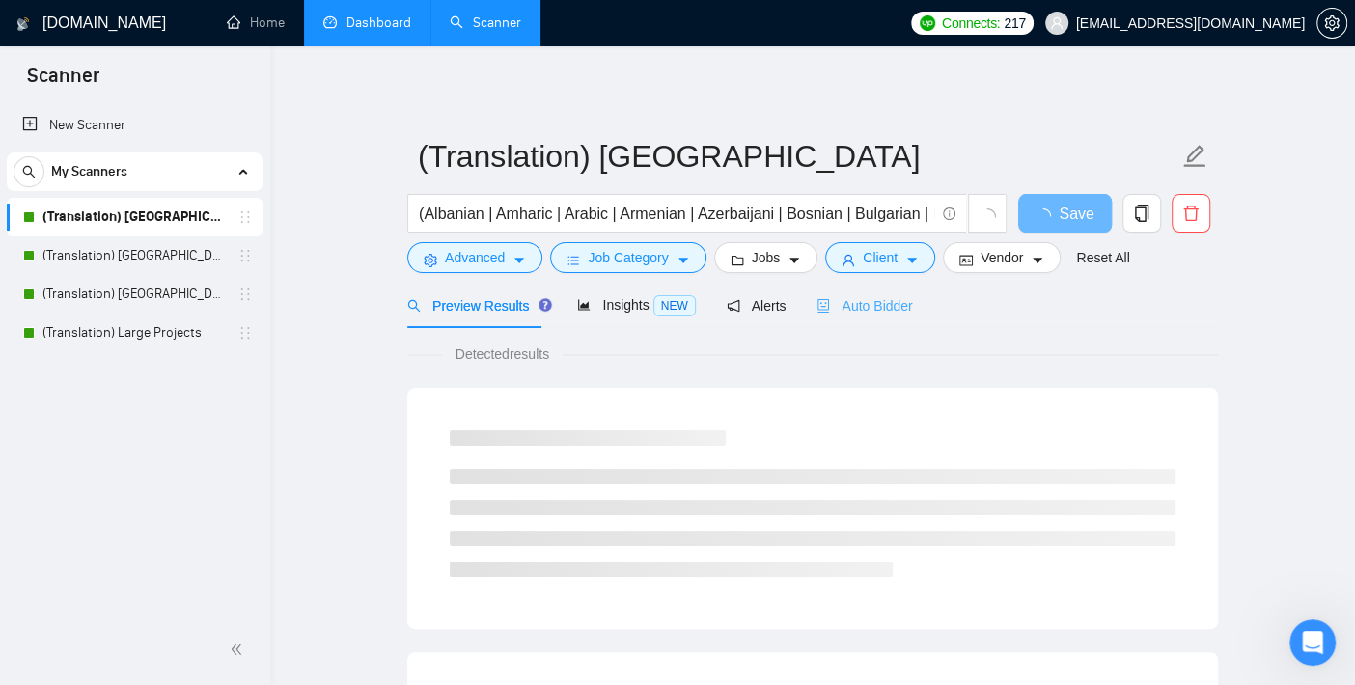
click at [844, 319] on div "Auto Bidder" at bounding box center [865, 305] width 96 height 45
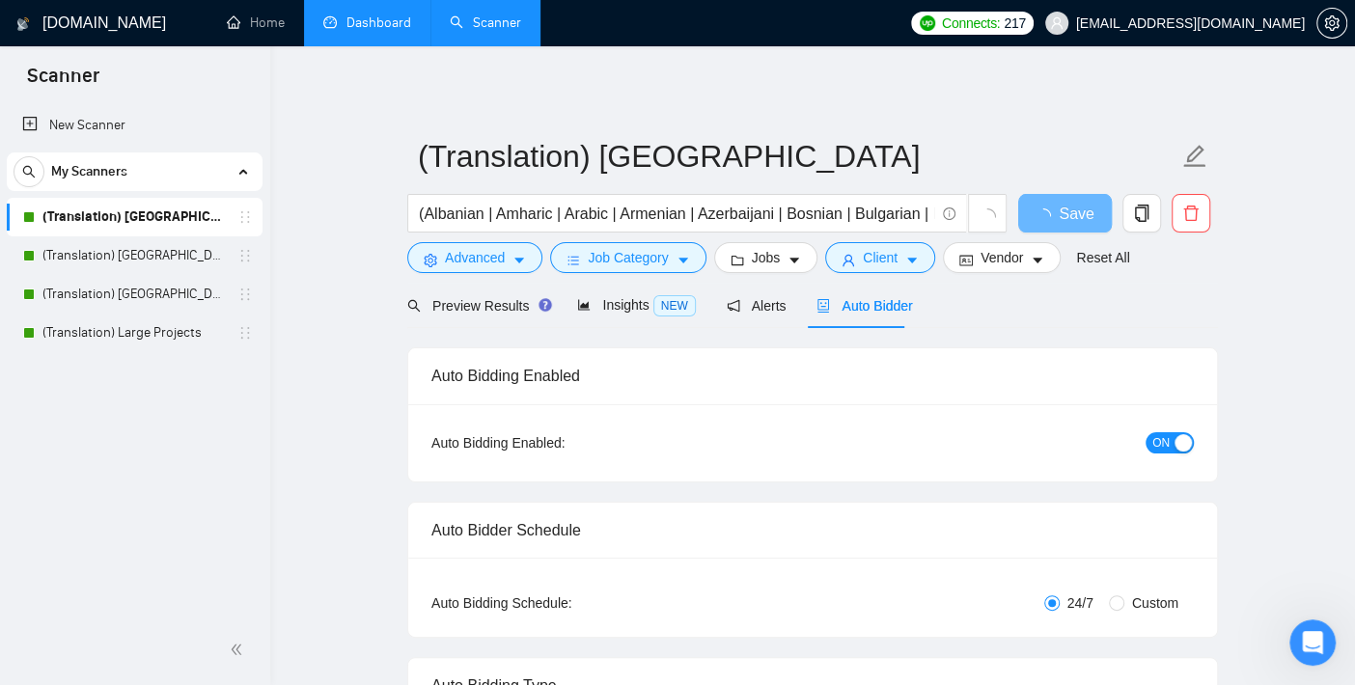
checkbox input "true"
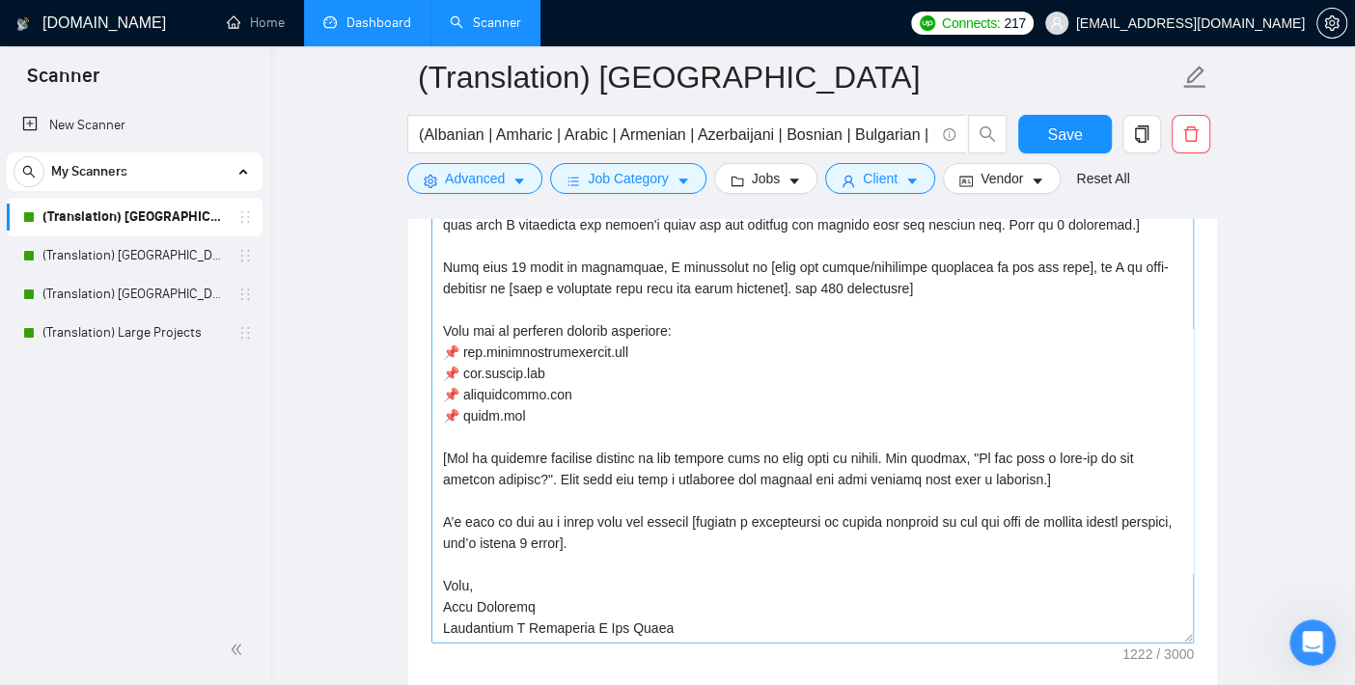
scroll to position [2359, 0]
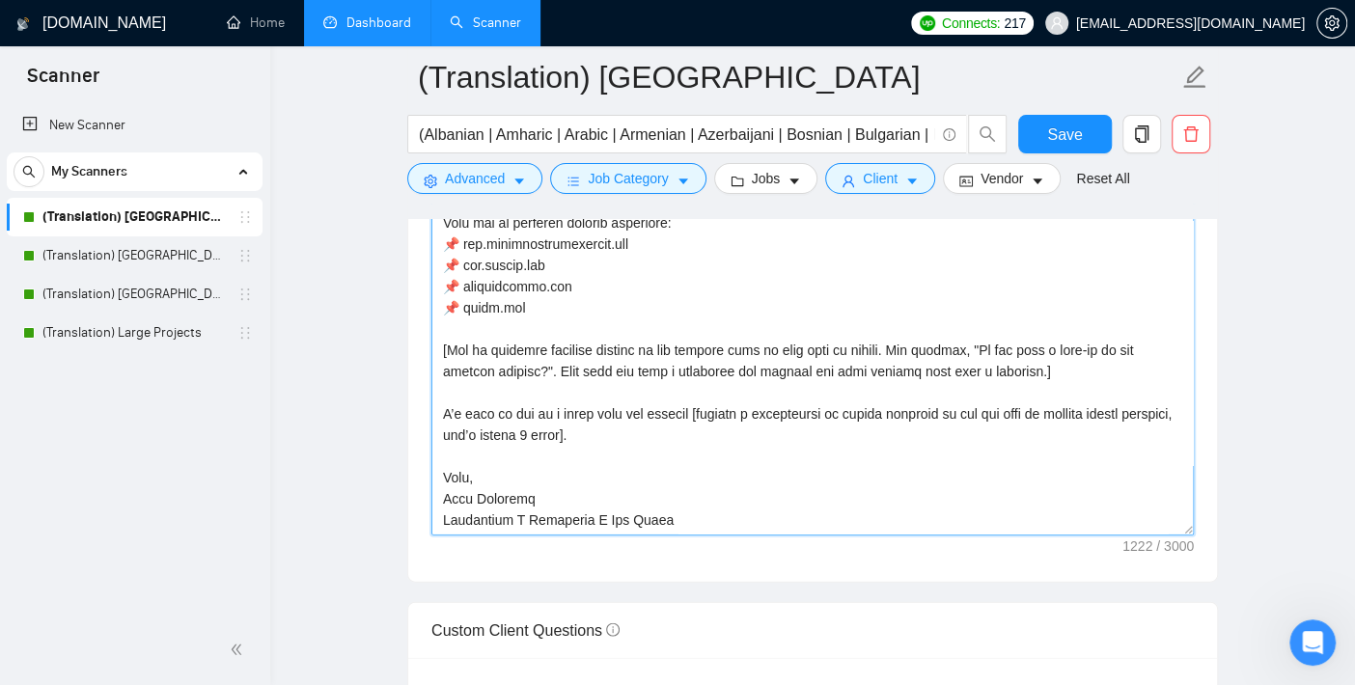
click at [563, 421] on textarea "Cover letter template:" at bounding box center [812, 318] width 763 height 434
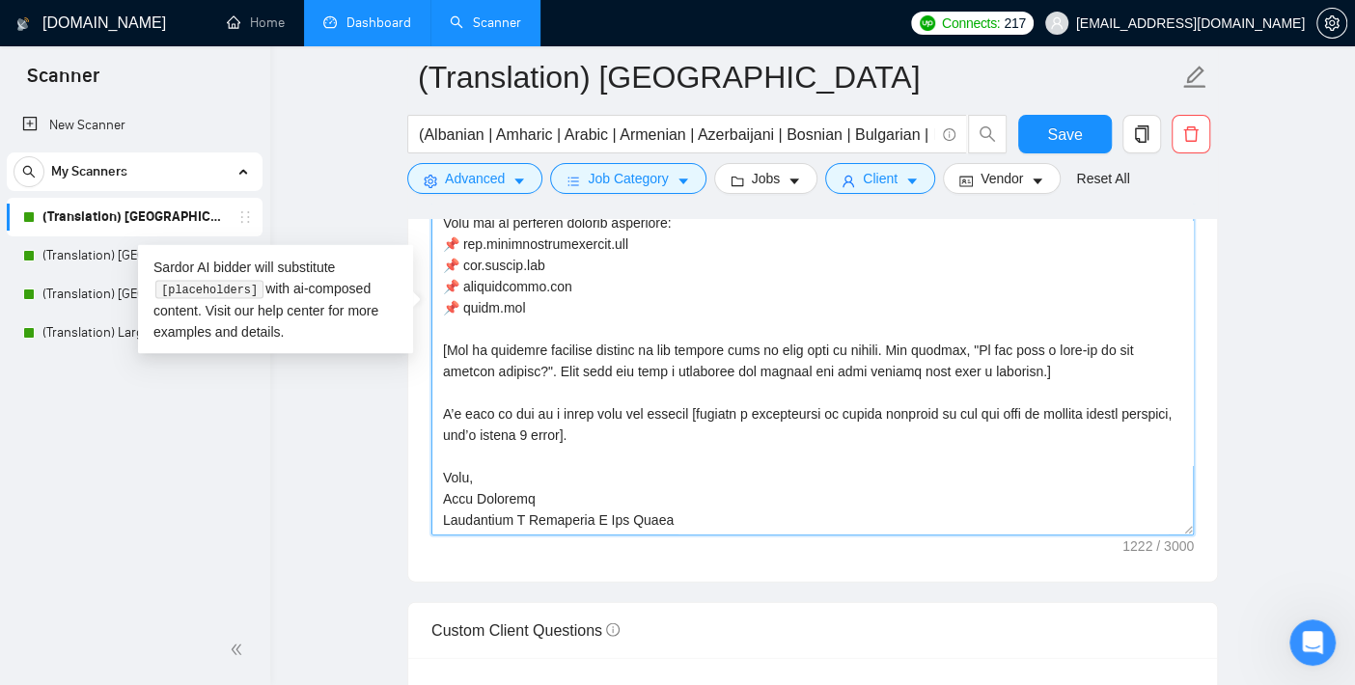
click at [563, 421] on textarea "Cover letter template:" at bounding box center [812, 318] width 763 height 434
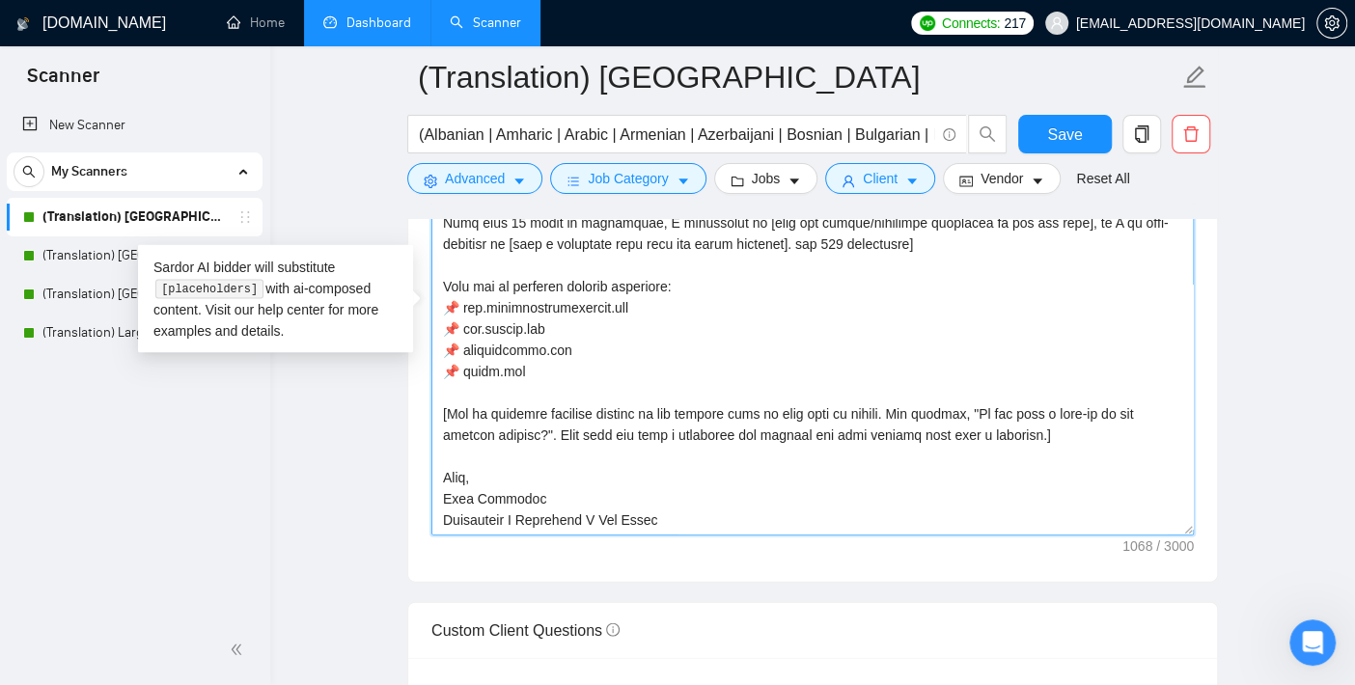
scroll to position [64, 0]
type textarea "[Lor ipsumdolor sitamet cons adipisc] [Eli "Se" doe tem i utla et dolor ma ali,…"
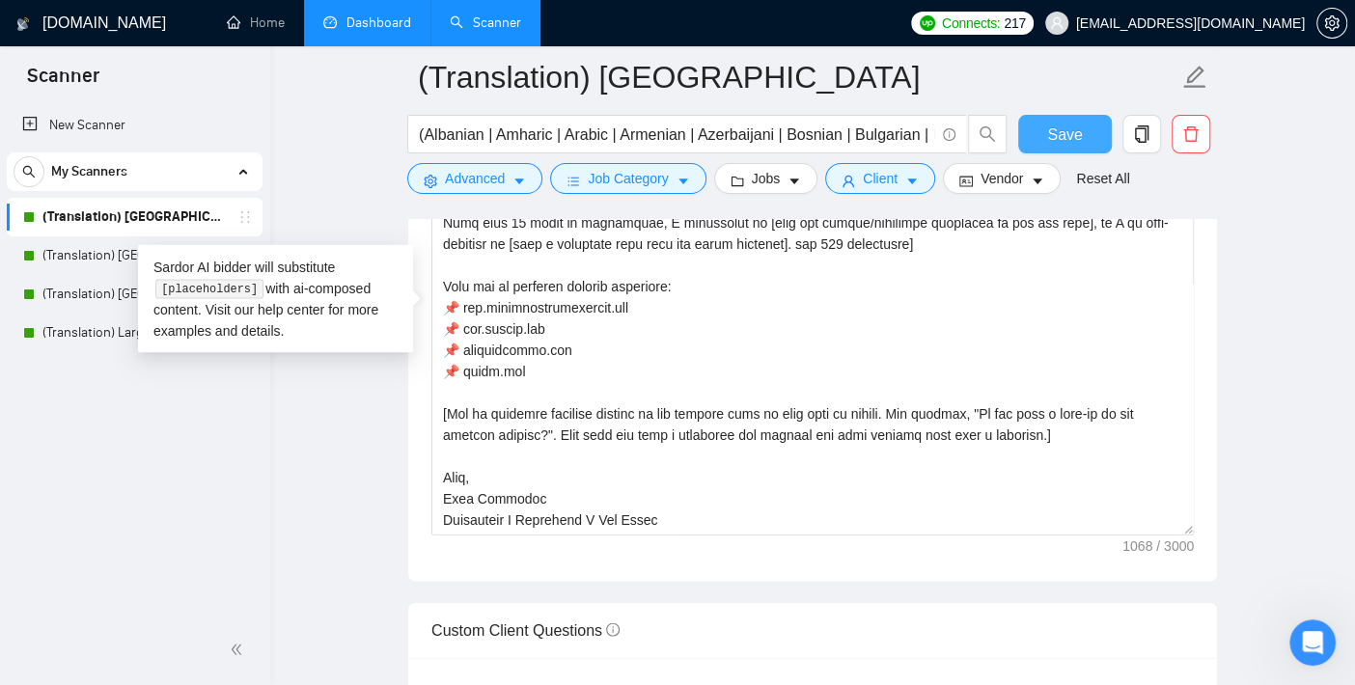
click at [1052, 140] on span "Save" at bounding box center [1064, 135] width 35 height 24
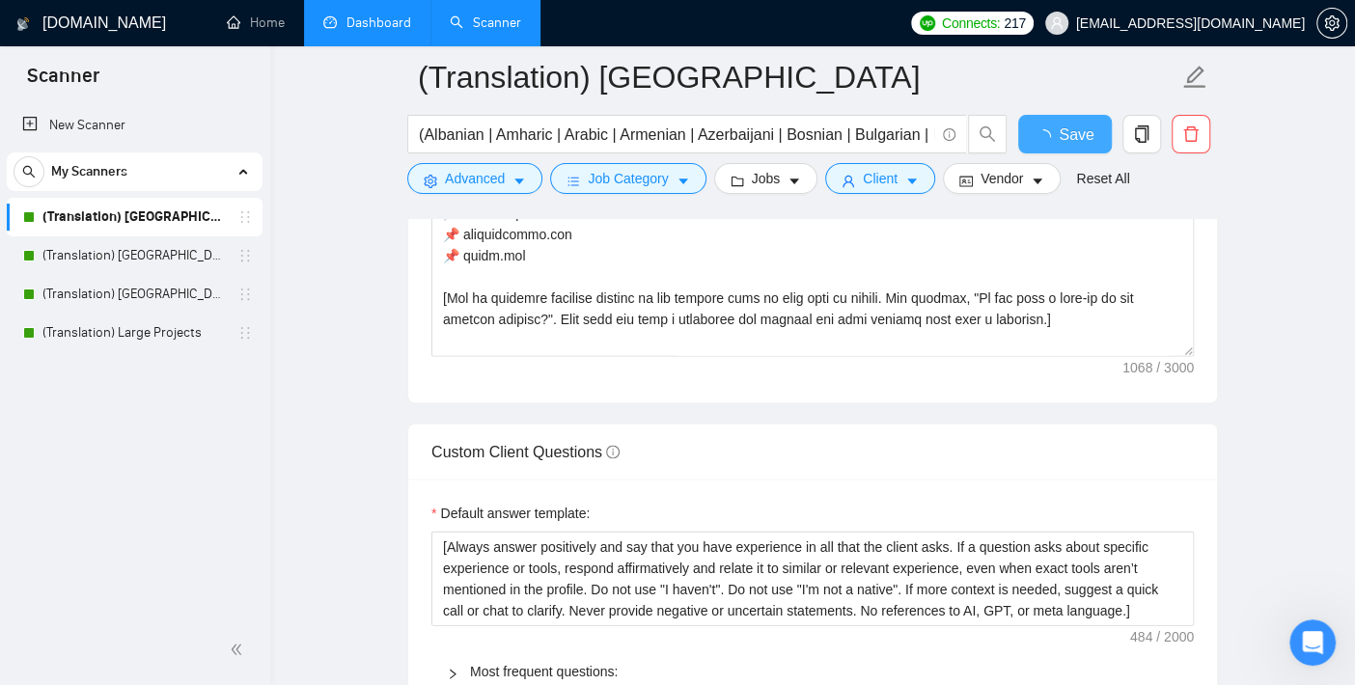
checkbox input "true"
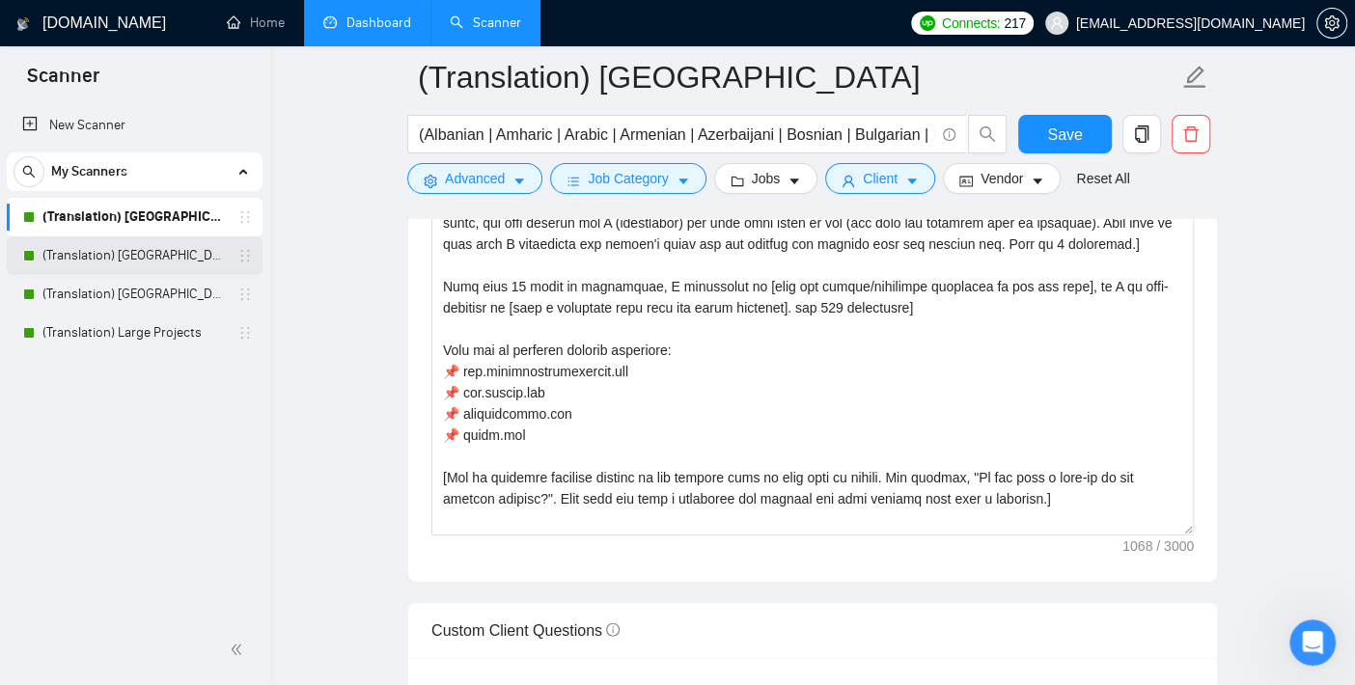
click at [123, 247] on link "(Translation) [GEOGRAPHIC_DATA]" at bounding box center [133, 255] width 183 height 39
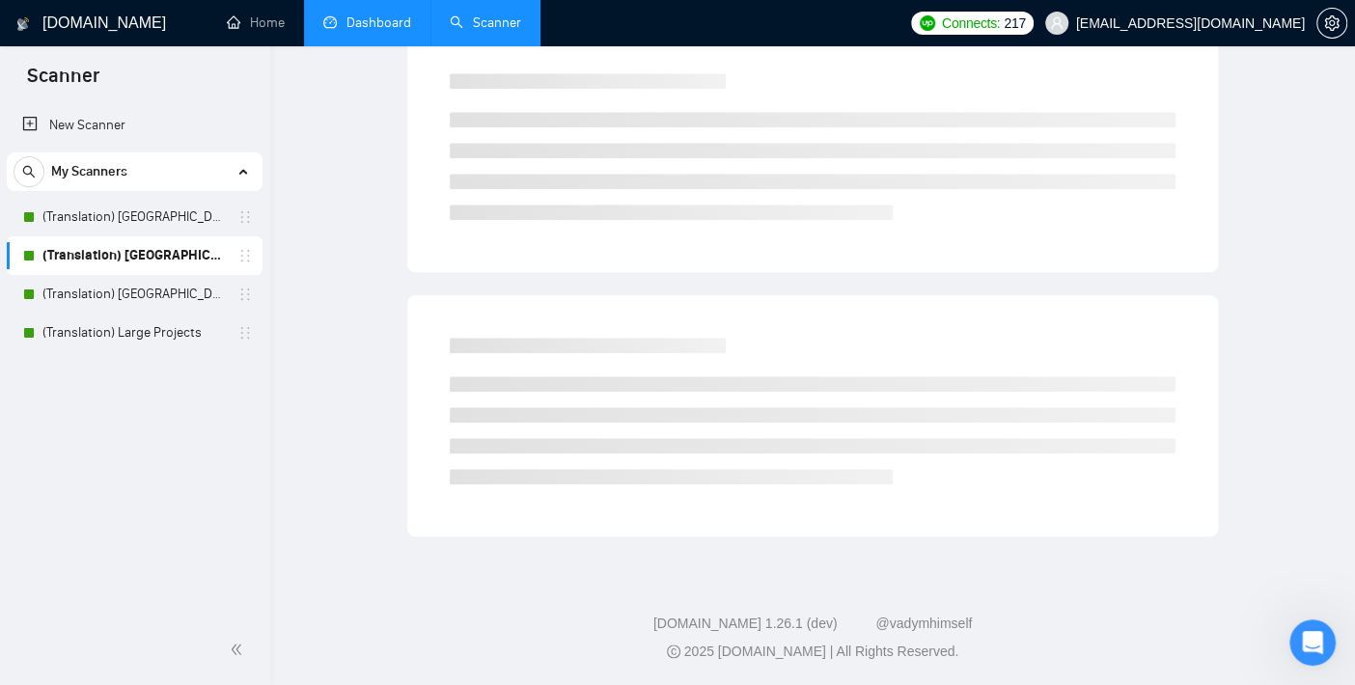
scroll to position [19, 0]
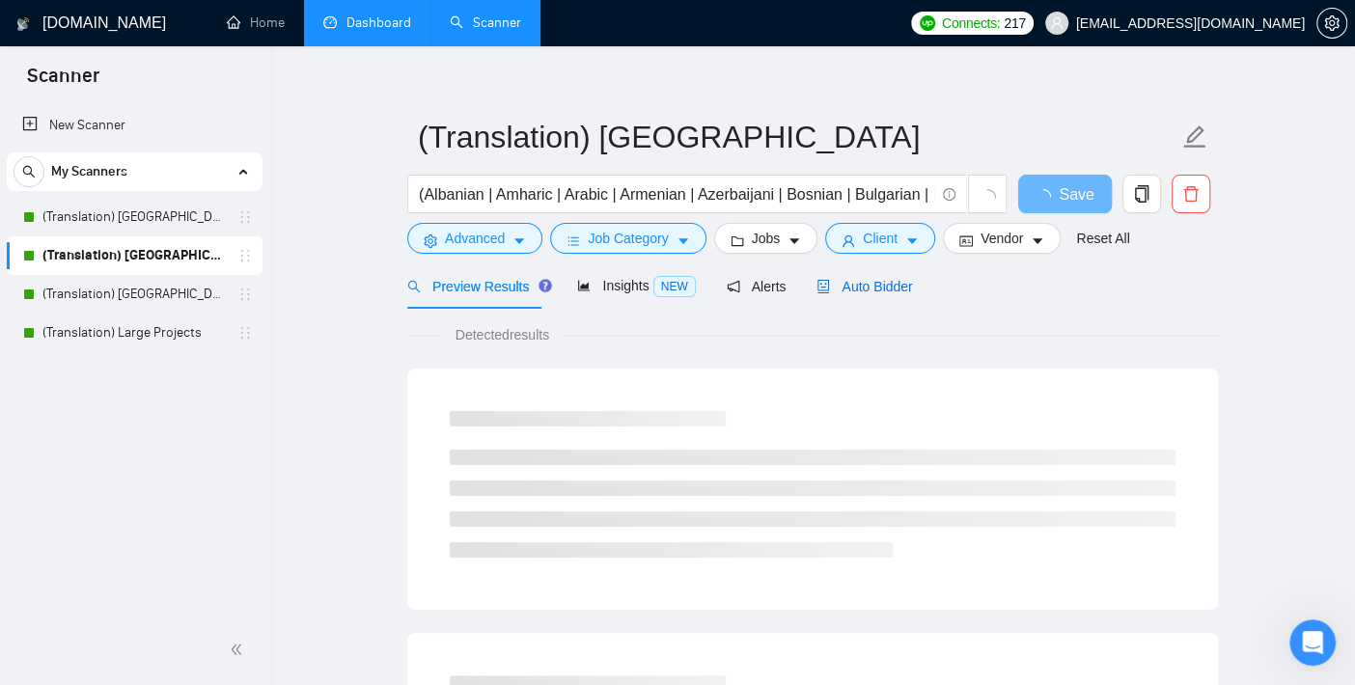
click at [859, 284] on span "Auto Bidder" at bounding box center [865, 286] width 96 height 15
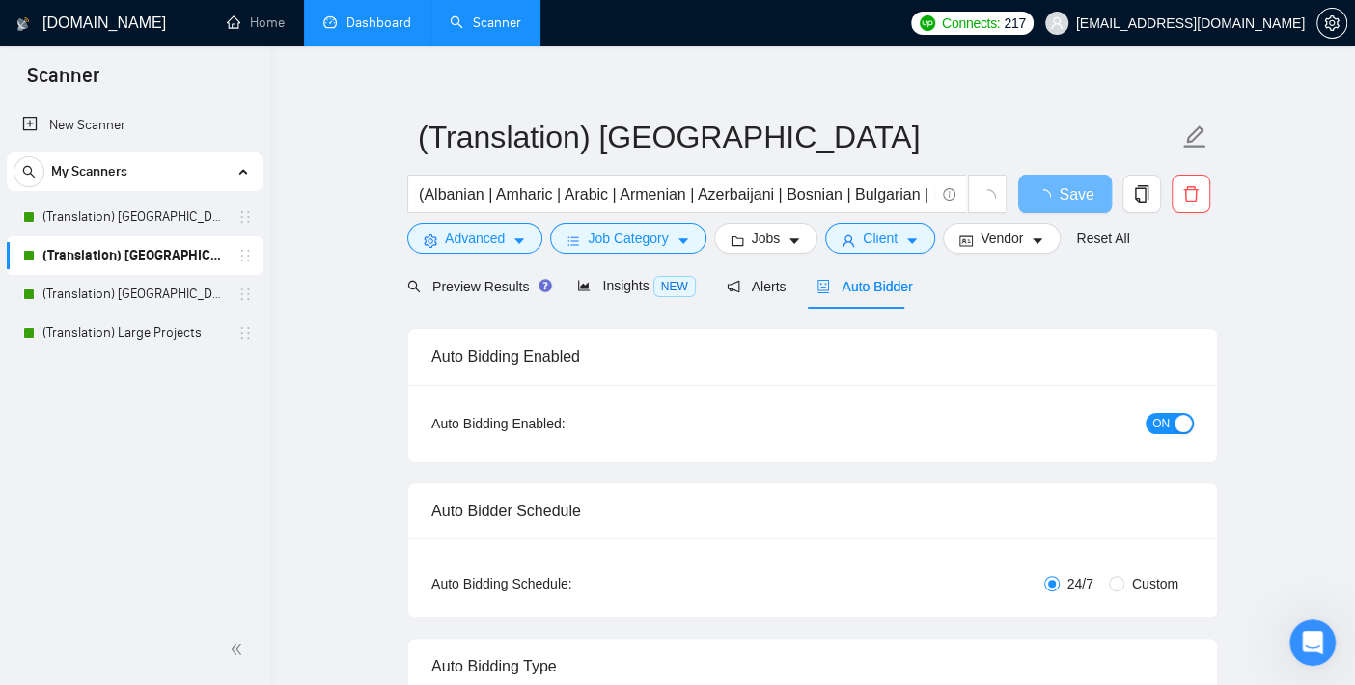
checkbox input "true"
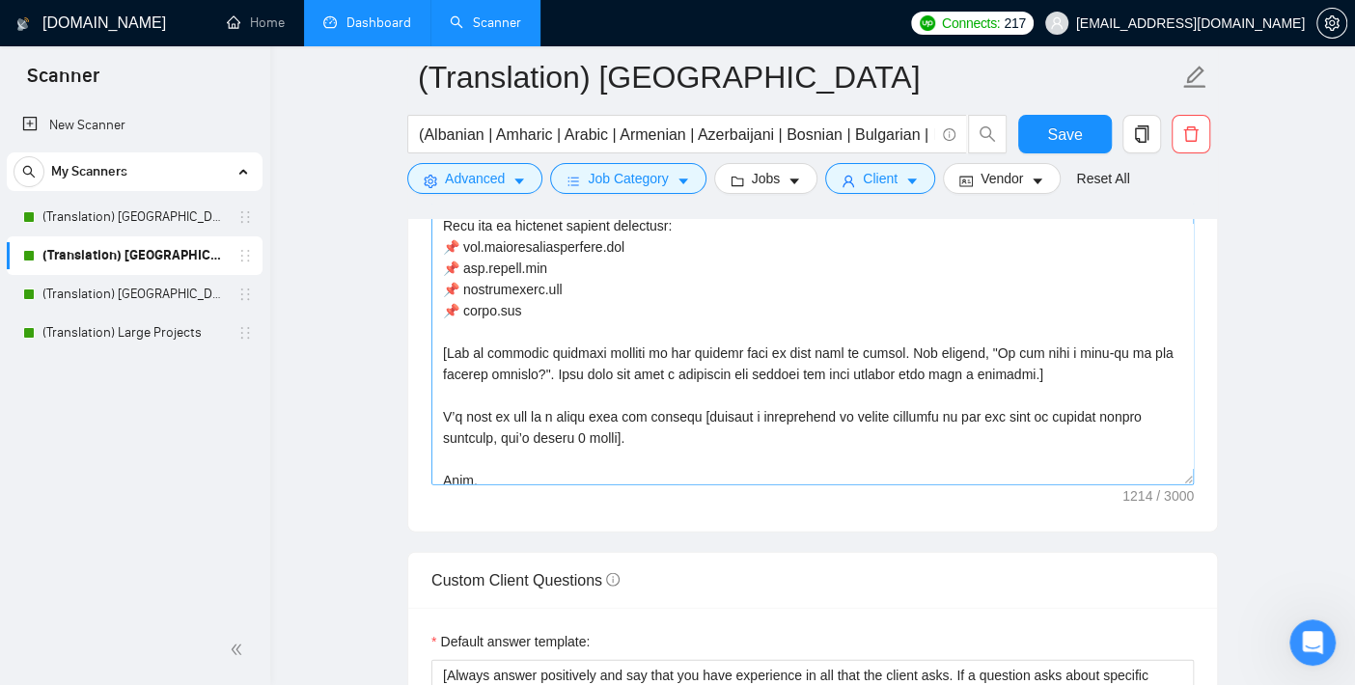
scroll to position [127, 0]
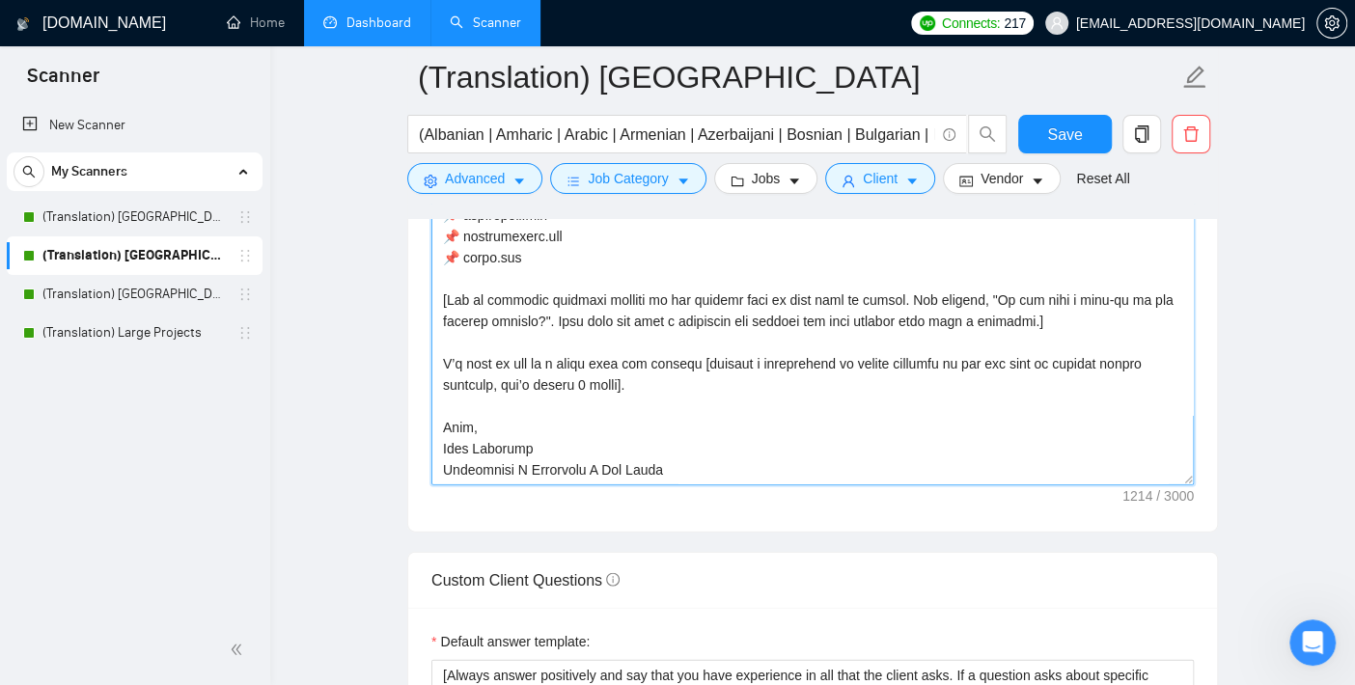
click at [526, 379] on textarea "Cover letter template:" at bounding box center [812, 268] width 763 height 434
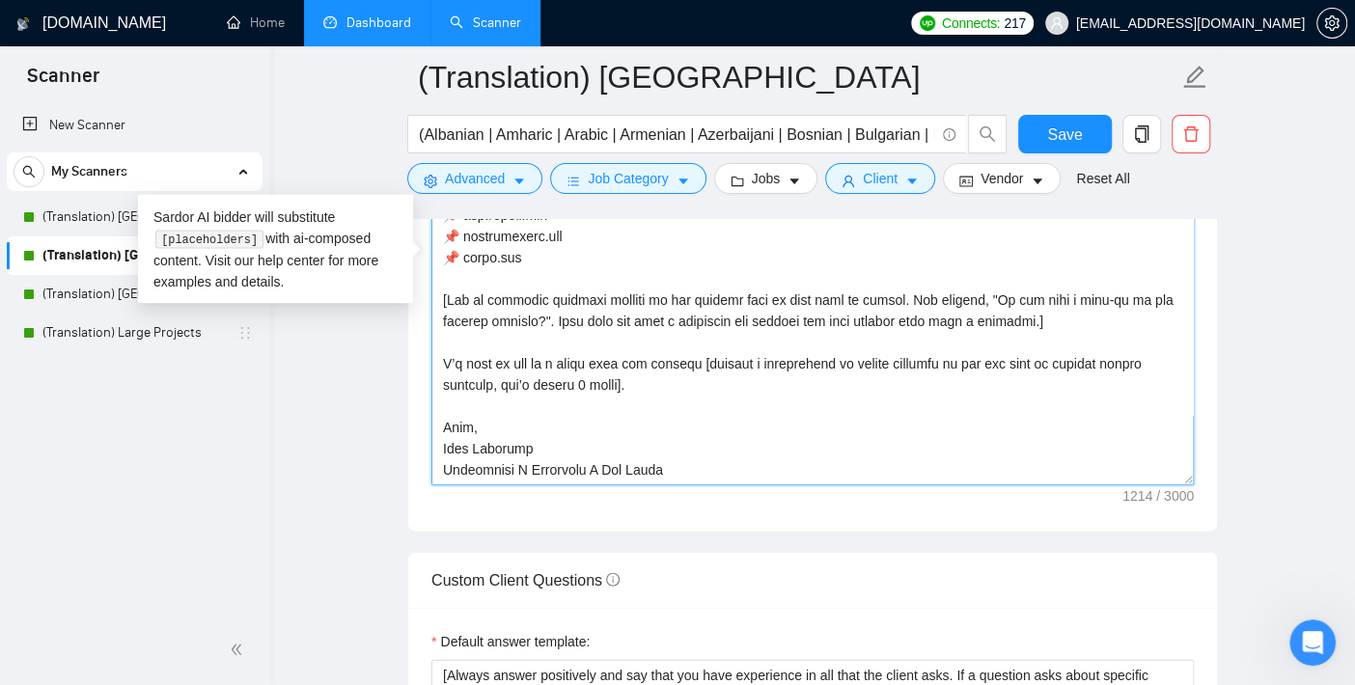
click at [526, 379] on textarea "Cover letter template:" at bounding box center [812, 268] width 763 height 434
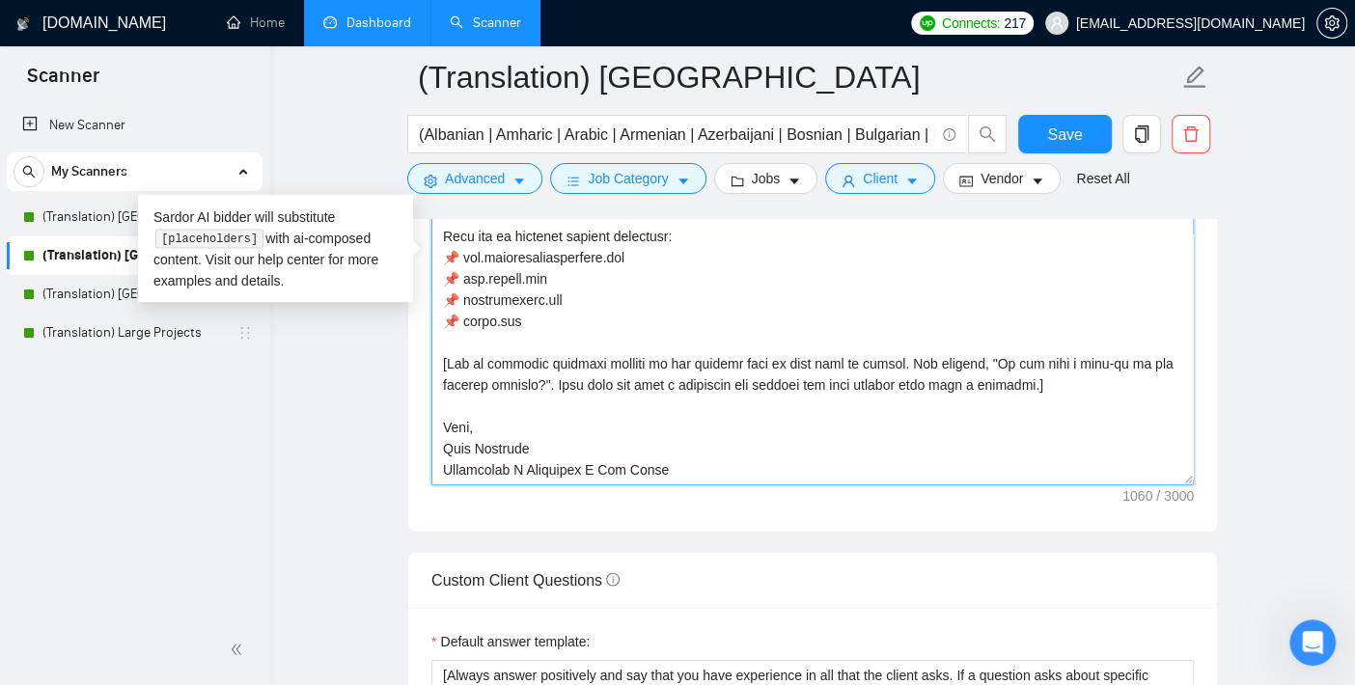
scroll to position [64, 0]
type textarea "[Lor ipsumdolor sitamet cons adipisc] [Eli "Se" doe tem i utla et dolor ma ali,…"
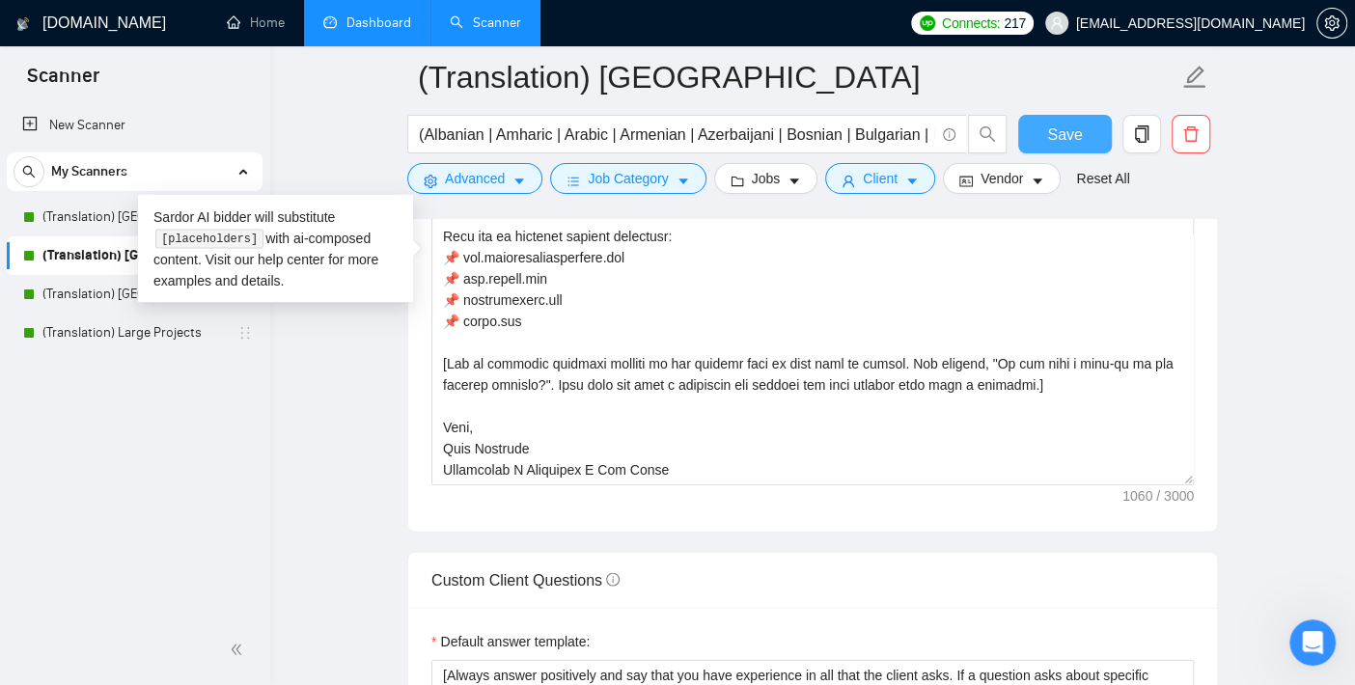
click at [1069, 130] on span "Save" at bounding box center [1064, 135] width 35 height 24
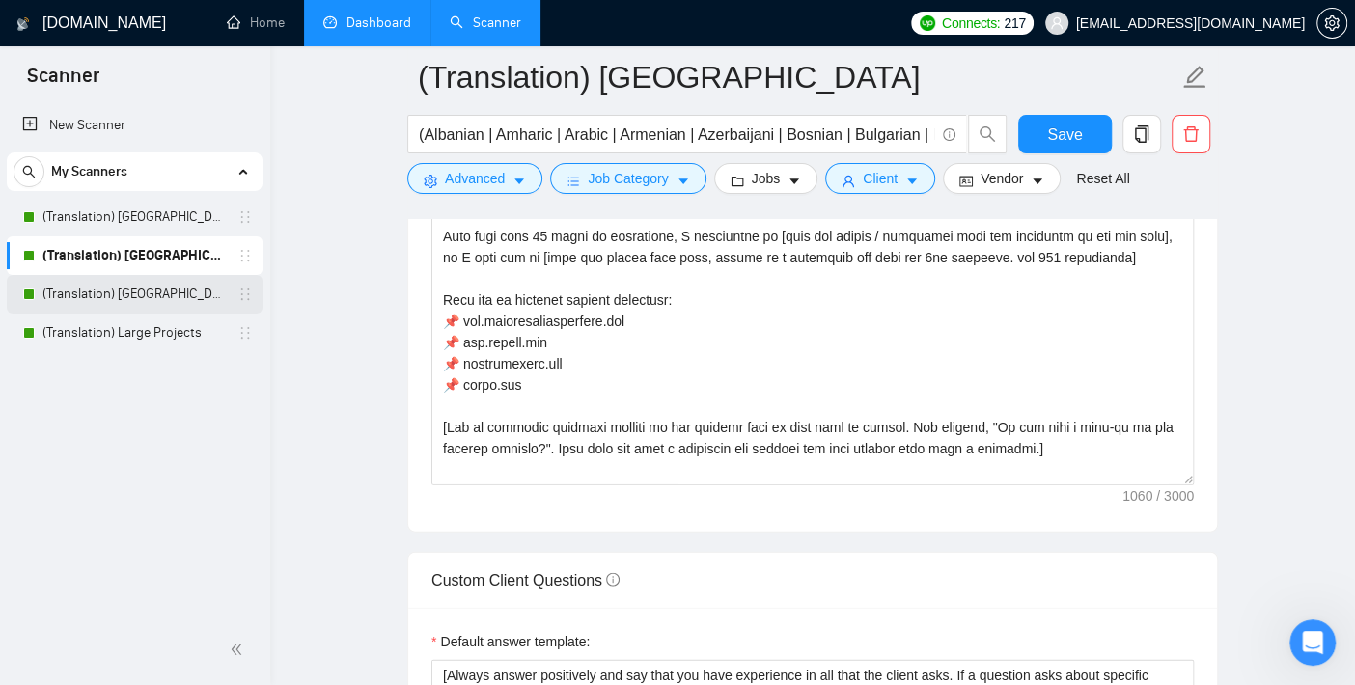
click at [119, 291] on link "(Translation) [GEOGRAPHIC_DATA]" at bounding box center [133, 294] width 183 height 39
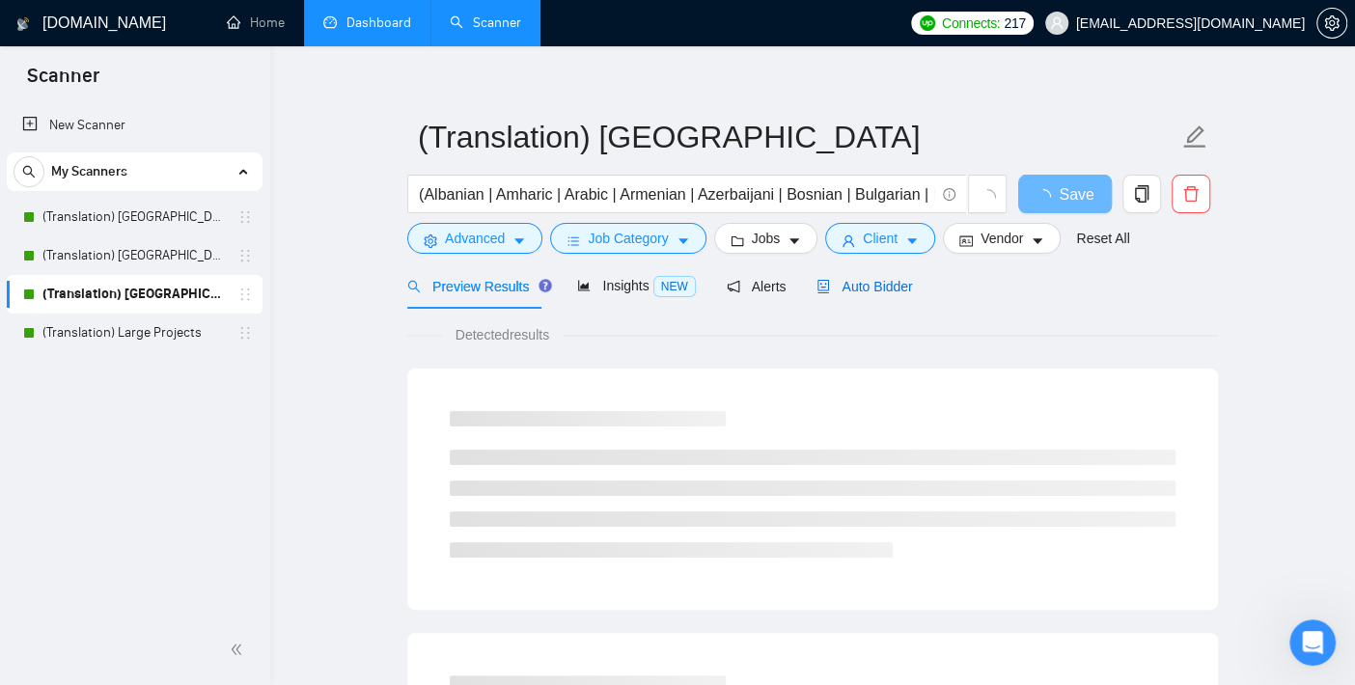
click at [850, 295] on div "Auto Bidder" at bounding box center [865, 286] width 96 height 21
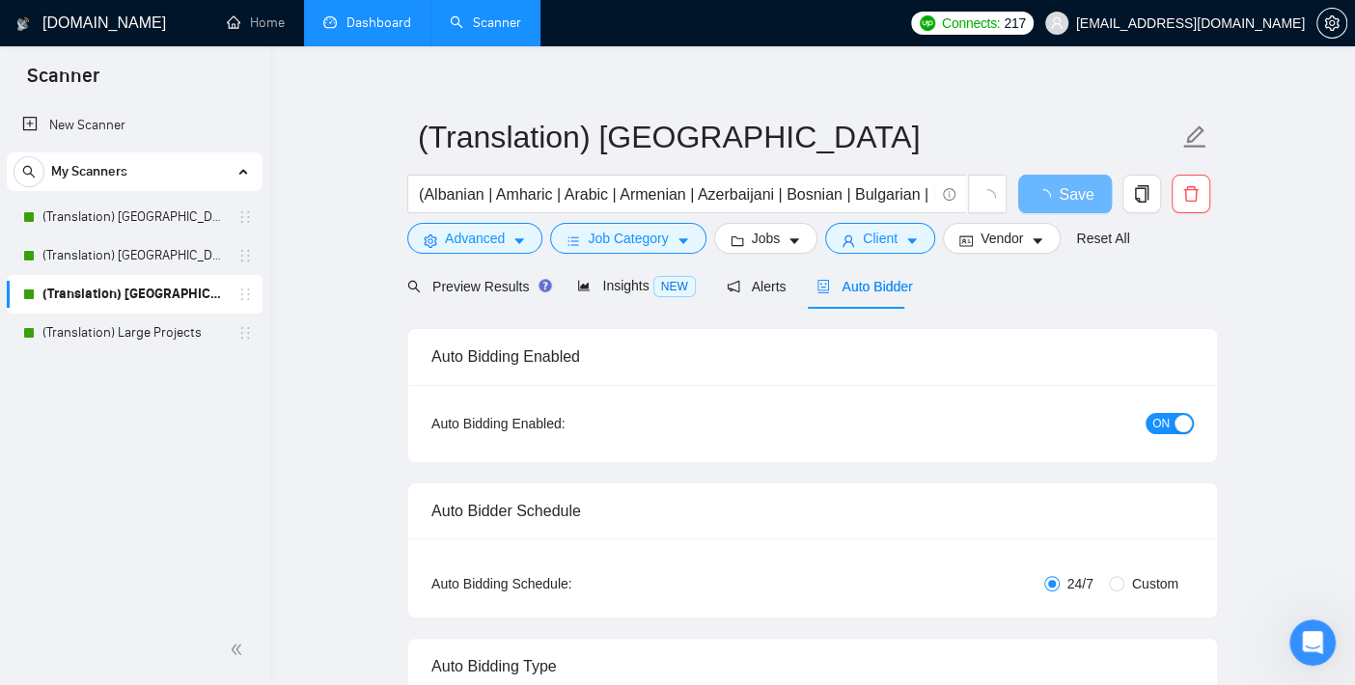
checkbox input "true"
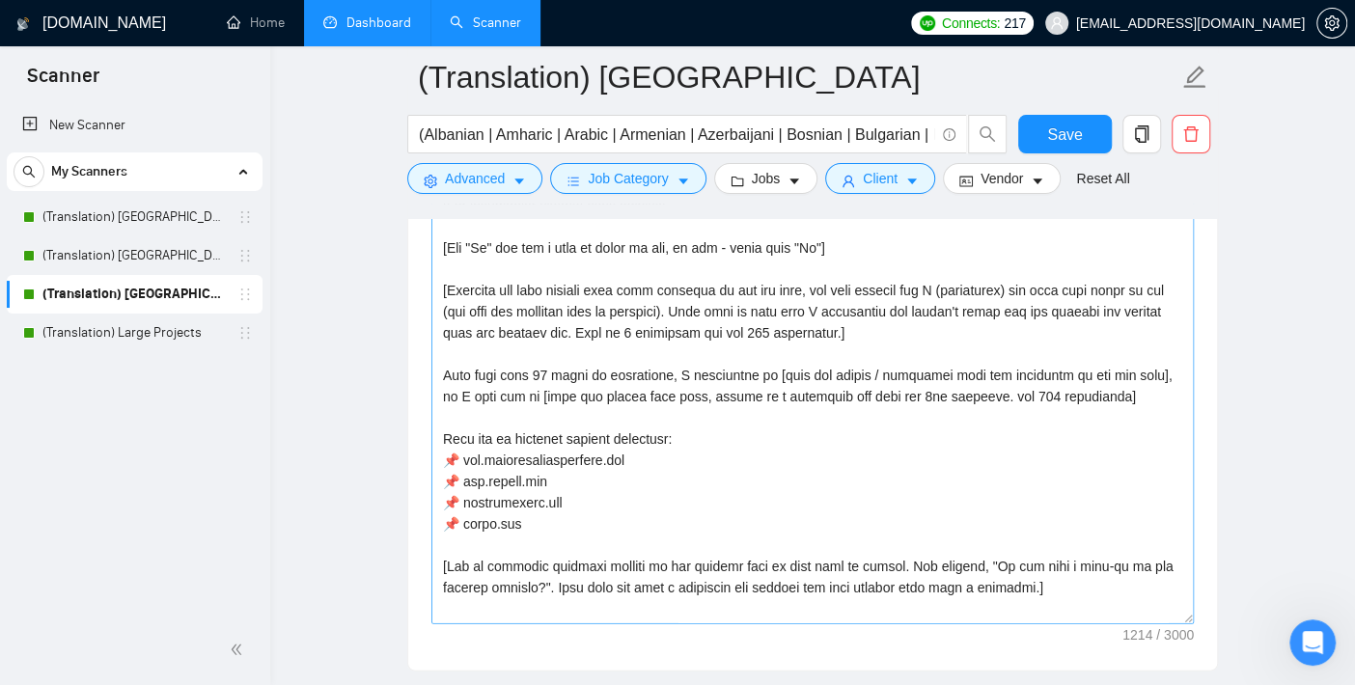
scroll to position [127, 0]
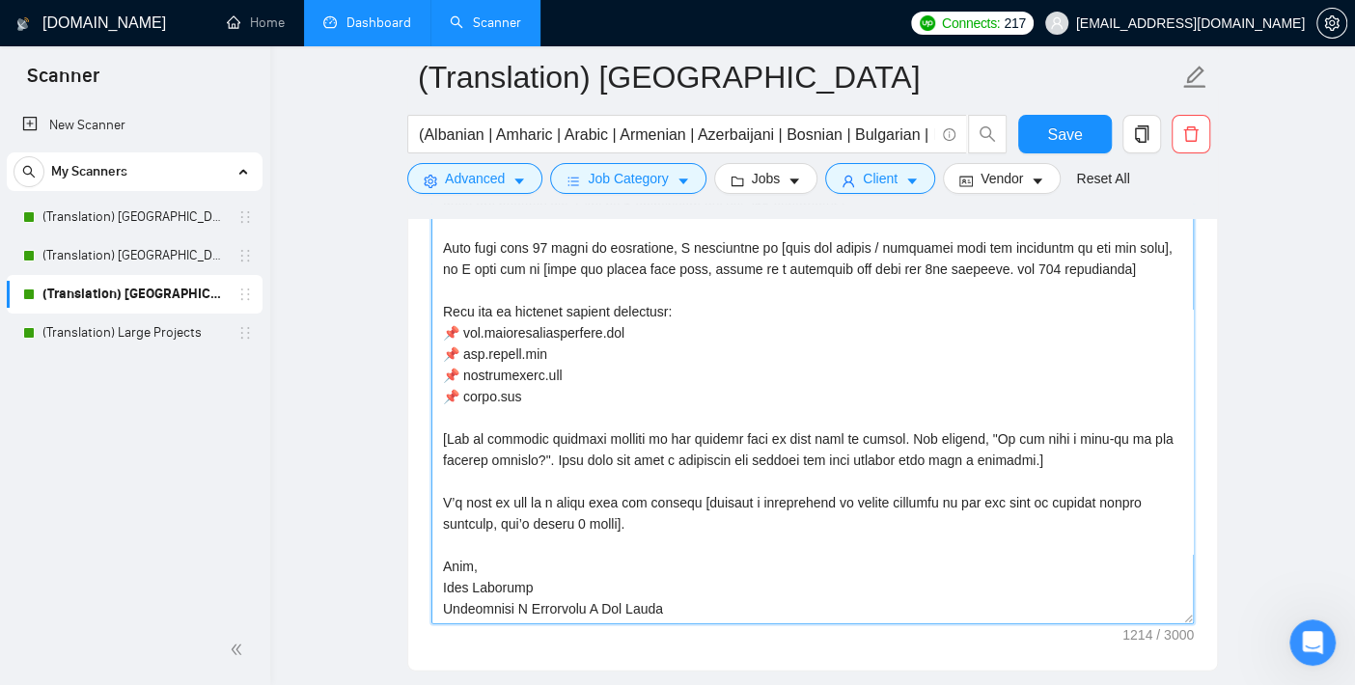
click at [518, 475] on textarea "Cover letter template:" at bounding box center [812, 406] width 763 height 434
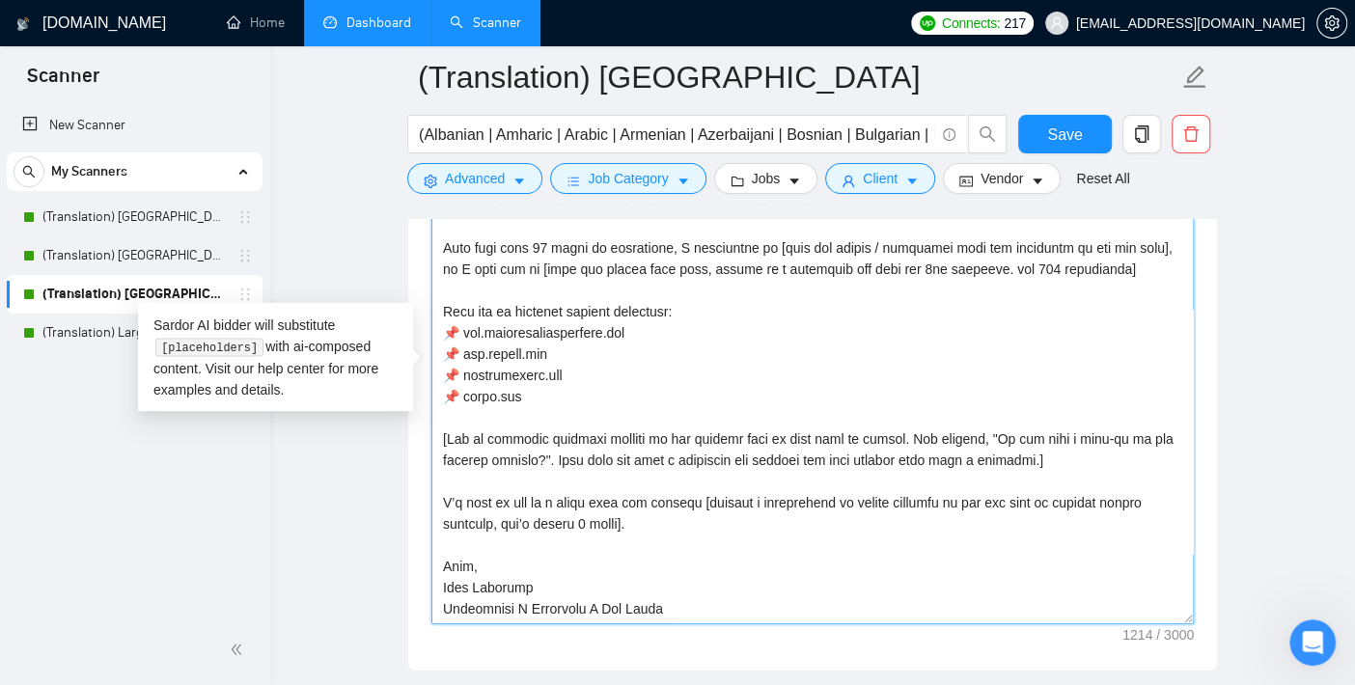
click at [518, 475] on textarea "Cover letter template:" at bounding box center [812, 406] width 763 height 434
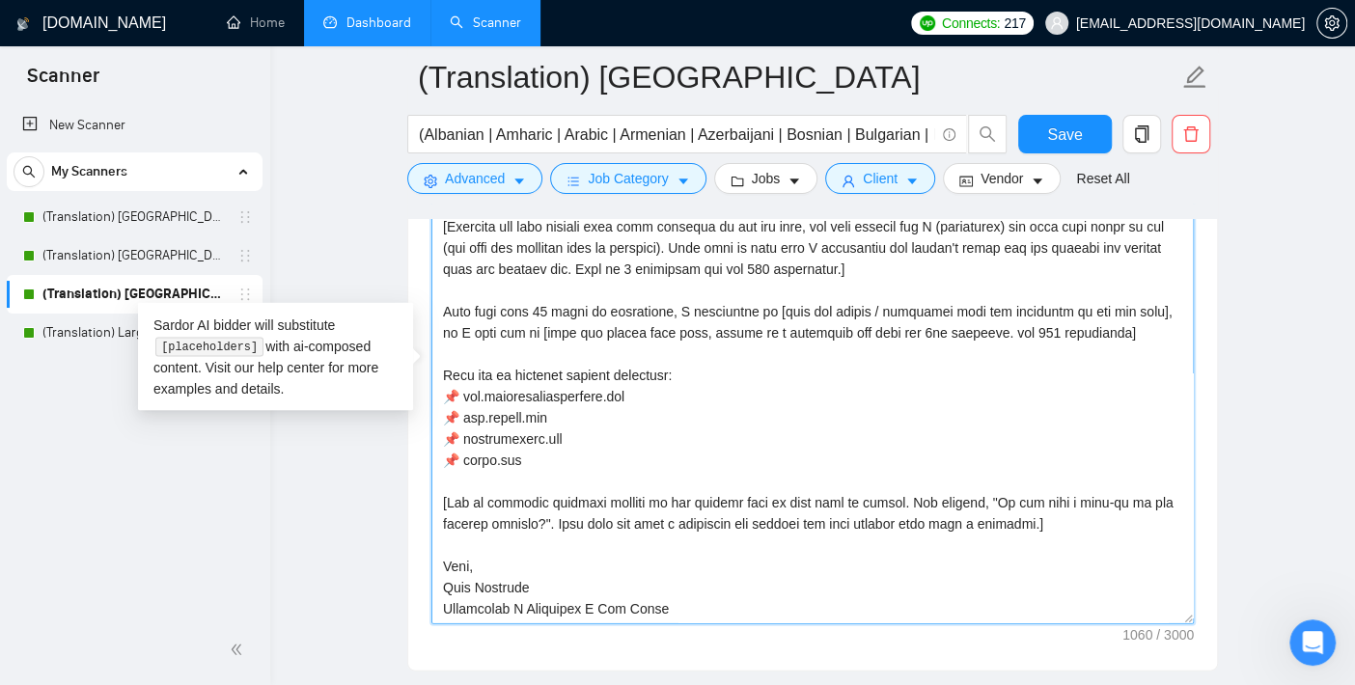
scroll to position [64, 0]
type textarea "[Lor ipsumdolor sitamet cons adipisc] [Eli "Se" doe tem i utla et dolor ma ali,…"
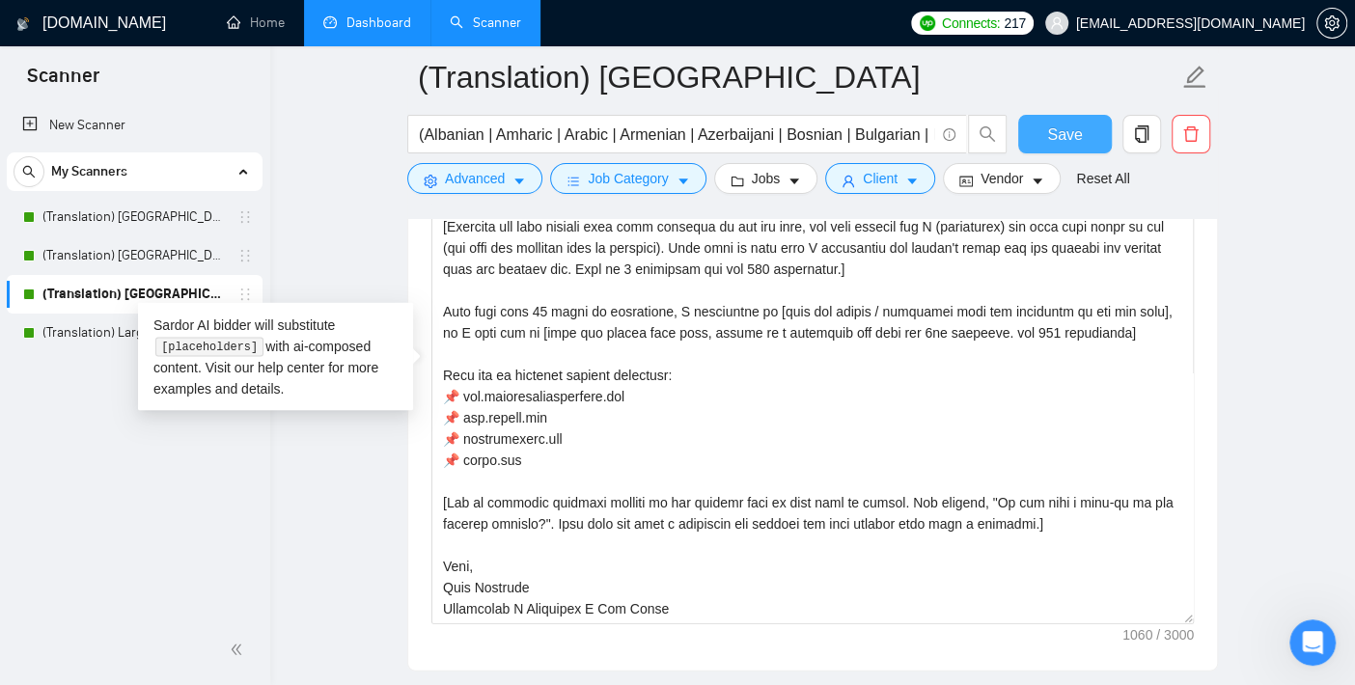
click at [1062, 125] on span "Save" at bounding box center [1064, 135] width 35 height 24
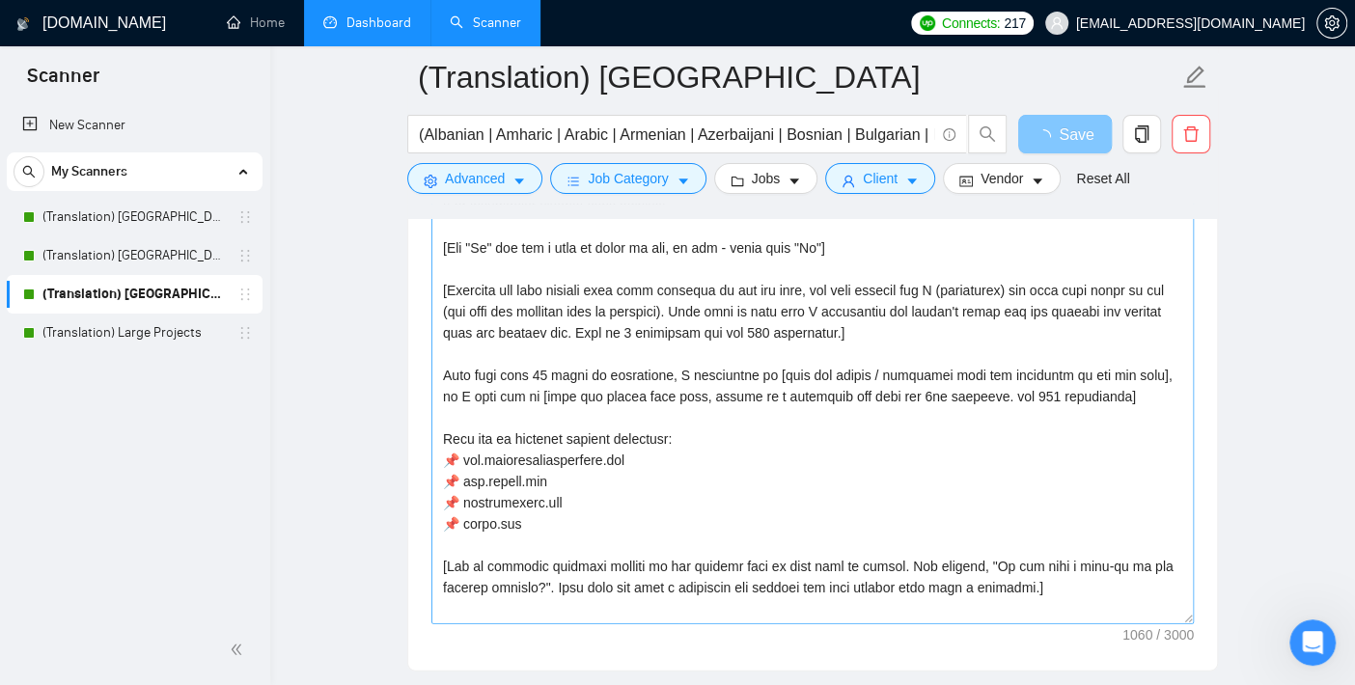
scroll to position [63, 0]
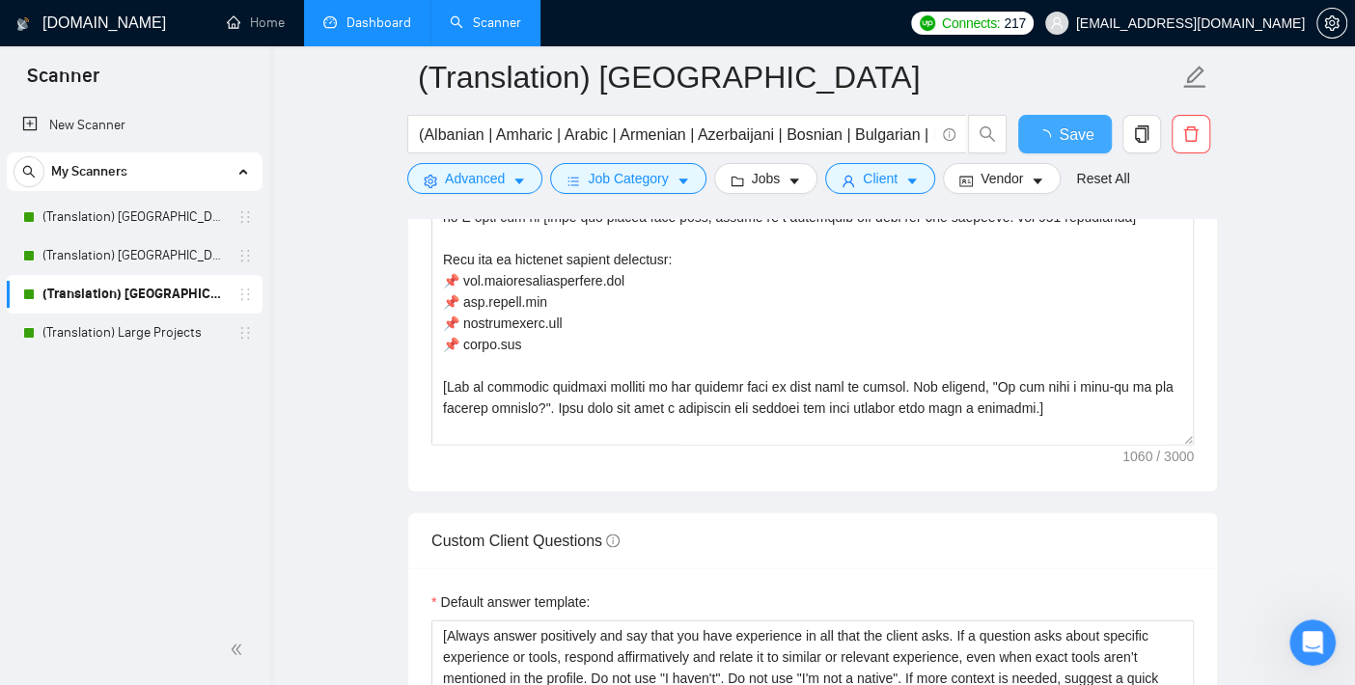
checkbox input "true"
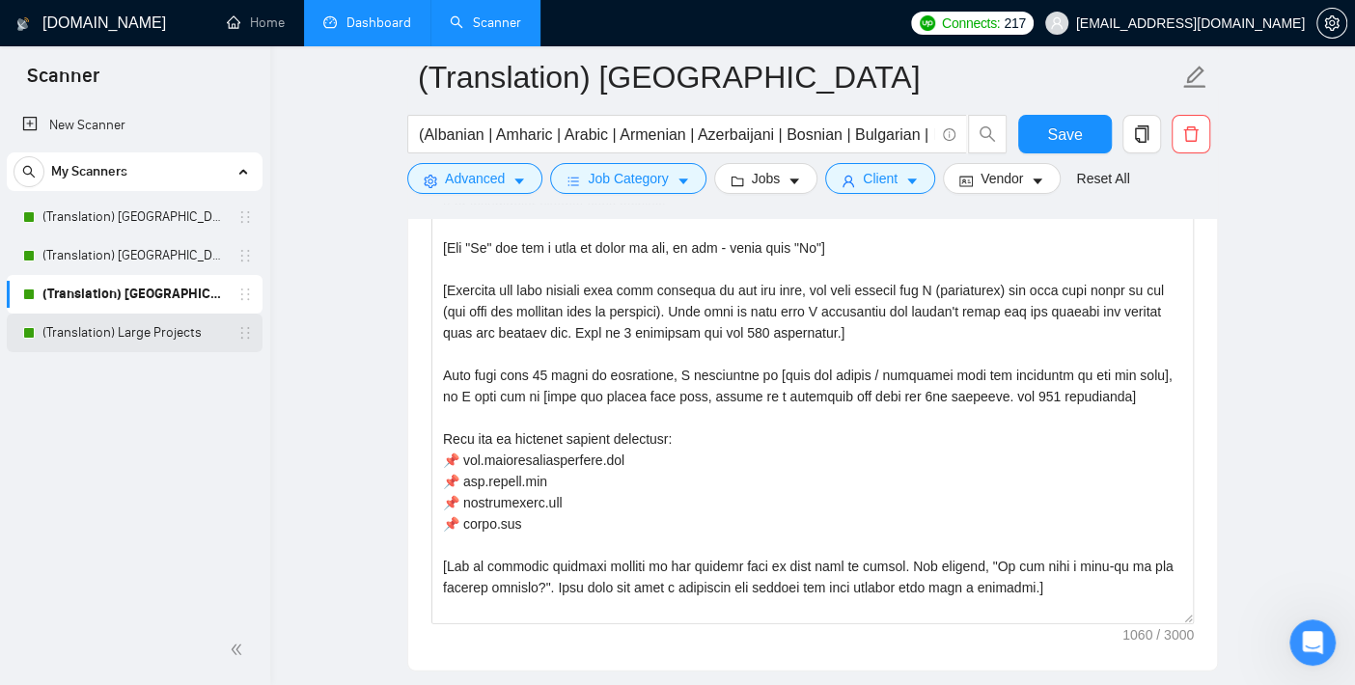
click at [116, 336] on link "(Translation) Large Projects" at bounding box center [133, 333] width 183 height 39
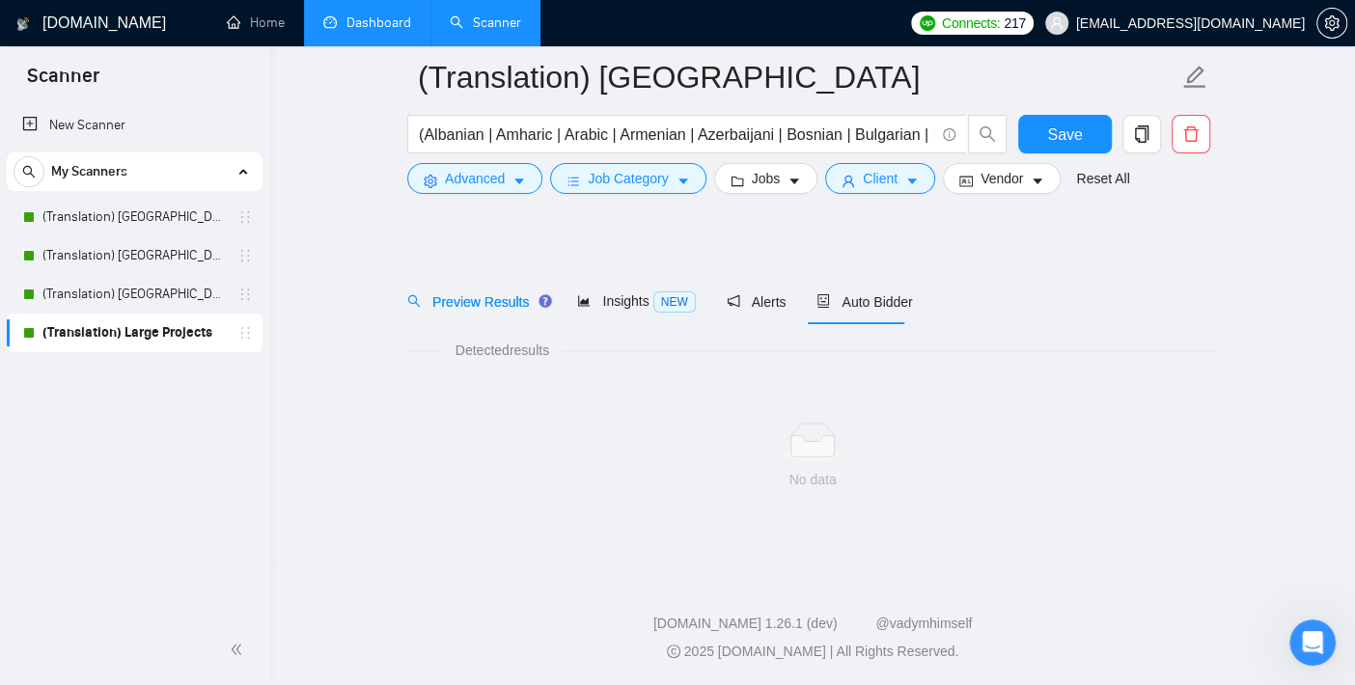
scroll to position [19, 0]
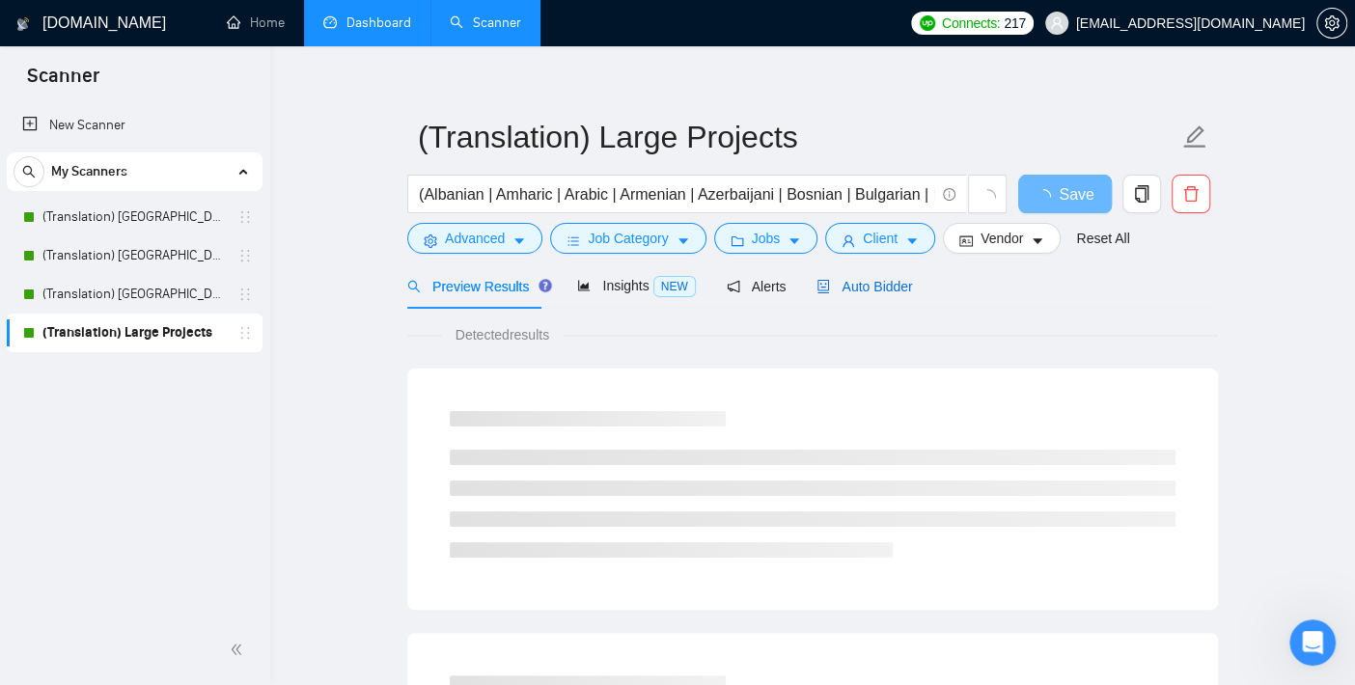
drag, startPoint x: 876, startPoint y: 286, endPoint x: 839, endPoint y: 288, distance: 37.7
click at [875, 286] on span "Auto Bidder" at bounding box center [865, 286] width 96 height 15
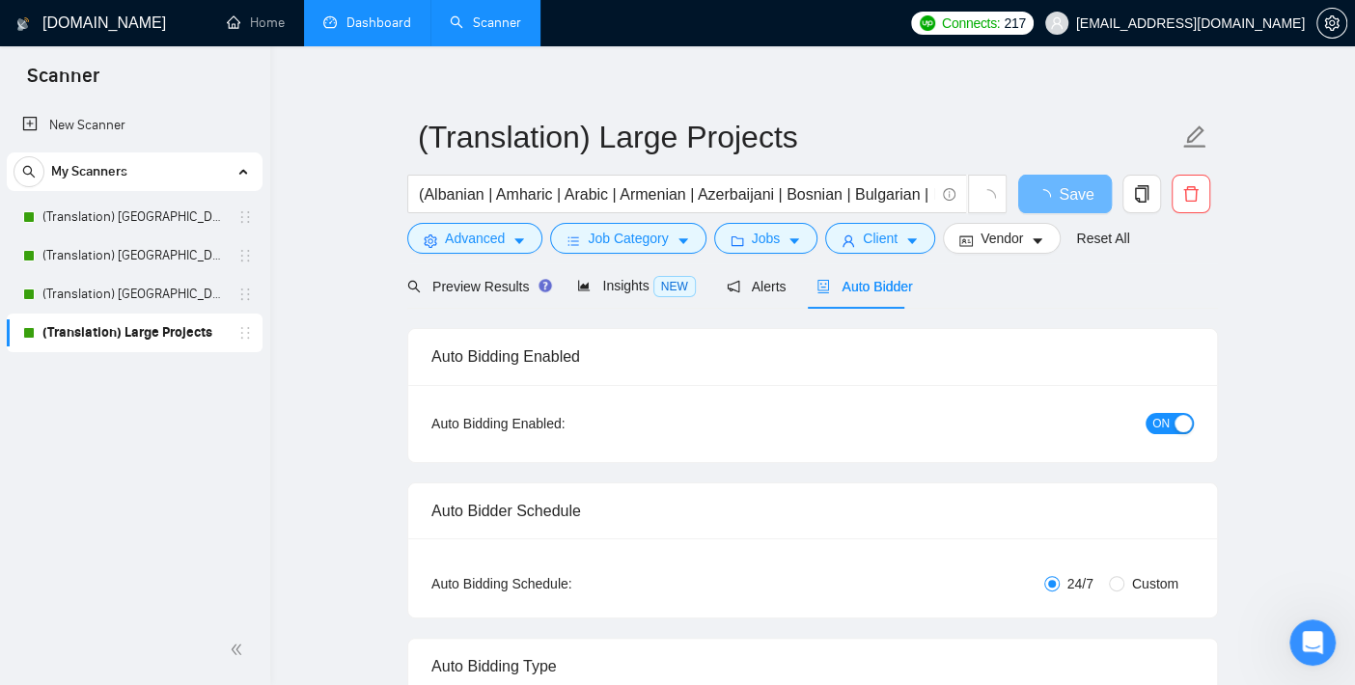
checkbox input "true"
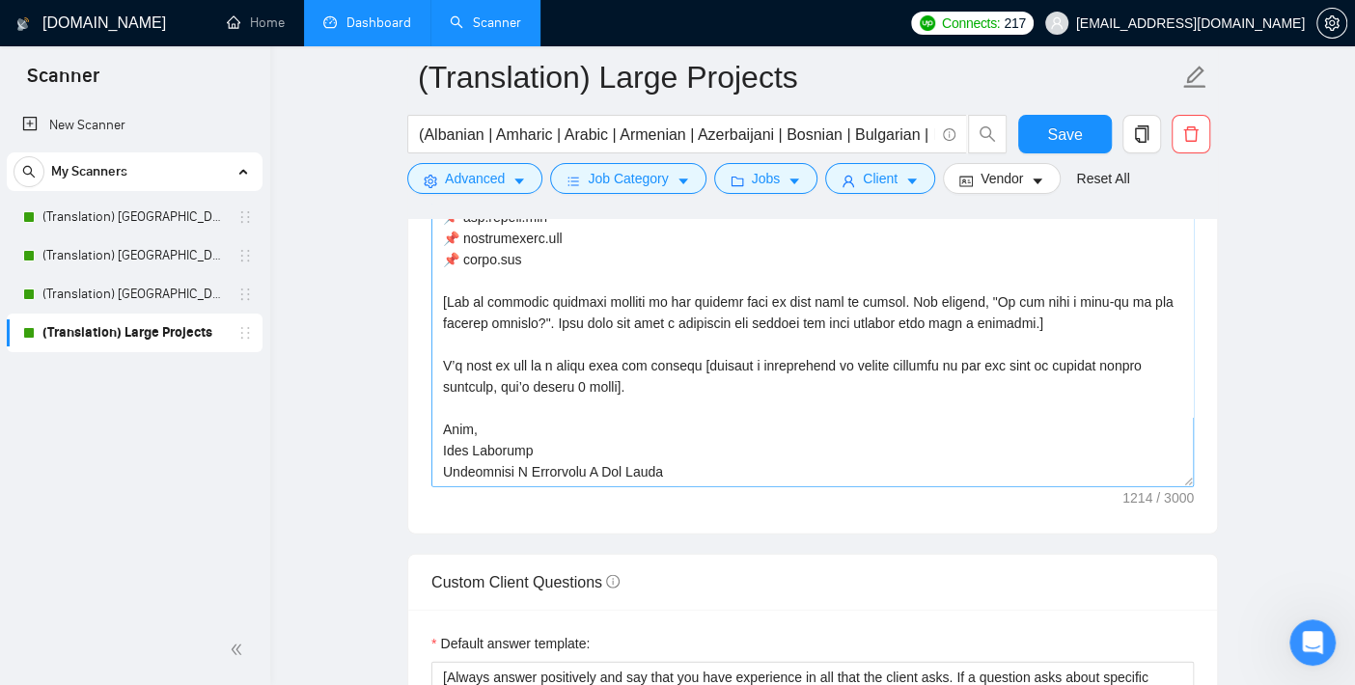
scroll to position [2378, 0]
click at [542, 366] on textarea "Cover letter template:" at bounding box center [812, 268] width 763 height 434
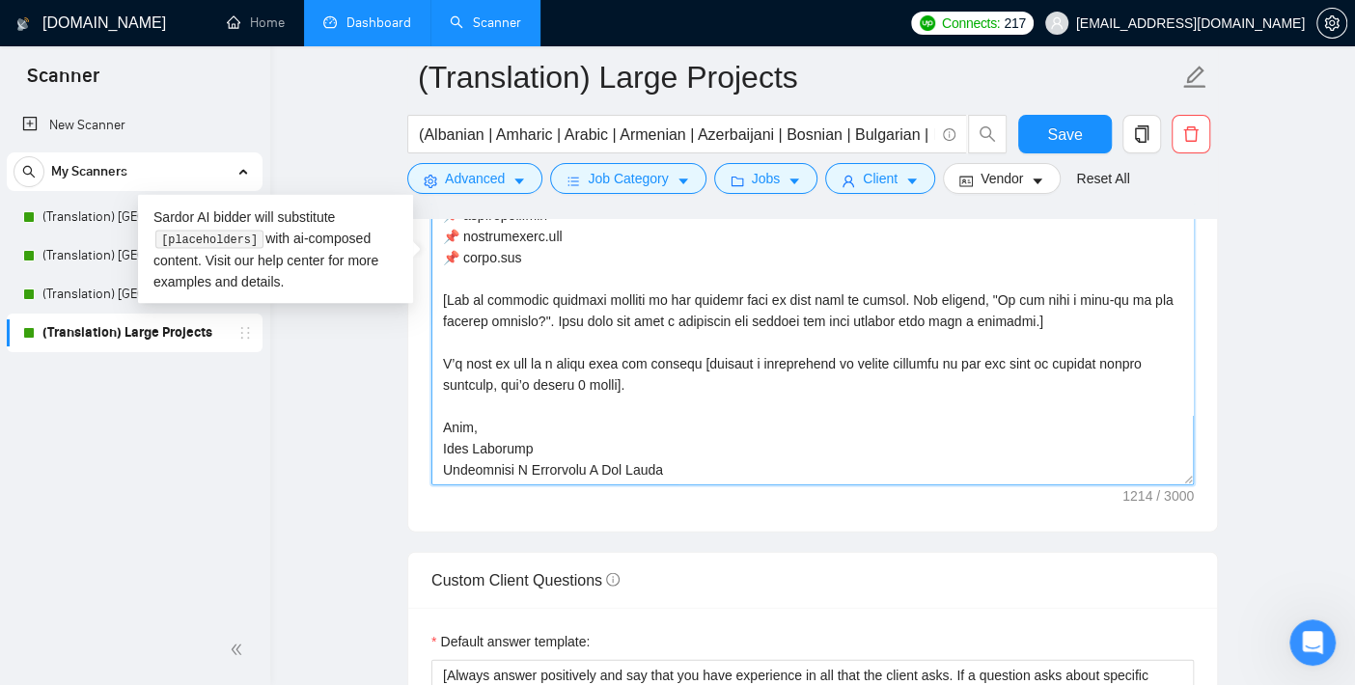
click at [542, 366] on textarea "Cover letter template:" at bounding box center [812, 268] width 763 height 434
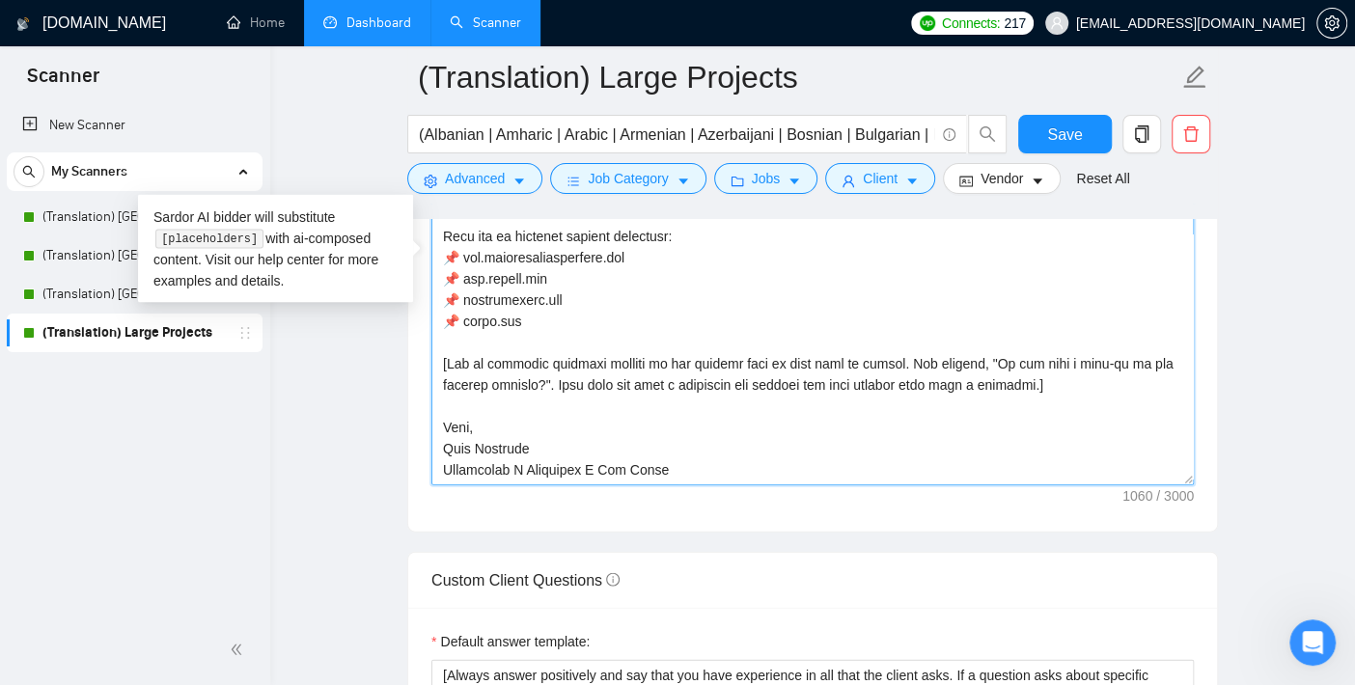
scroll to position [64, 0]
type textarea "[Lor ipsumdolor sitamet cons adipisc] [Eli "Se" doe tem i utla et dolor ma ali,…"
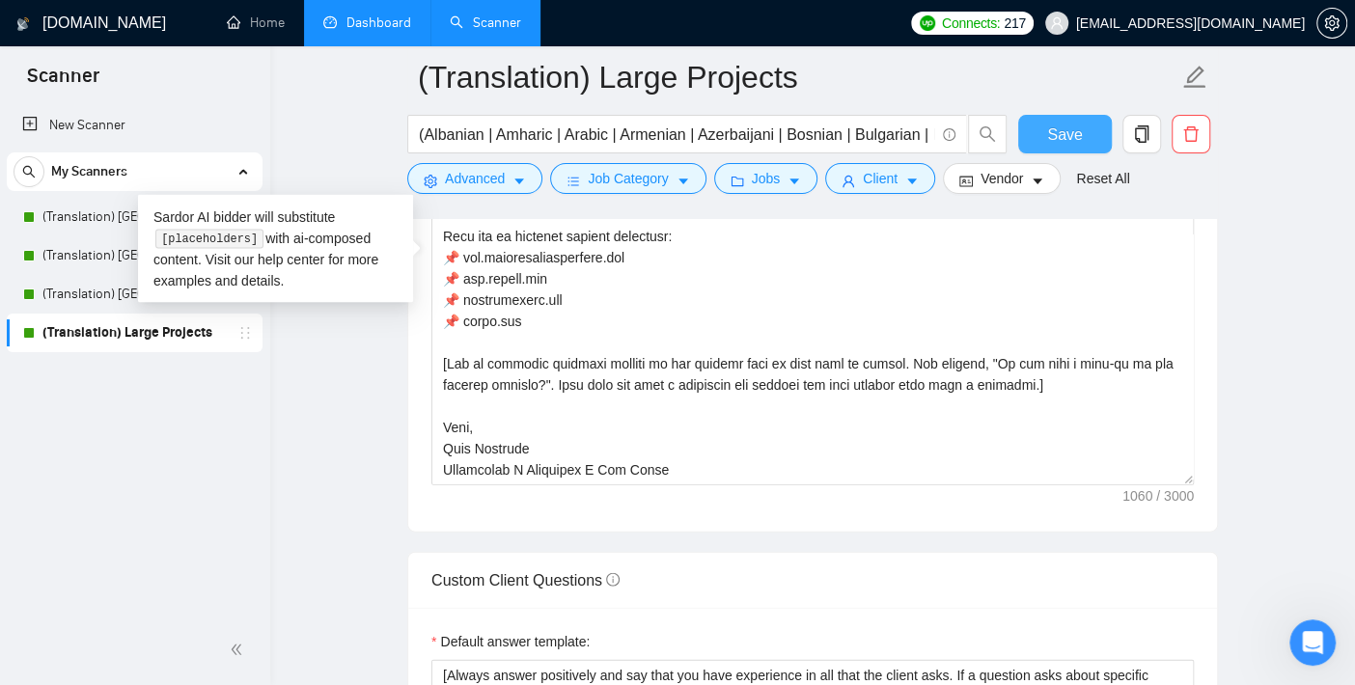
click at [1076, 133] on span "Save" at bounding box center [1064, 135] width 35 height 24
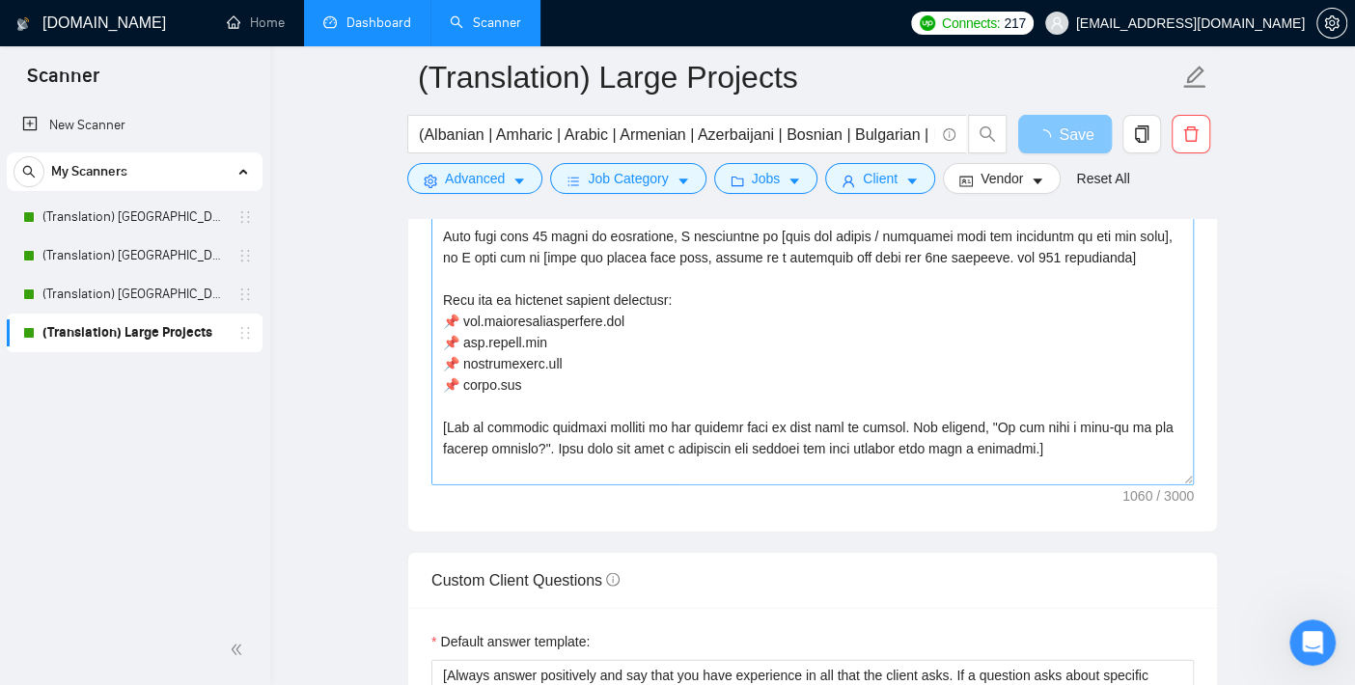
scroll to position [63, 0]
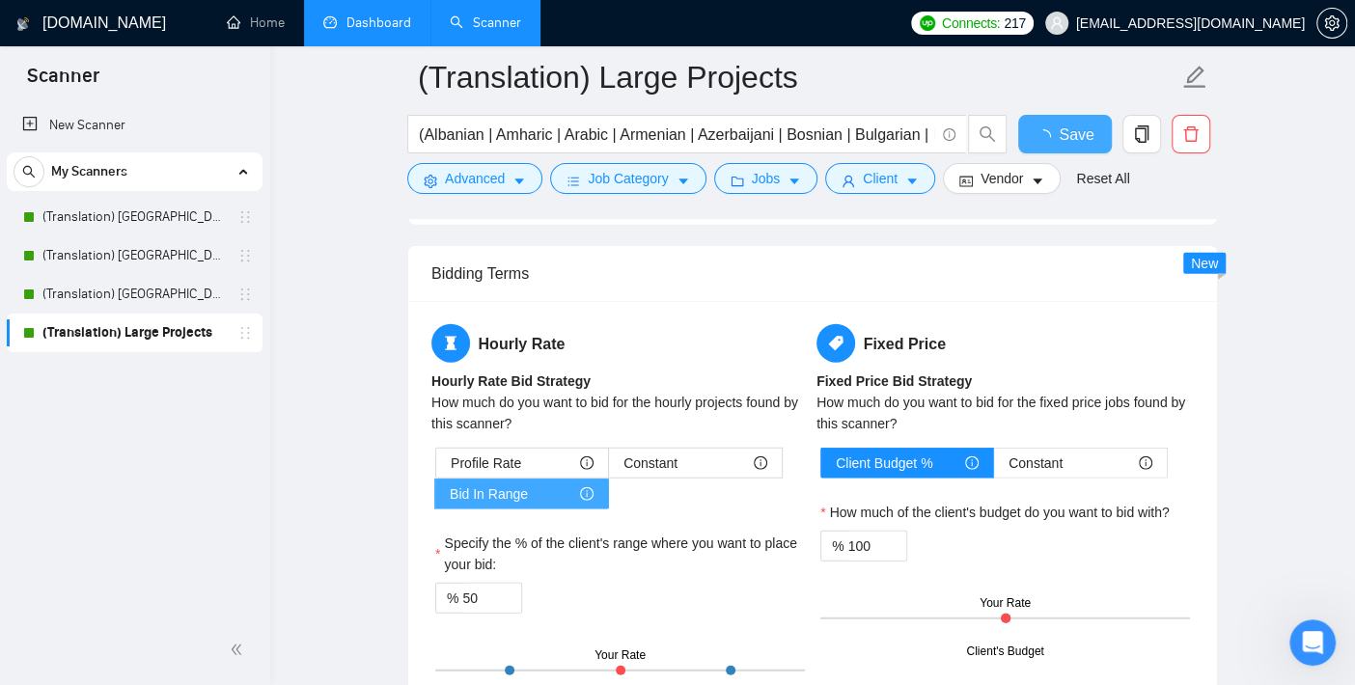
checkbox input "true"
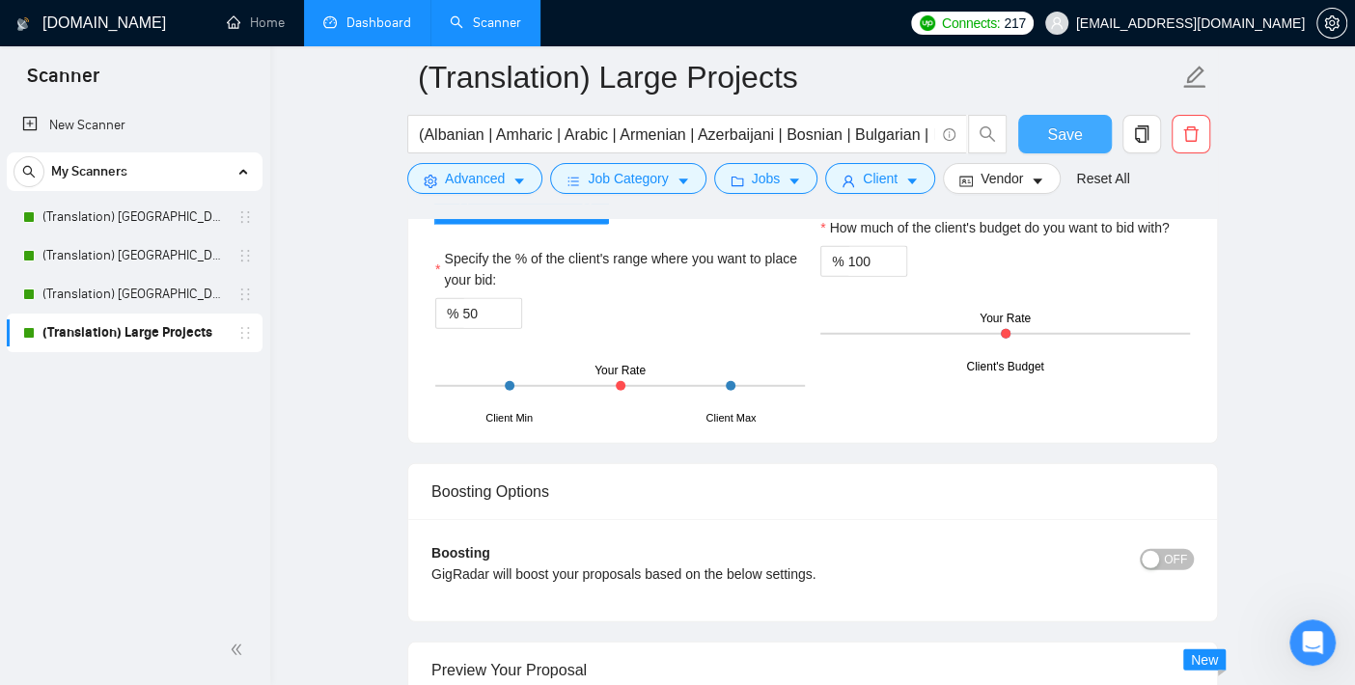
scroll to position [3343, 0]
